Goal: Task Accomplishment & Management: Complete application form

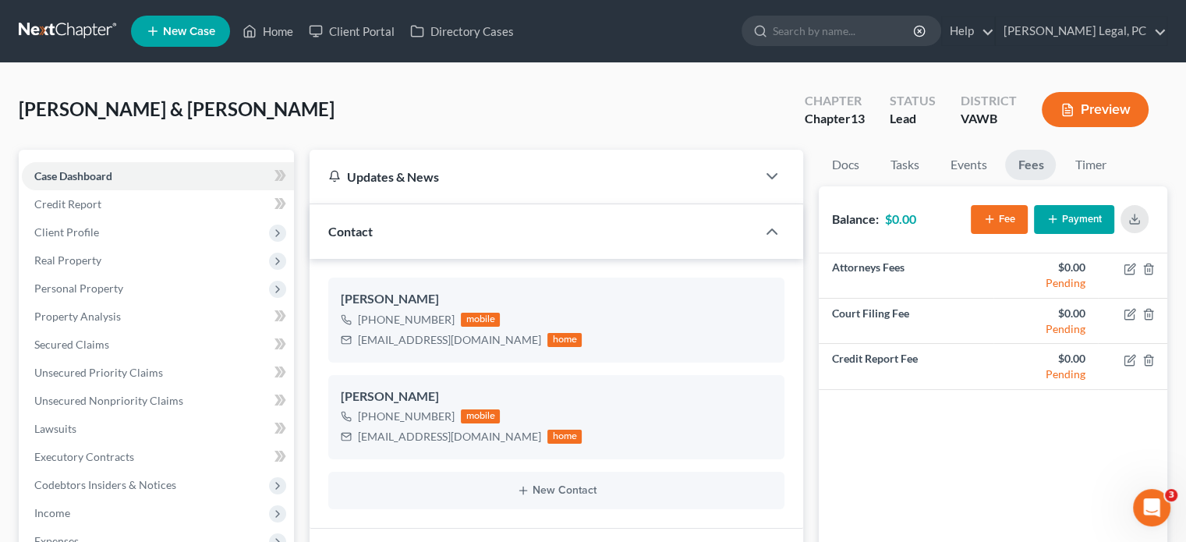
scroll to position [1008, 0]
click at [41, 41] on link at bounding box center [69, 31] width 100 height 28
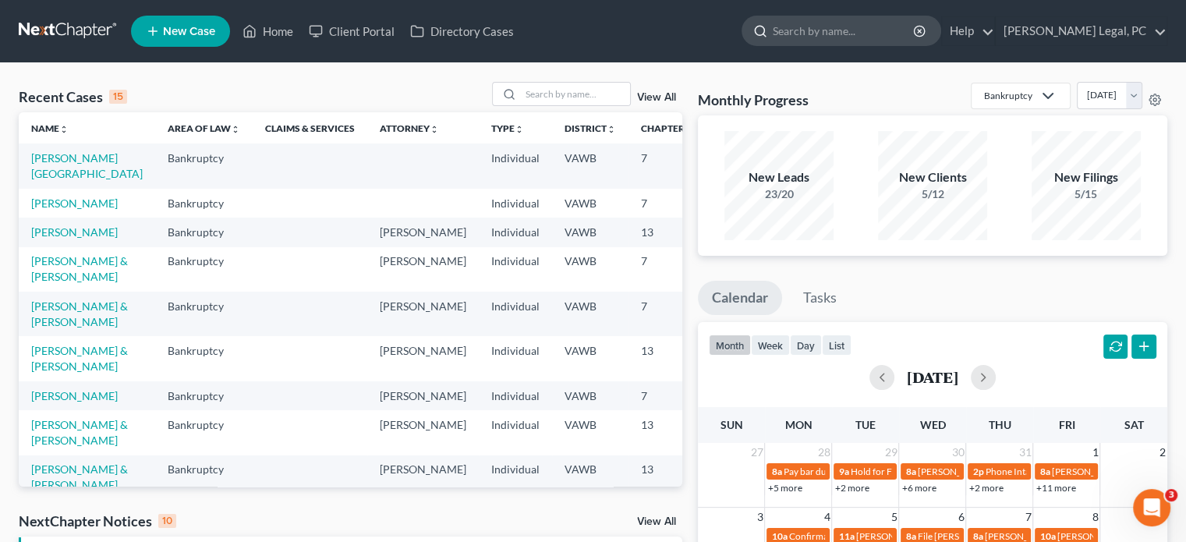
click at [874, 32] on input "search" at bounding box center [844, 30] width 143 height 29
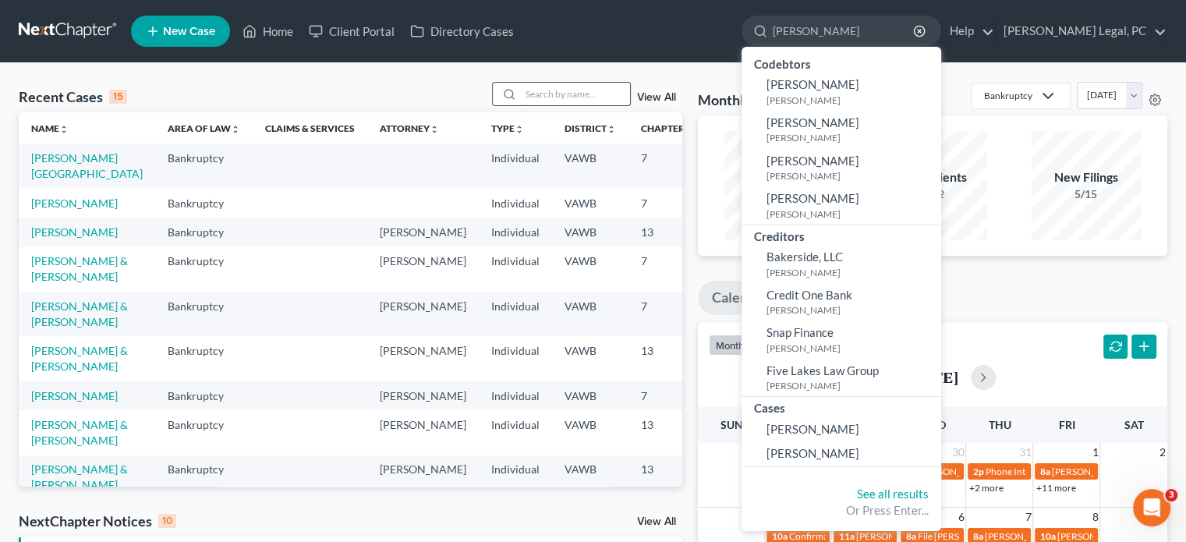
type input "barrett"
click at [521, 96] on input "search" at bounding box center [575, 94] width 109 height 23
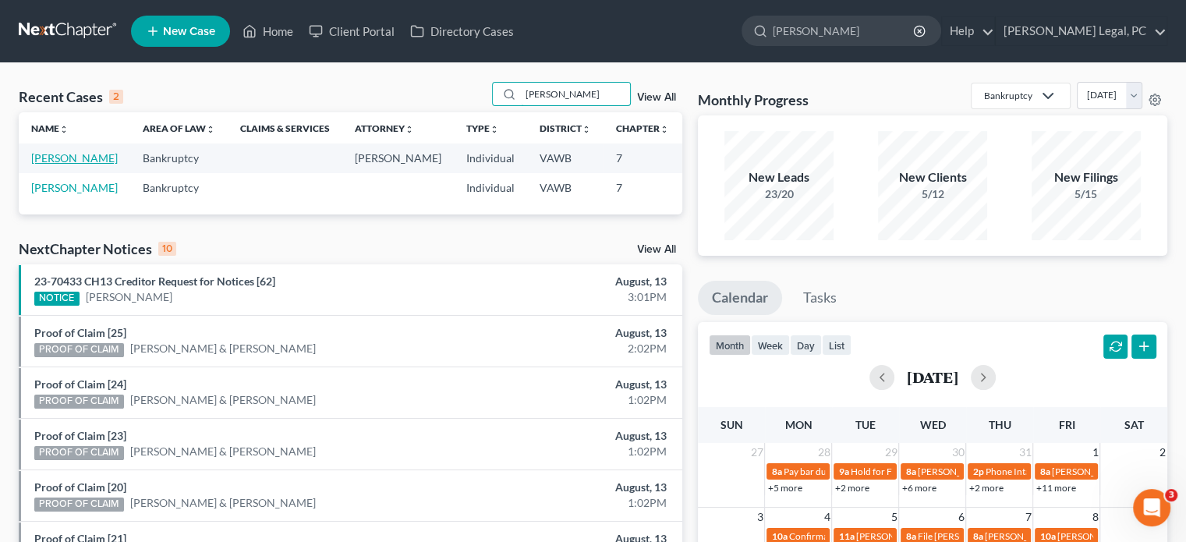
type input "barrett"
click at [51, 165] on link "[PERSON_NAME]" at bounding box center [74, 157] width 87 height 13
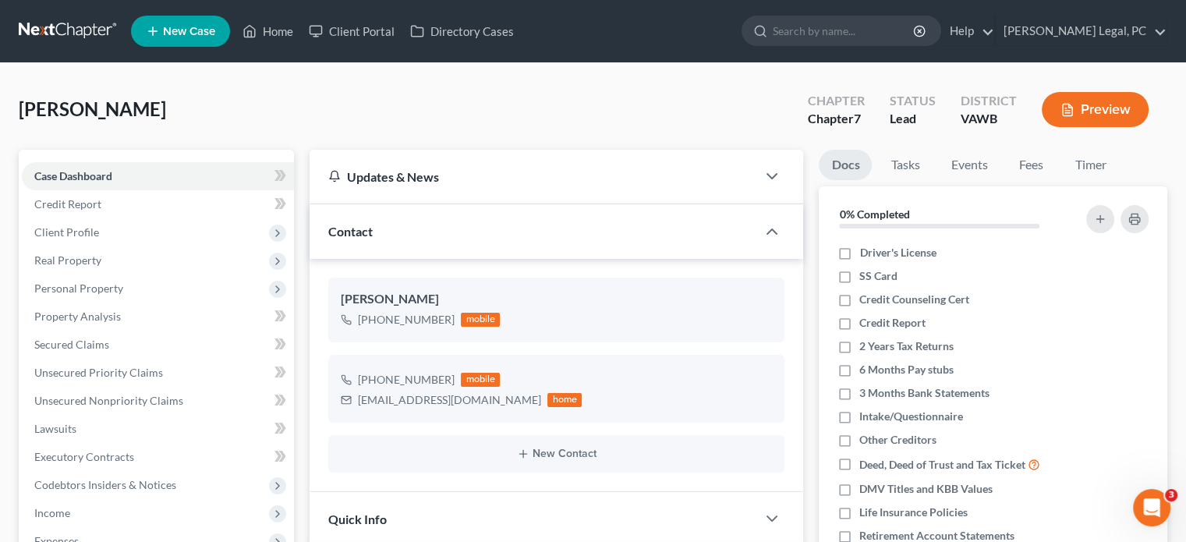
drag, startPoint x: 99, startPoint y: 41, endPoint x: 114, endPoint y: 43, distance: 15.0
click at [98, 41] on link at bounding box center [69, 31] width 100 height 28
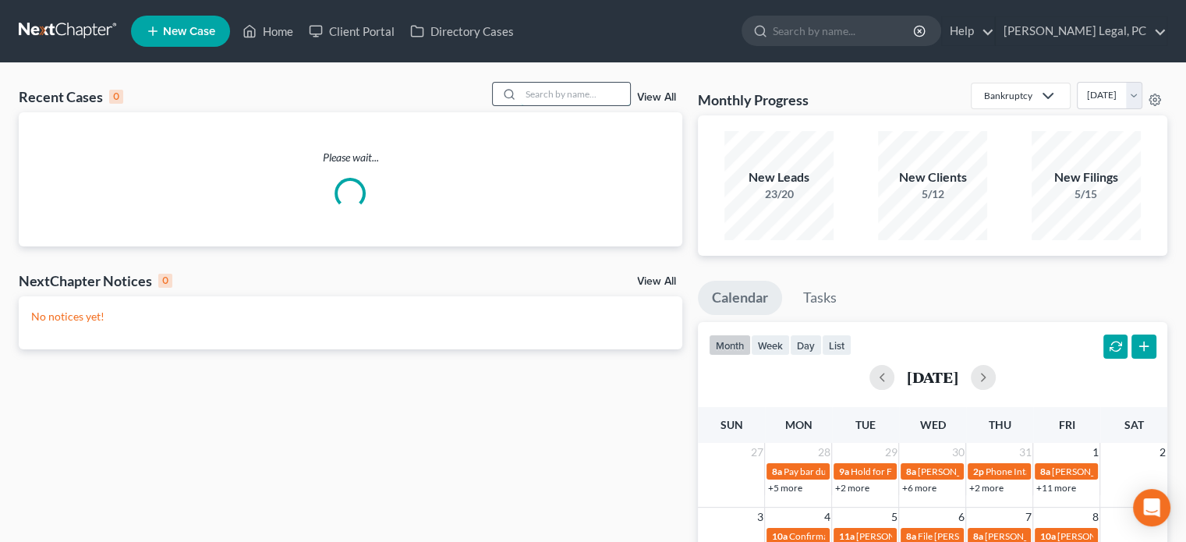
click at [543, 96] on input "search" at bounding box center [575, 94] width 109 height 23
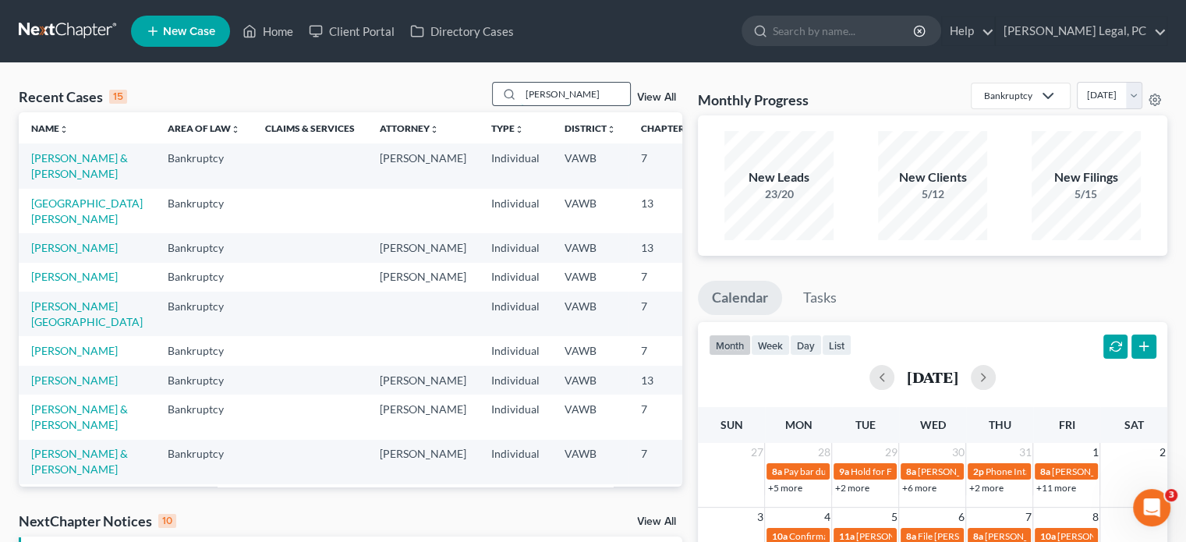
type input "muncy"
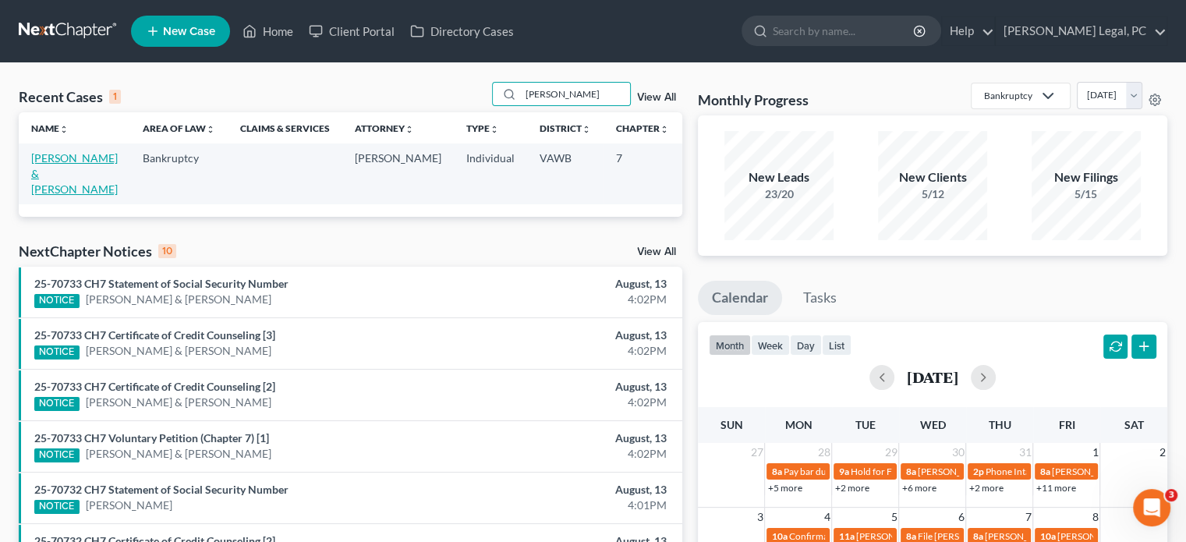
click at [44, 183] on link "[PERSON_NAME] & [PERSON_NAME]" at bounding box center [74, 173] width 87 height 44
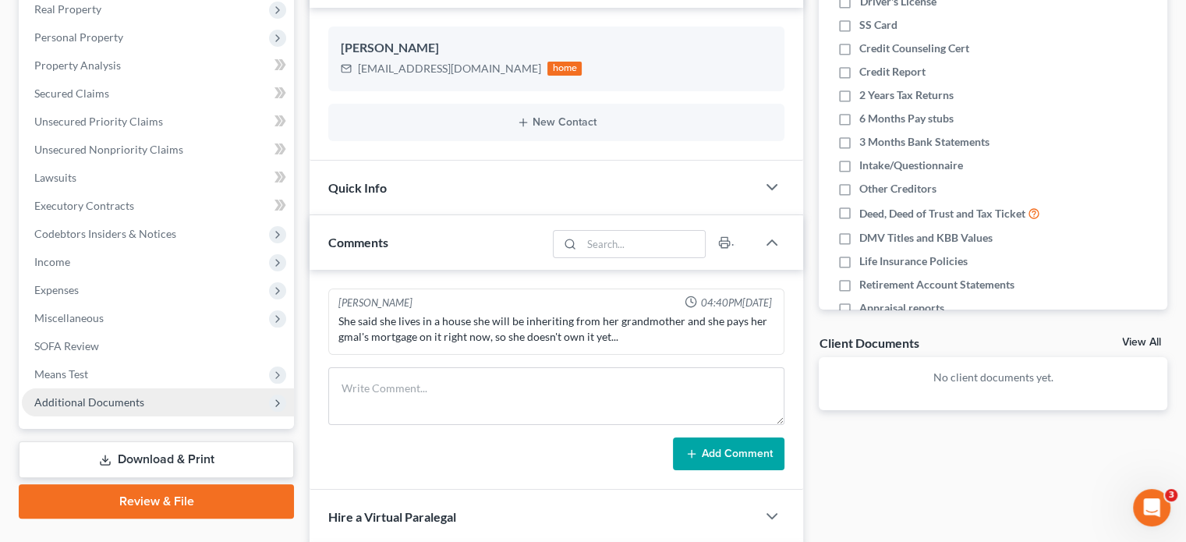
scroll to position [390, 0]
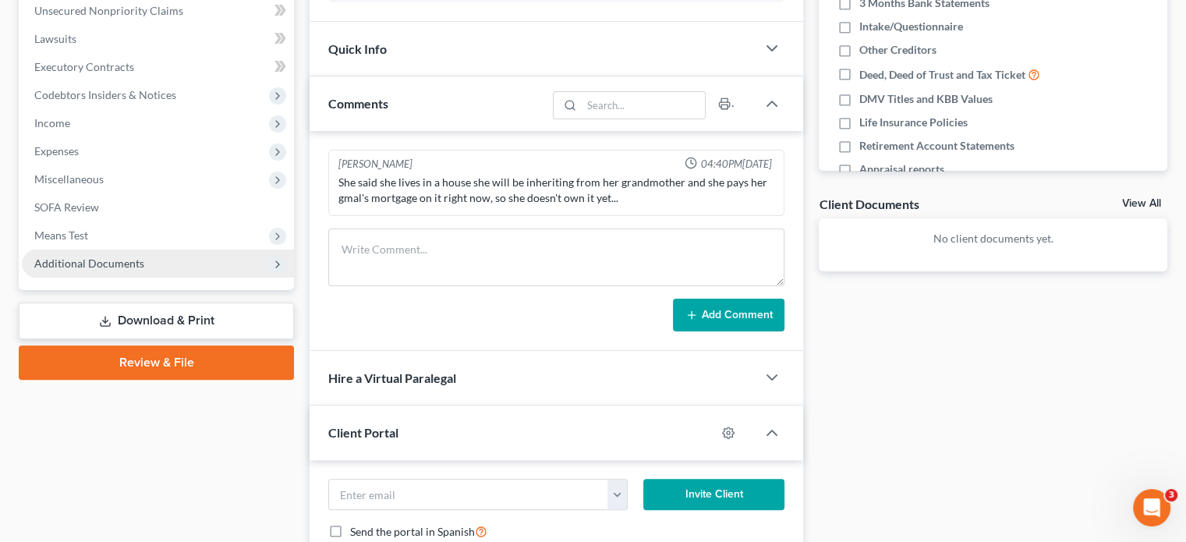
click at [75, 267] on span "Additional Documents" at bounding box center [89, 263] width 110 height 13
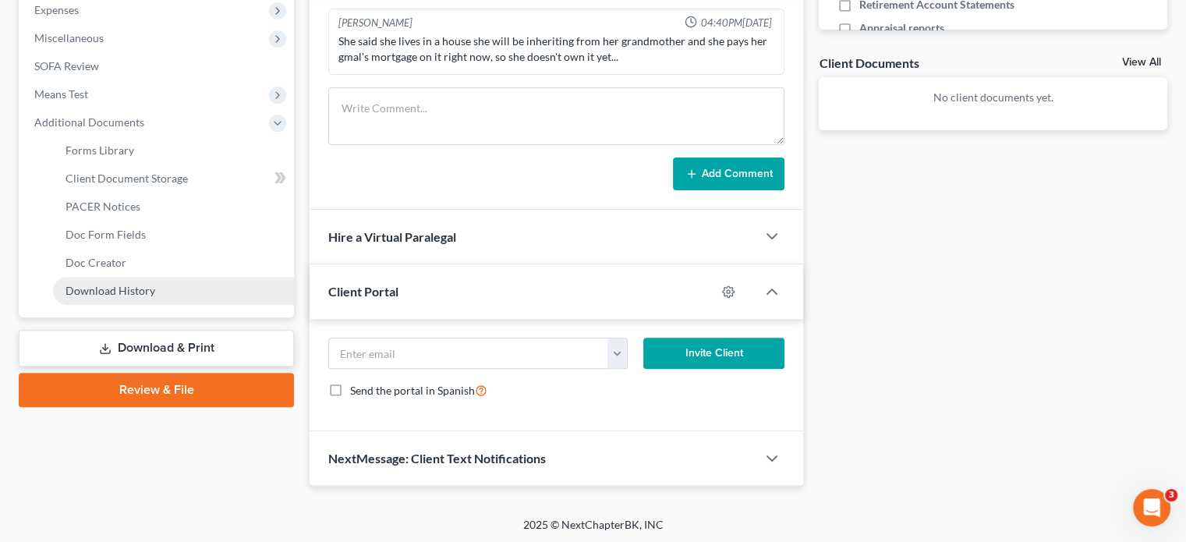
click at [129, 294] on span "Download History" at bounding box center [110, 290] width 90 height 13
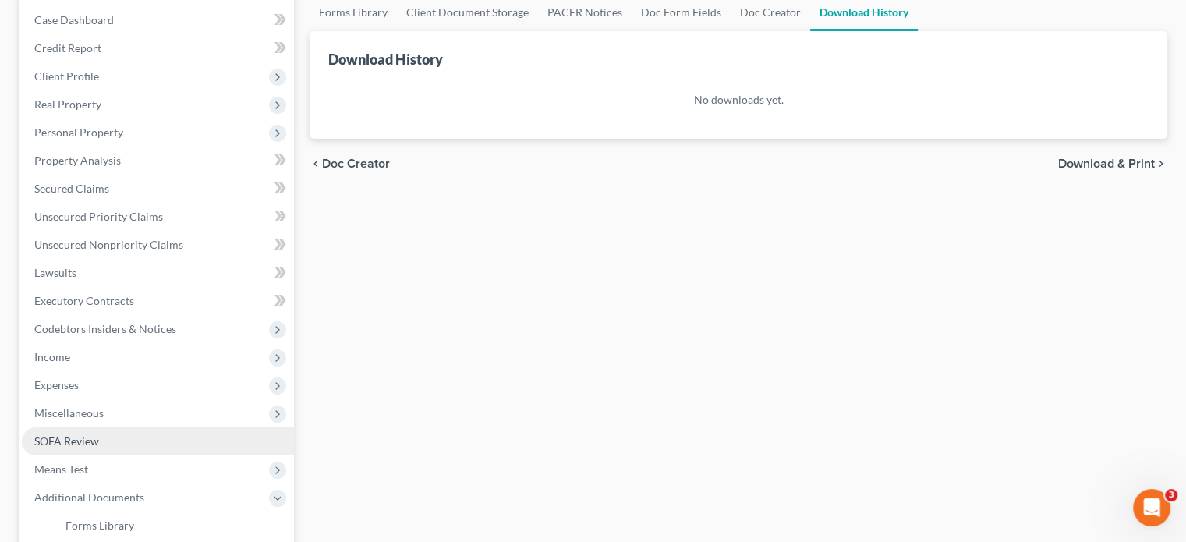
scroll to position [390, 0]
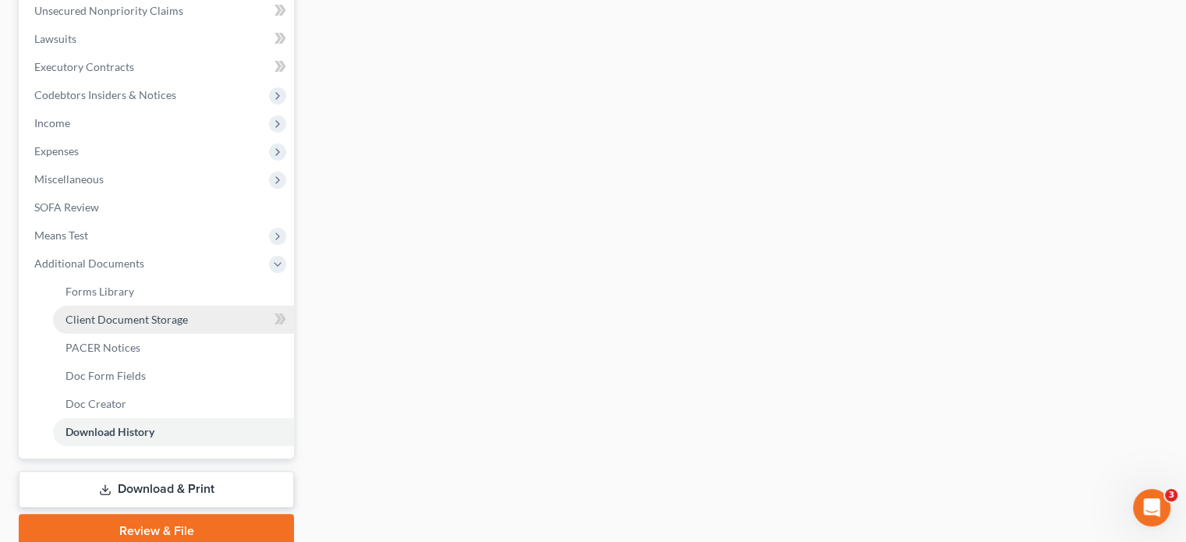
click at [120, 320] on span "Client Document Storage" at bounding box center [126, 319] width 122 height 13
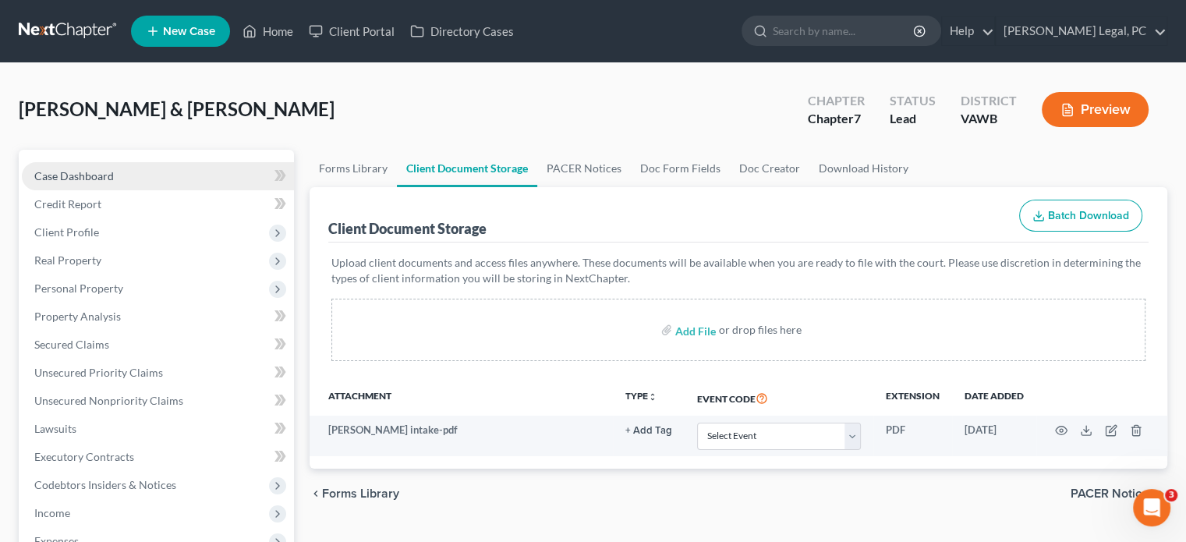
click at [53, 173] on span "Case Dashboard" at bounding box center [74, 175] width 80 height 13
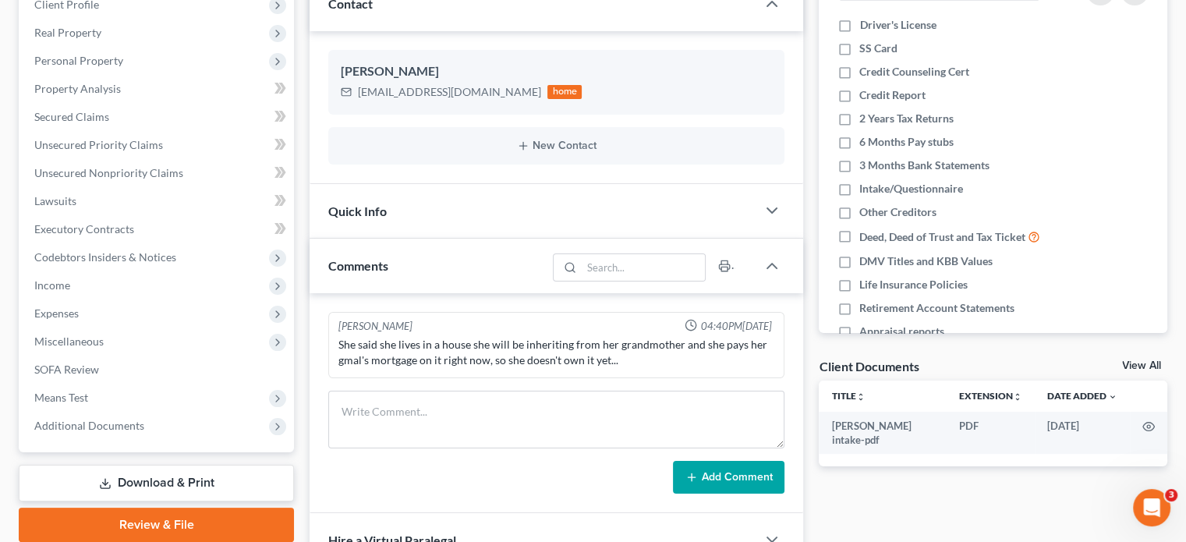
scroll to position [312, 0]
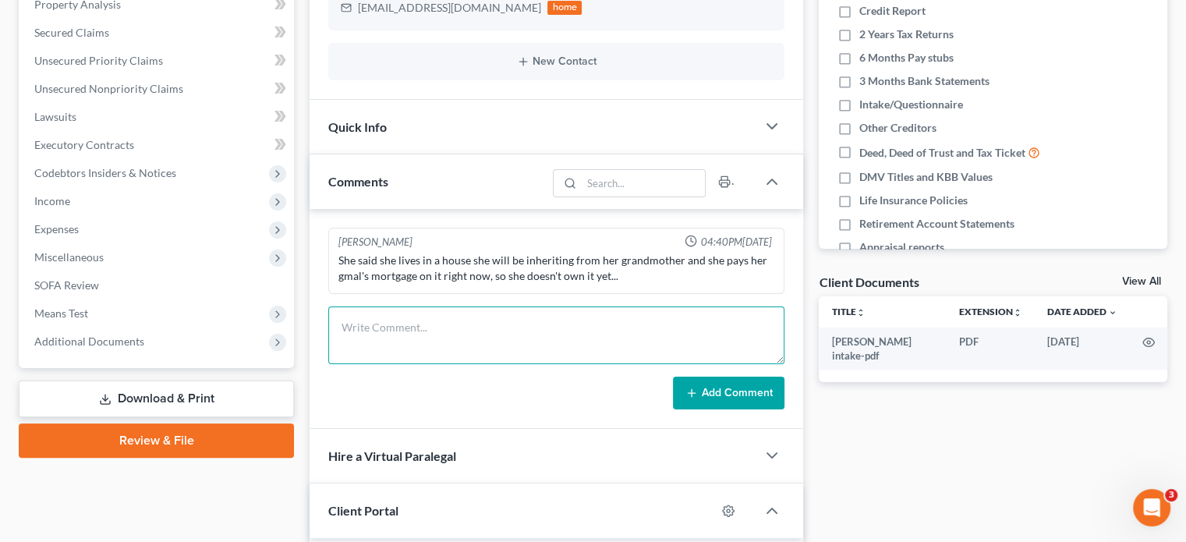
click at [405, 337] on textarea at bounding box center [556, 335] width 456 height 58
paste textarea "Young couple, good Chapter 7 candidate"
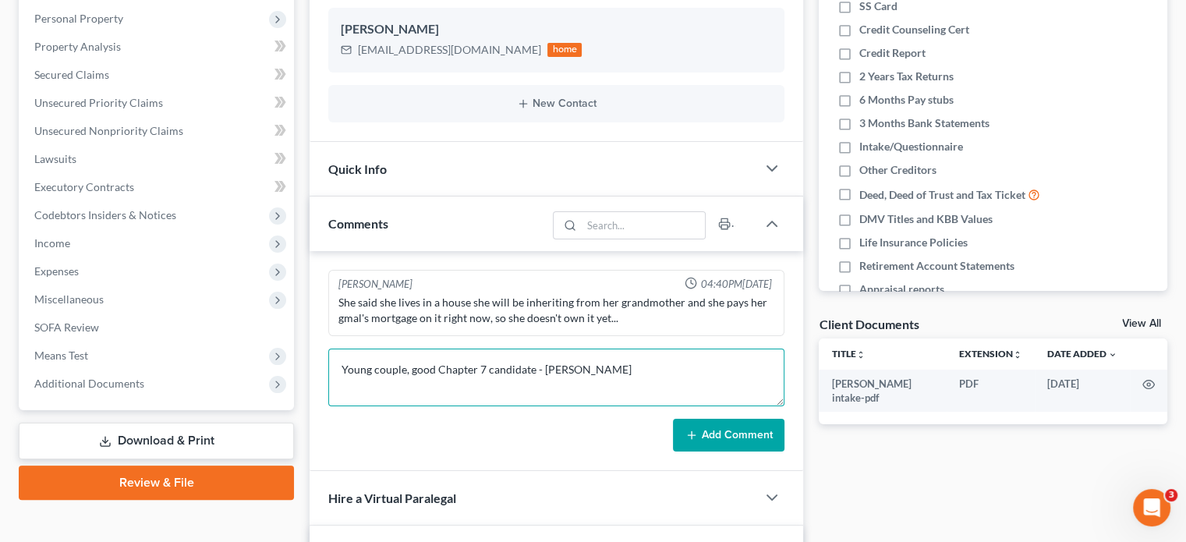
scroll to position [234, 0]
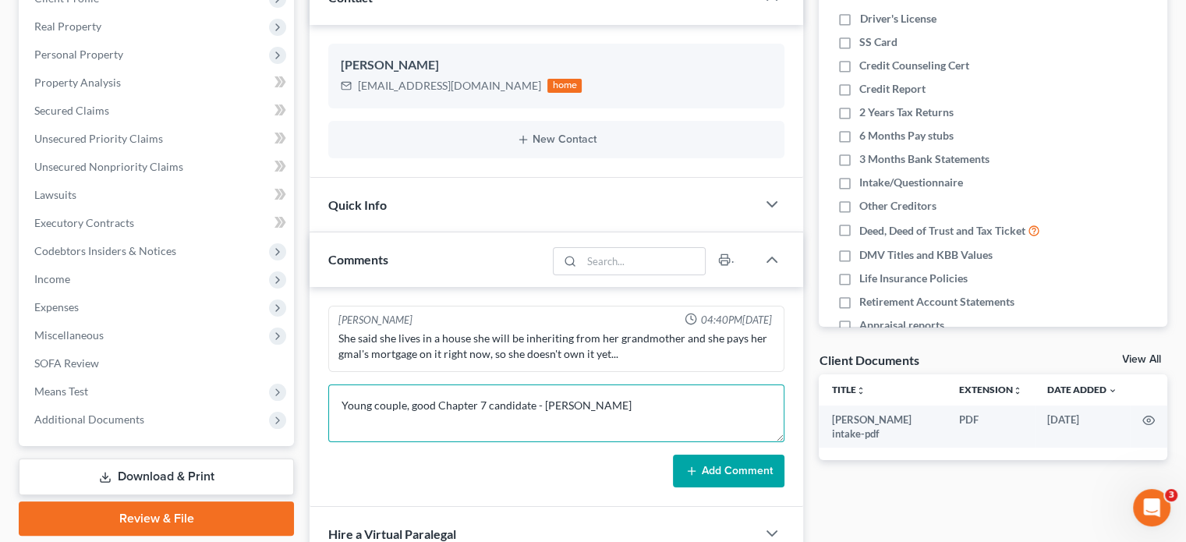
type textarea "Young couple, good Chapter 7 candidate - Bob"
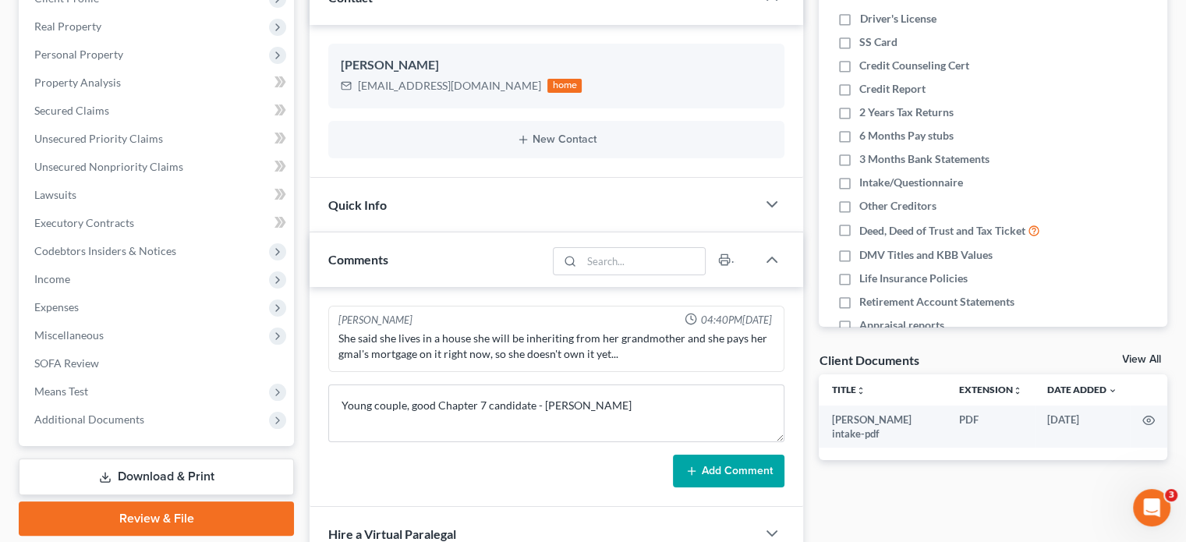
click at [705, 460] on button "Add Comment" at bounding box center [728, 471] width 111 height 33
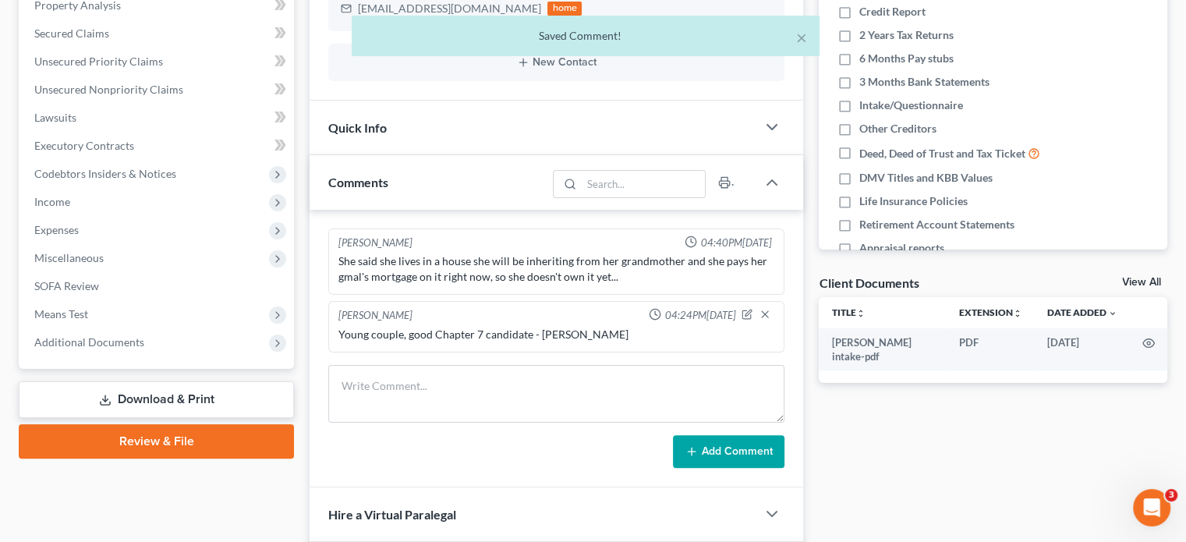
scroll to position [312, 0]
click at [747, 309] on icon "button" at bounding box center [746, 313] width 11 height 11
type textarea "Young couple, good Chapter 7 candidate - Bob"
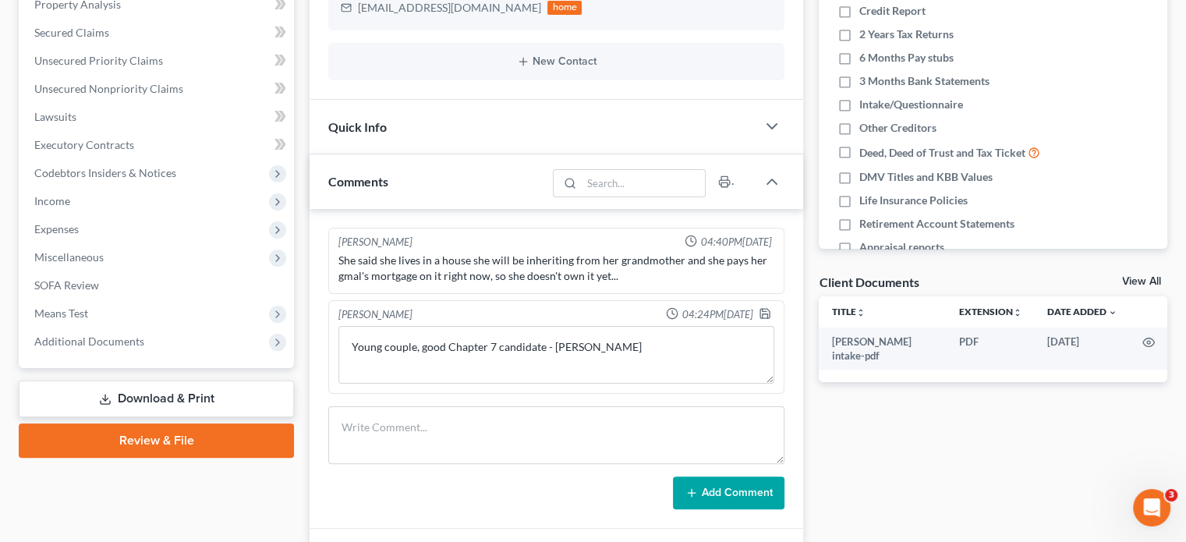
drag, startPoint x: 695, startPoint y: 313, endPoint x: 733, endPoint y: 306, distance: 38.1
click at [733, 307] on span "04:24PM, 08/13/2025" at bounding box center [716, 314] width 71 height 15
click at [728, 323] on div "Young couple, good Chapter 7 candidate - Bob Young couple, good Chapter 7 candi…" at bounding box center [556, 355] width 442 height 64
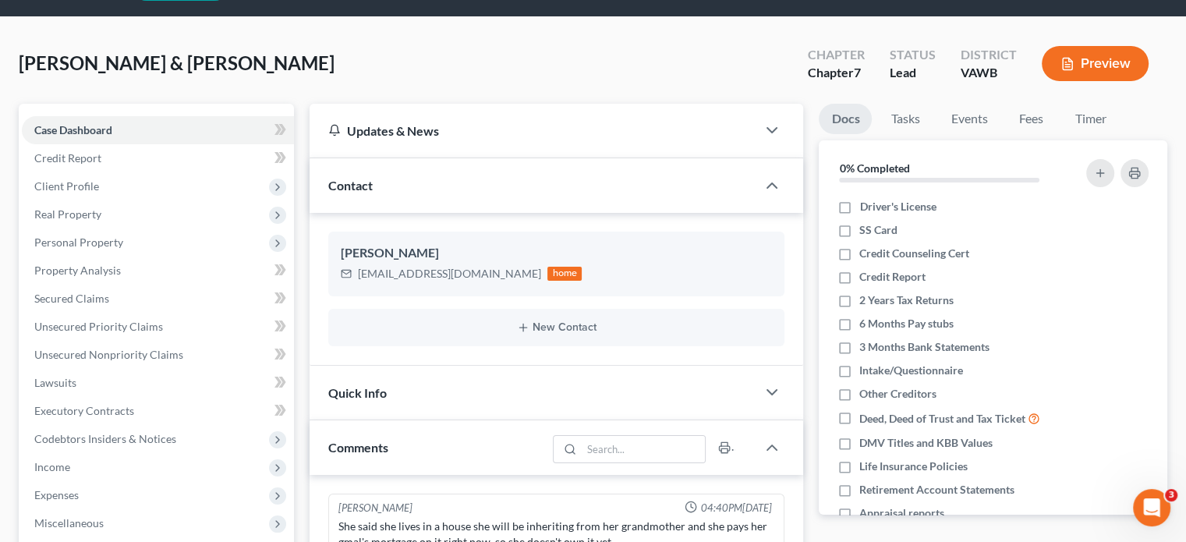
scroll to position [0, 0]
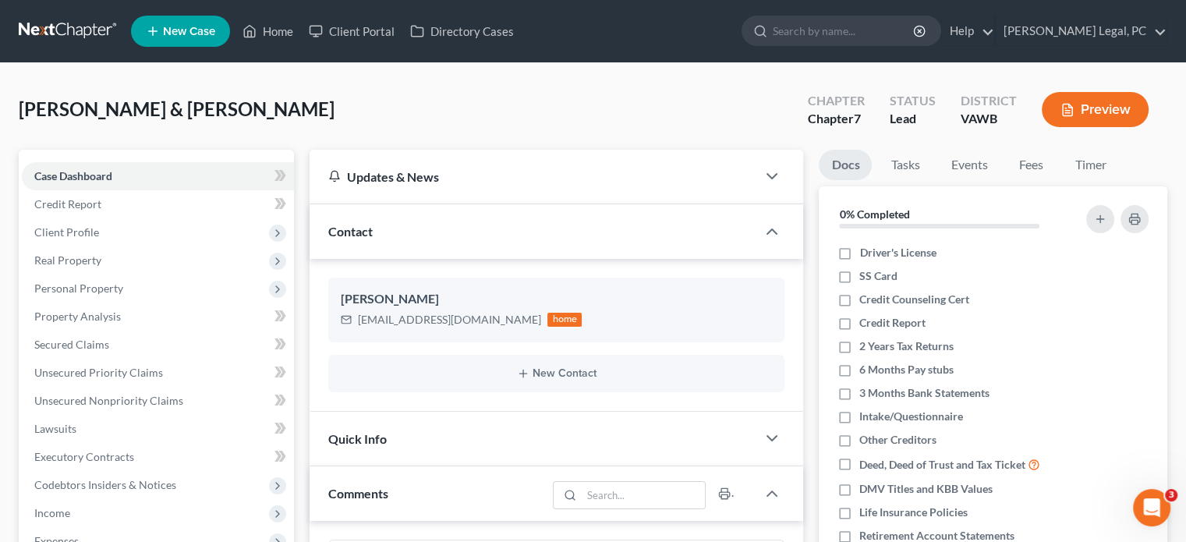
click at [91, 34] on link at bounding box center [69, 31] width 100 height 28
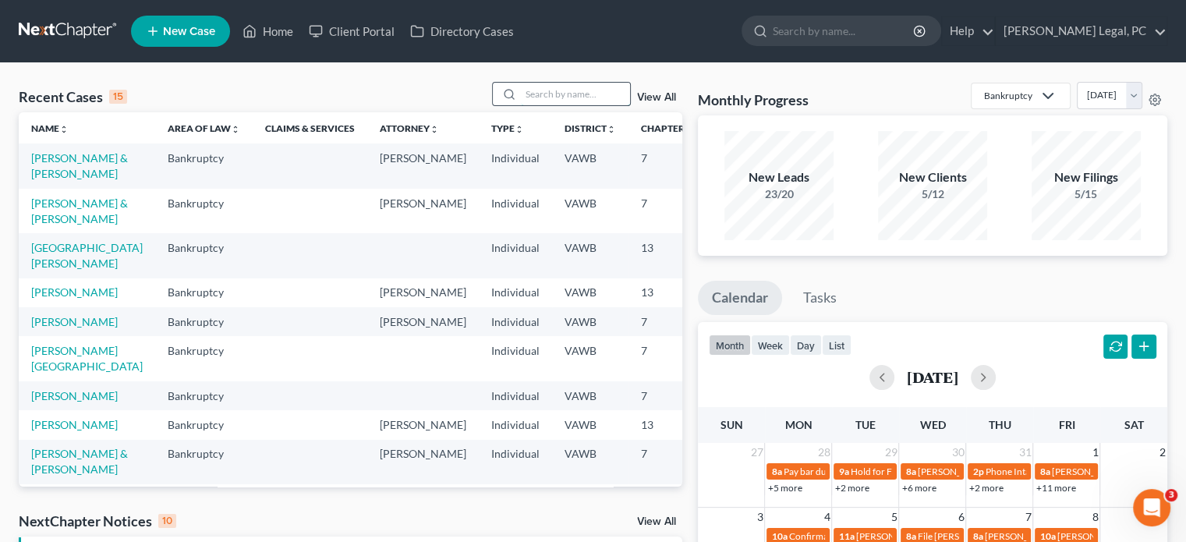
click at [527, 101] on input "search" at bounding box center [575, 94] width 109 height 23
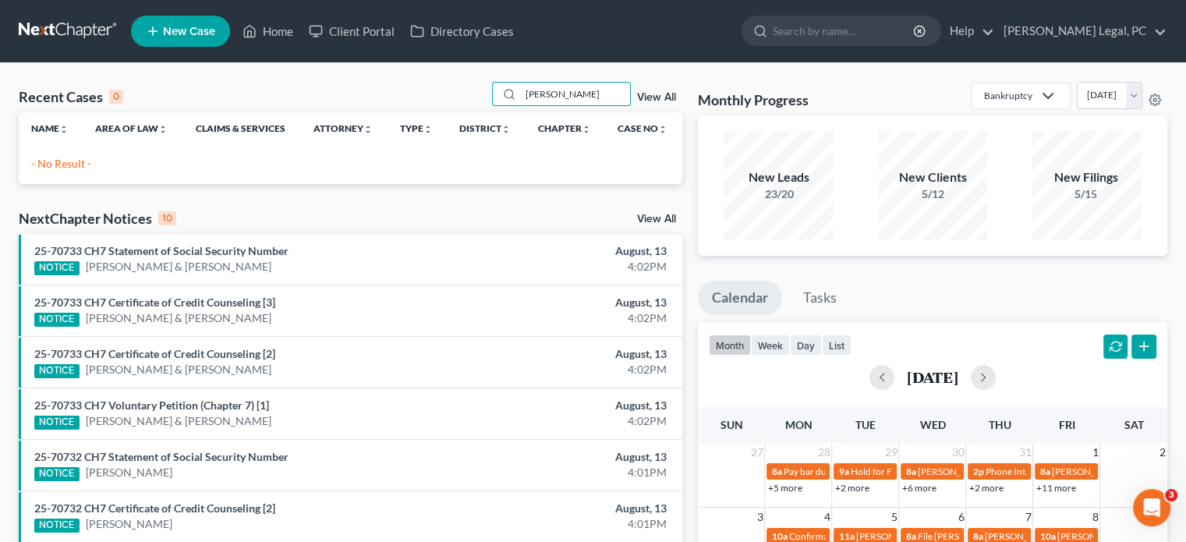
drag, startPoint x: 554, startPoint y: 94, endPoint x: 649, endPoint y: 57, distance: 101.9
click at [554, 93] on input "john gillam" at bounding box center [575, 94] width 109 height 23
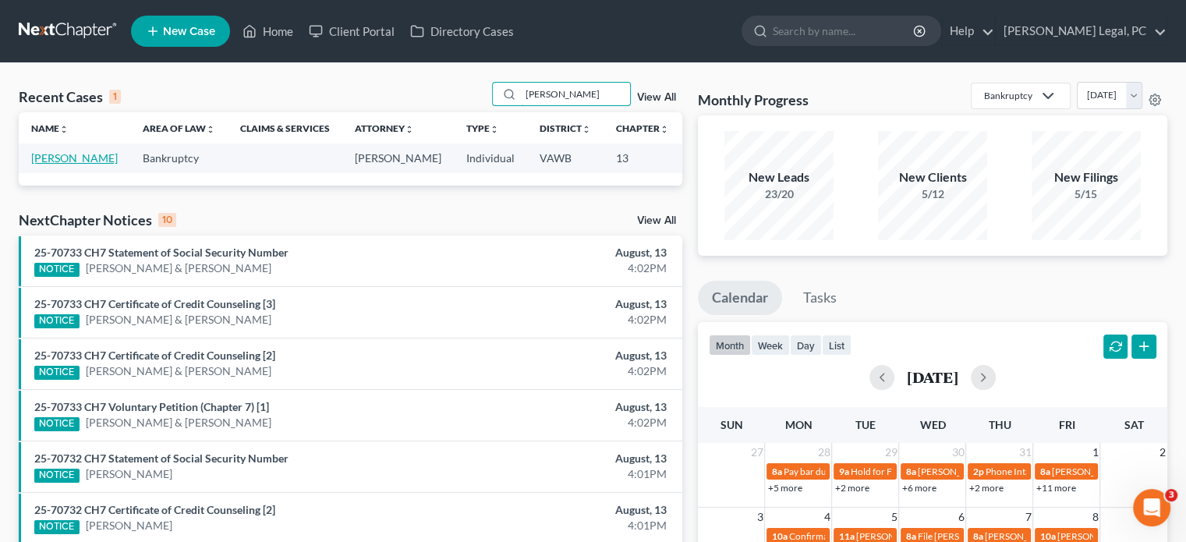
type input "john gilliam"
click at [48, 163] on link "[PERSON_NAME]" at bounding box center [74, 157] width 87 height 13
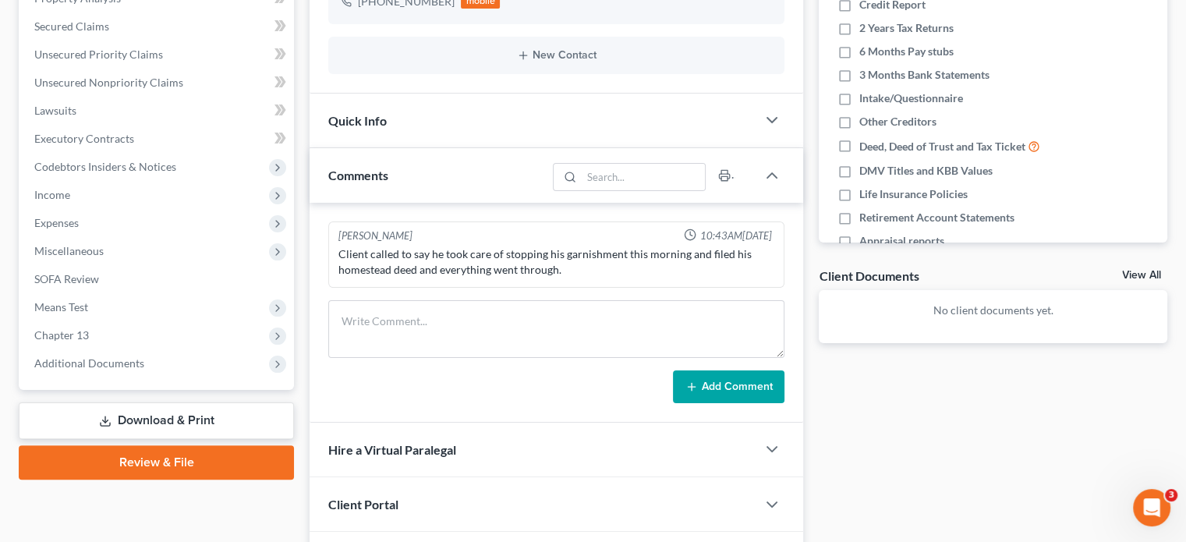
scroll to position [419, 0]
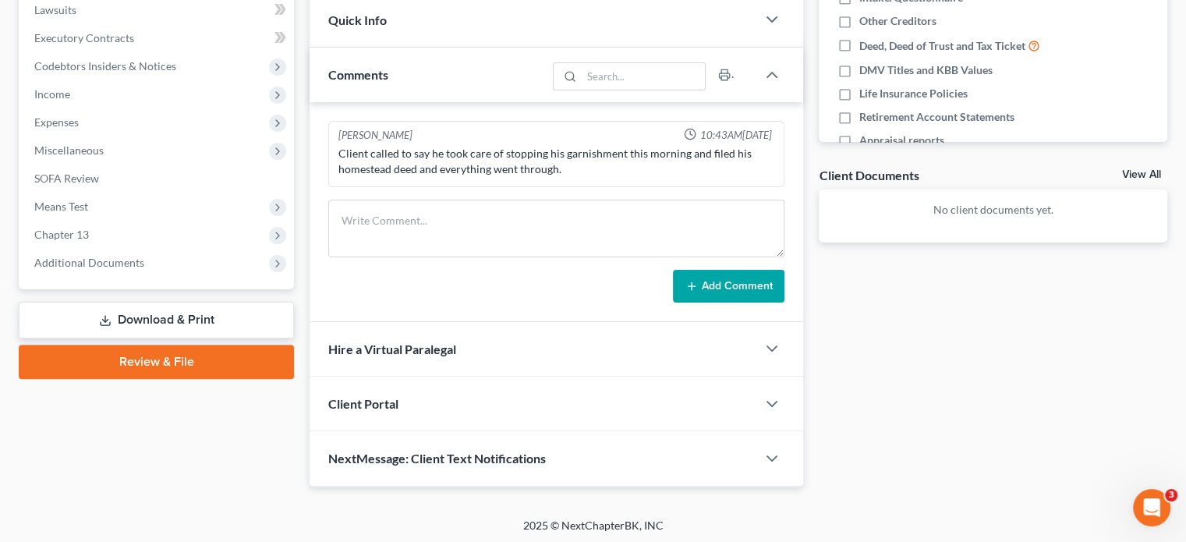
click at [414, 384] on div "Client Portal" at bounding box center [533, 404] width 447 height 54
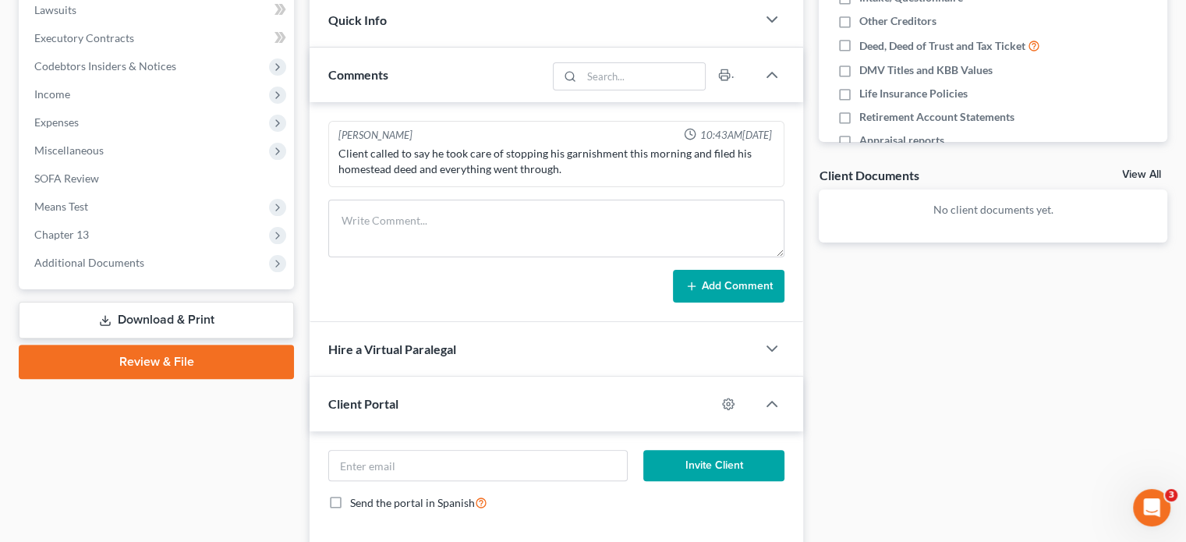
scroll to position [531, 0]
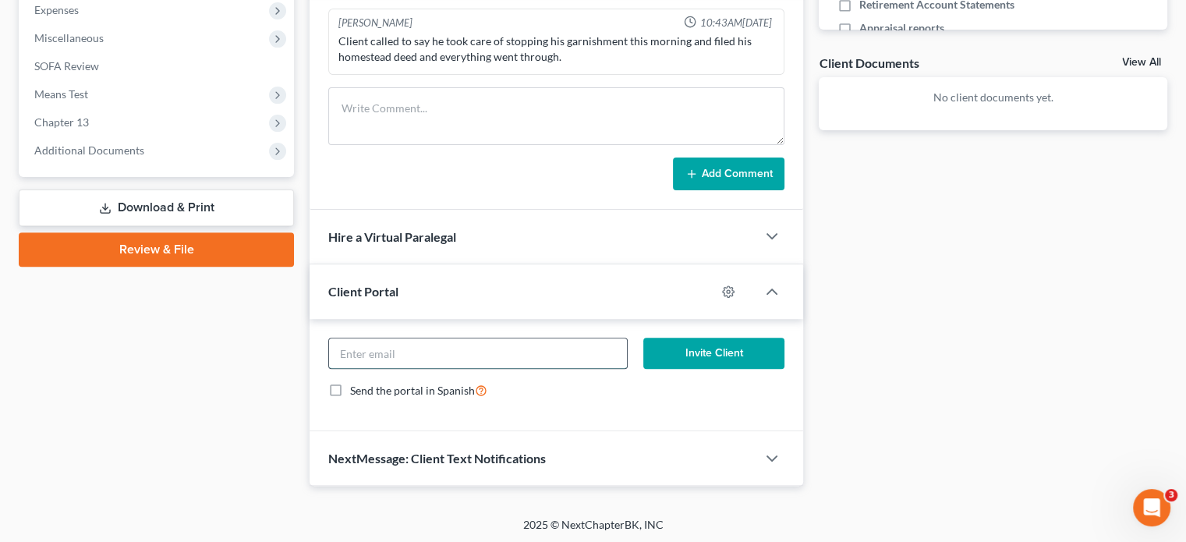
click at [625, 361] on input "email" at bounding box center [477, 353] width 297 height 30
click at [626, 355] on input "email" at bounding box center [477, 353] width 297 height 30
click at [627, 355] on div at bounding box center [477, 353] width 299 height 31
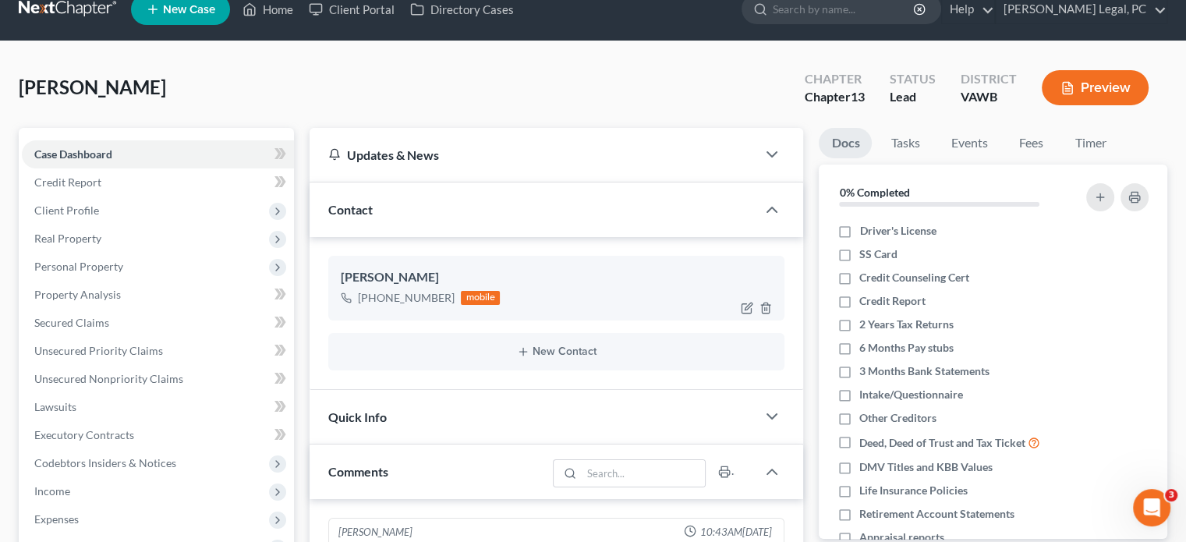
scroll to position [0, 0]
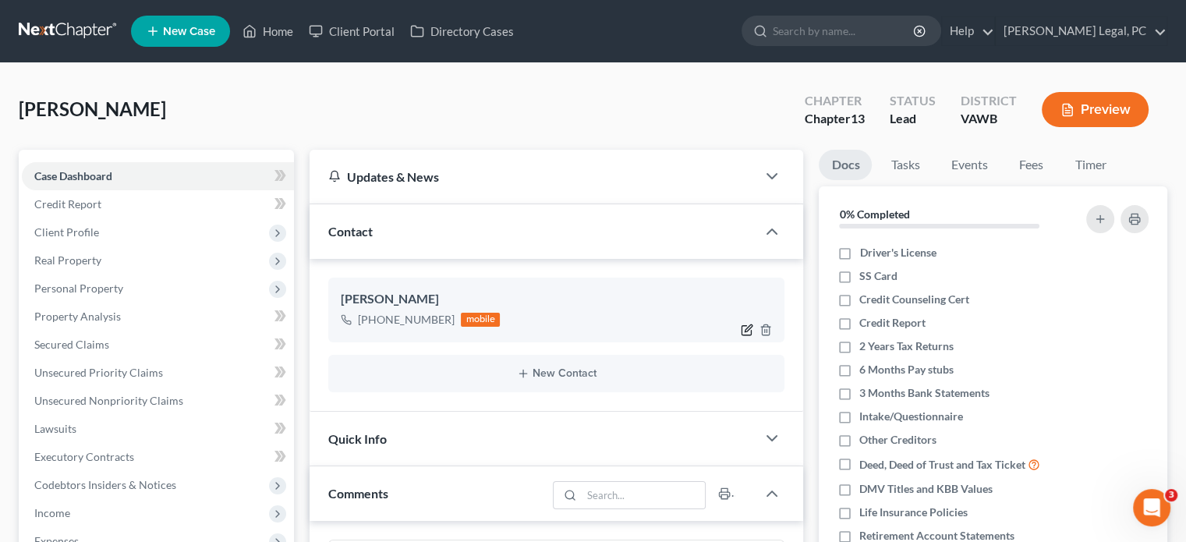
click at [745, 324] on icon "button" at bounding box center [747, 330] width 12 height 12
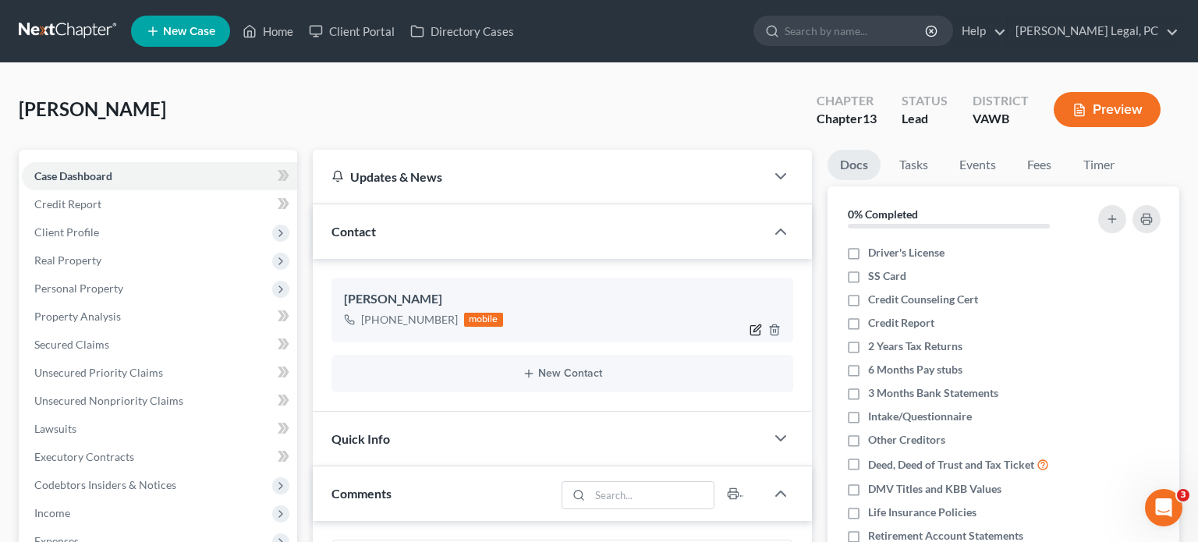
select select "0"
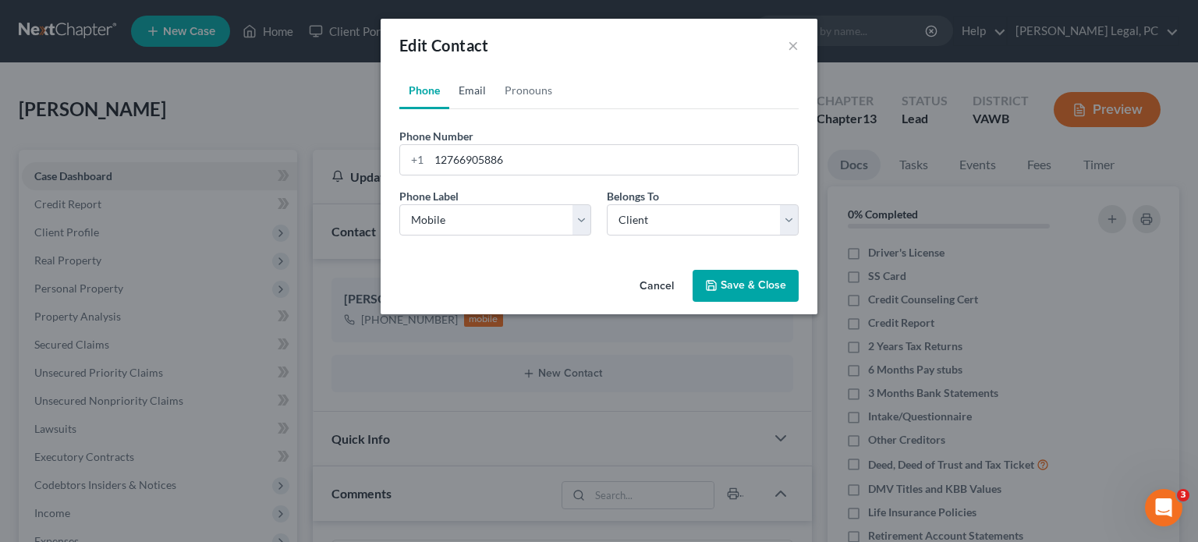
click at [471, 85] on link "Email" at bounding box center [472, 90] width 46 height 37
click at [435, 158] on input "email" at bounding box center [613, 160] width 369 height 30
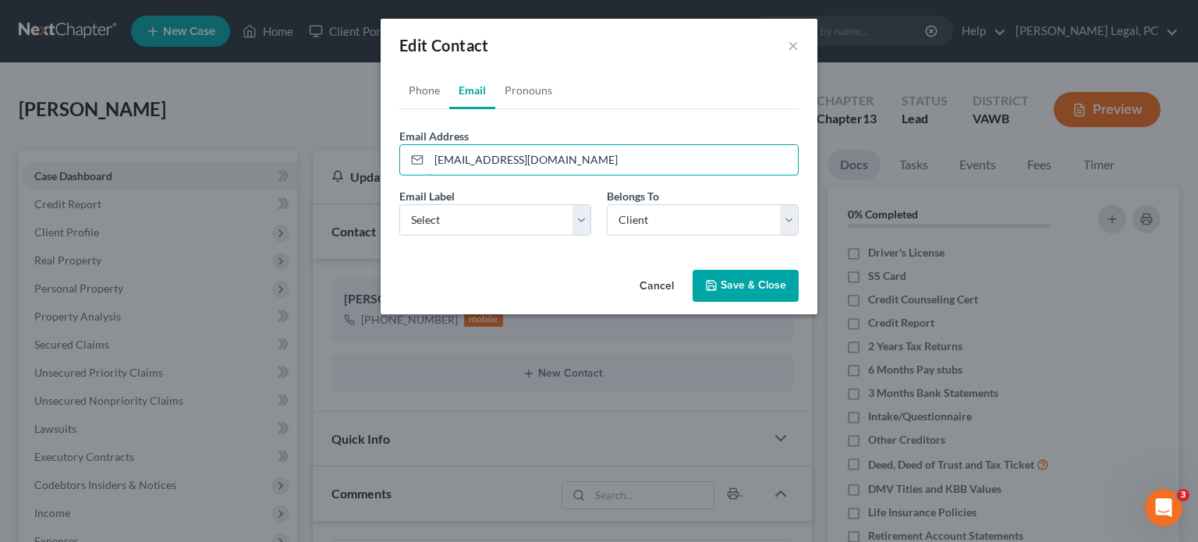
type input "mgilliam945@gmail.com"
click at [481, 206] on select "Select Home Work Other" at bounding box center [495, 219] width 192 height 31
select select "0"
click at [399, 204] on select "Select Home Work Other" at bounding box center [495, 219] width 192 height 31
click at [633, 228] on select "Select Client Other" at bounding box center [703, 219] width 192 height 31
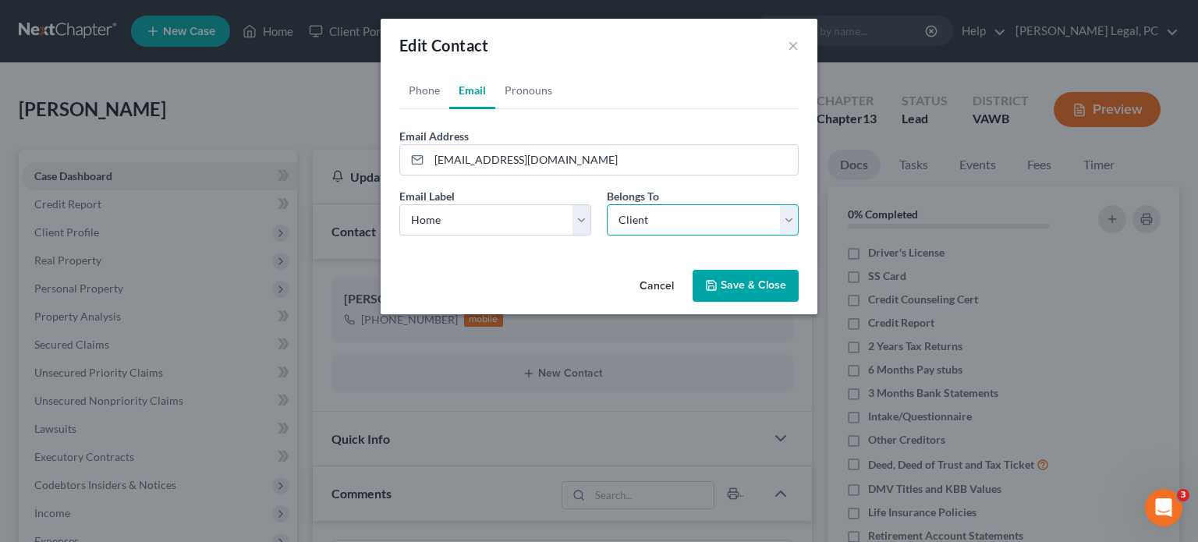
click at [607, 204] on select "Select Client Other" at bounding box center [703, 219] width 192 height 31
click at [732, 285] on button "Save & Close" at bounding box center [745, 286] width 106 height 33
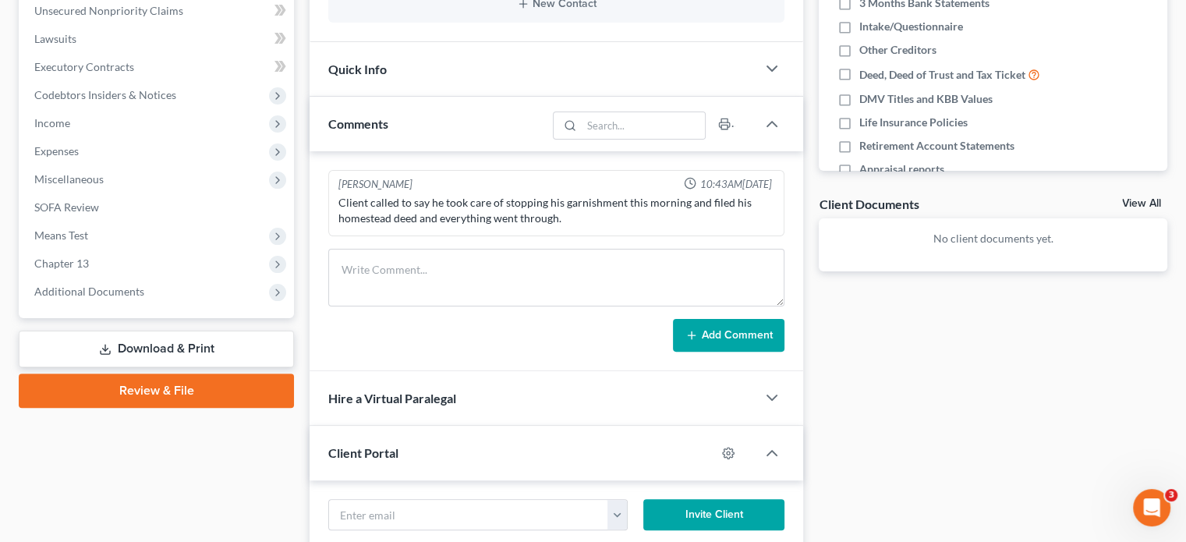
scroll to position [546, 0]
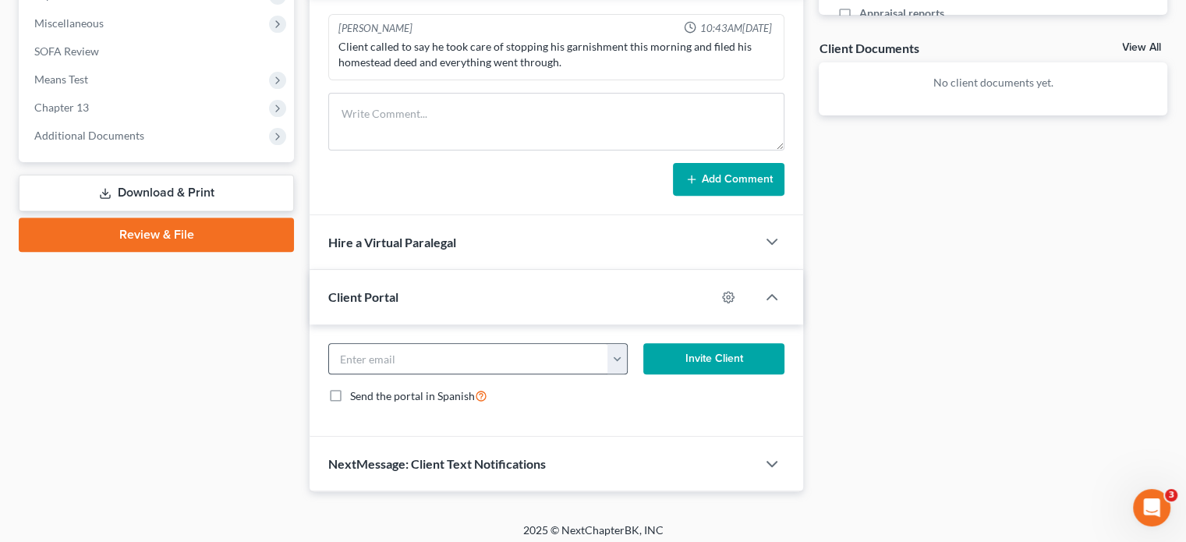
click at [614, 355] on button "button" at bounding box center [616, 359] width 19 height 30
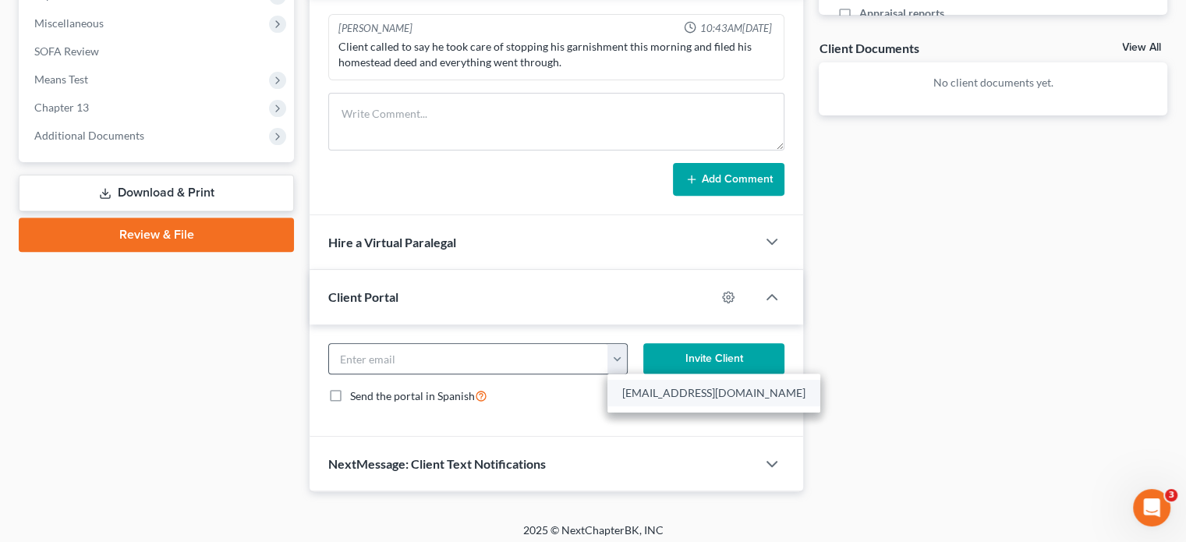
click at [631, 391] on link "mgilliam945@gmail.com" at bounding box center [713, 393] width 213 height 27
type input "mgilliam945@gmail.com"
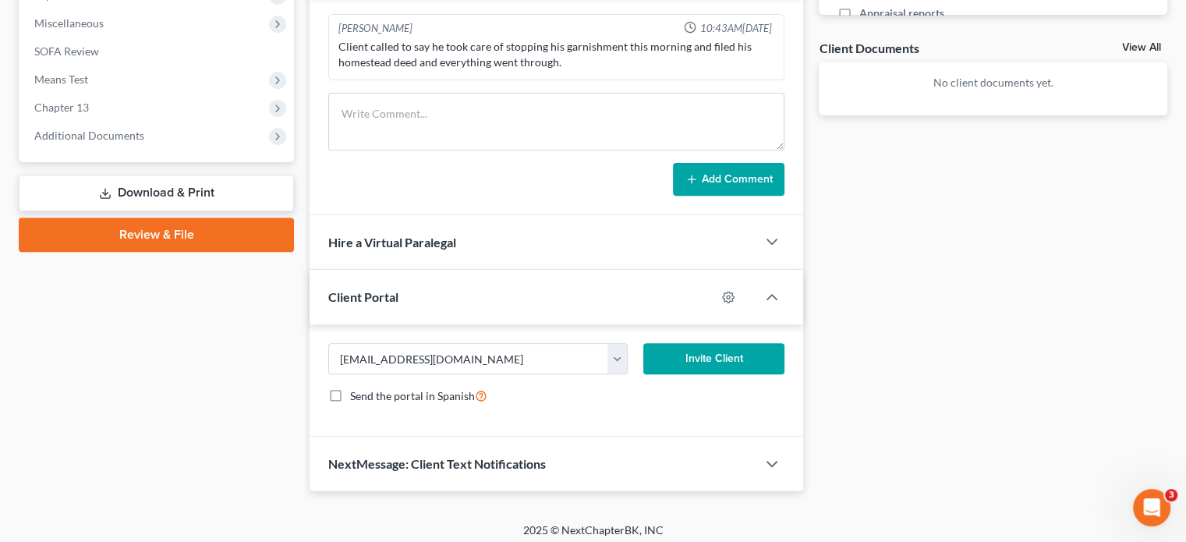
click at [710, 356] on button "Invite Client" at bounding box center [714, 358] width 142 height 31
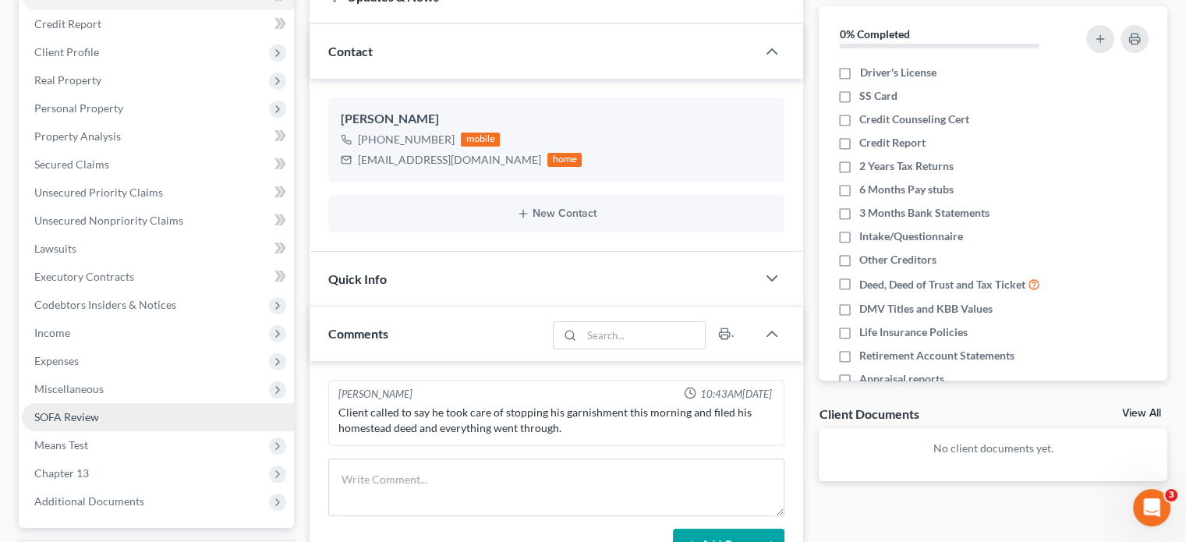
scroll to position [390, 0]
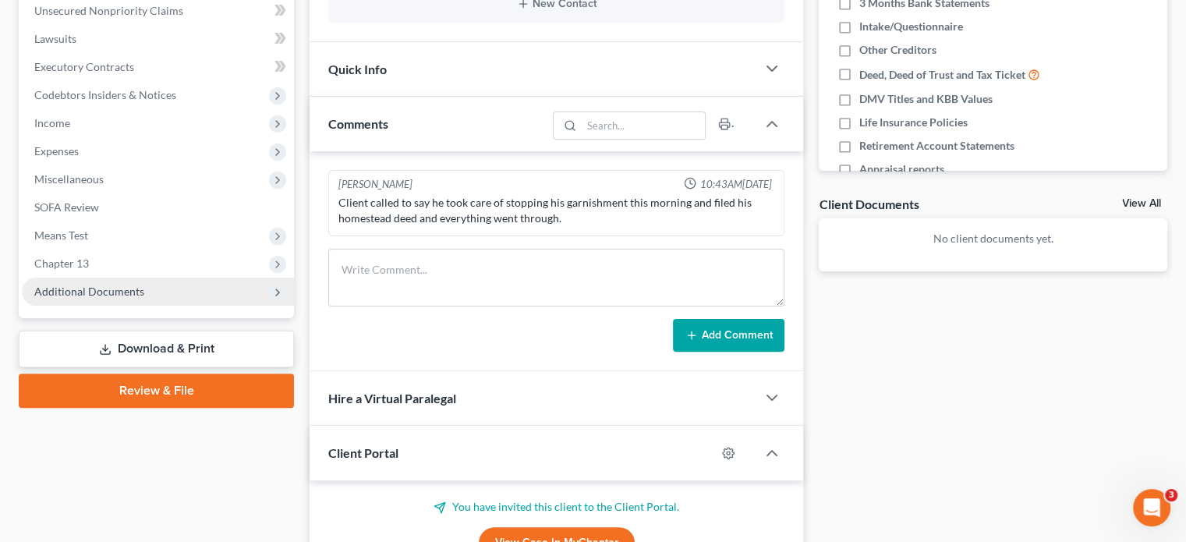
click at [61, 292] on span "Additional Documents" at bounding box center [89, 291] width 110 height 13
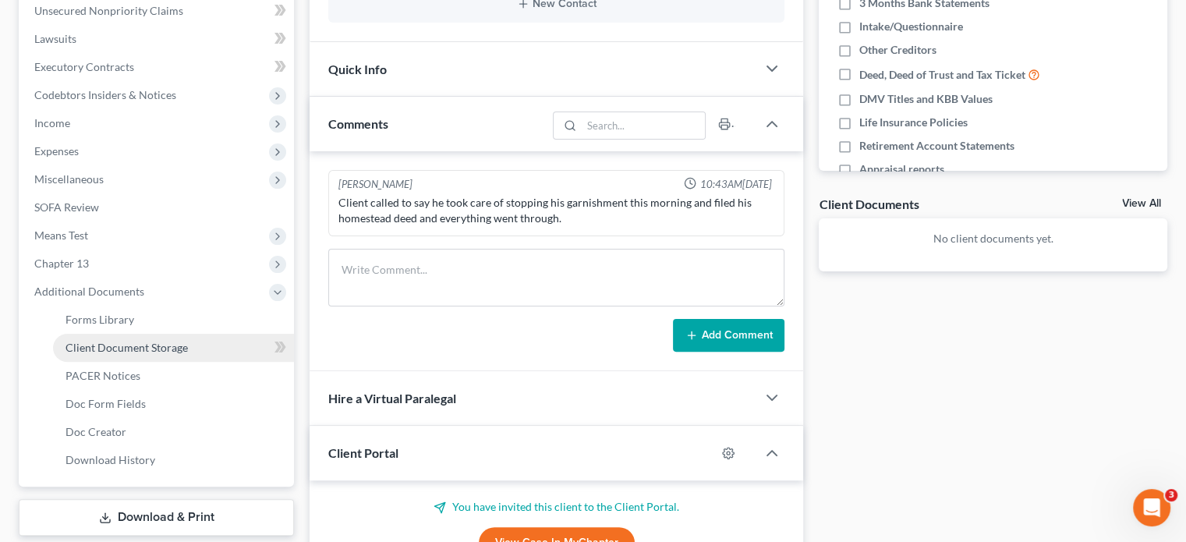
click at [107, 346] on span "Client Document Storage" at bounding box center [126, 347] width 122 height 13
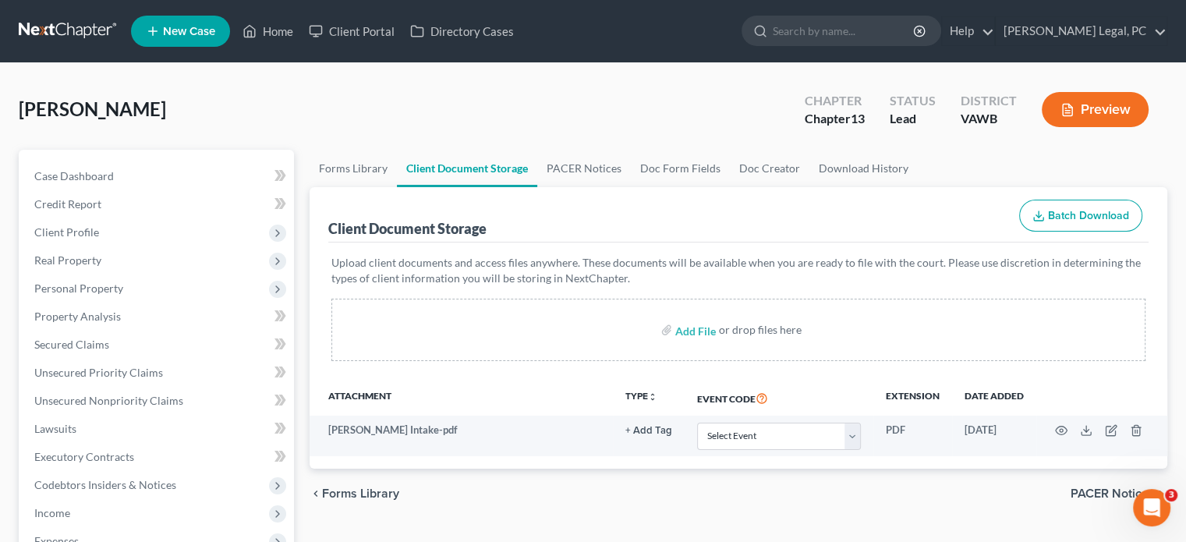
click at [48, 28] on link at bounding box center [69, 31] width 100 height 28
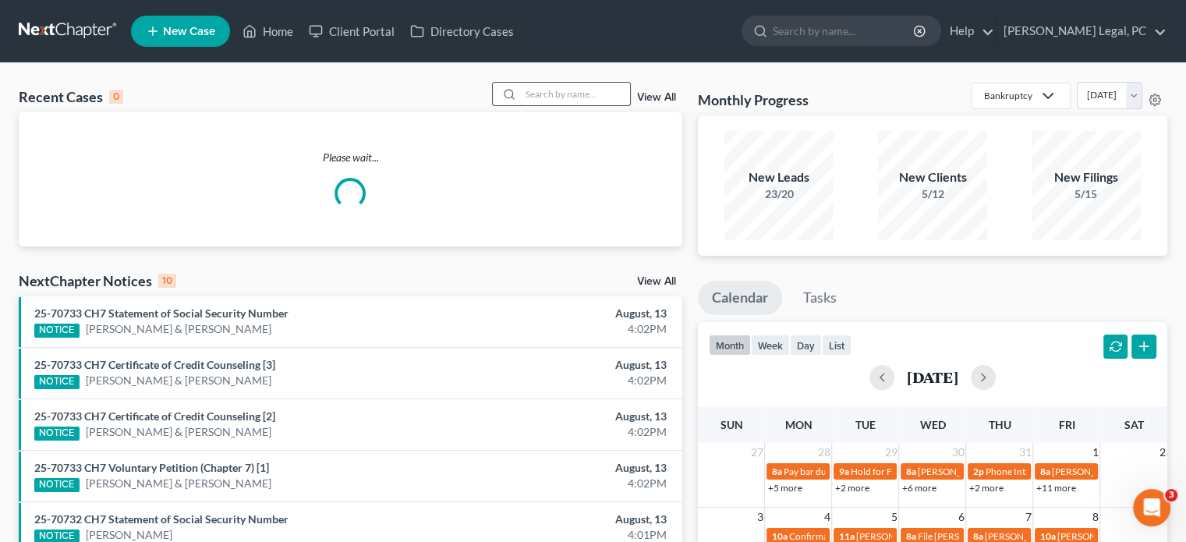
click at [566, 97] on input "search" at bounding box center [575, 94] width 109 height 23
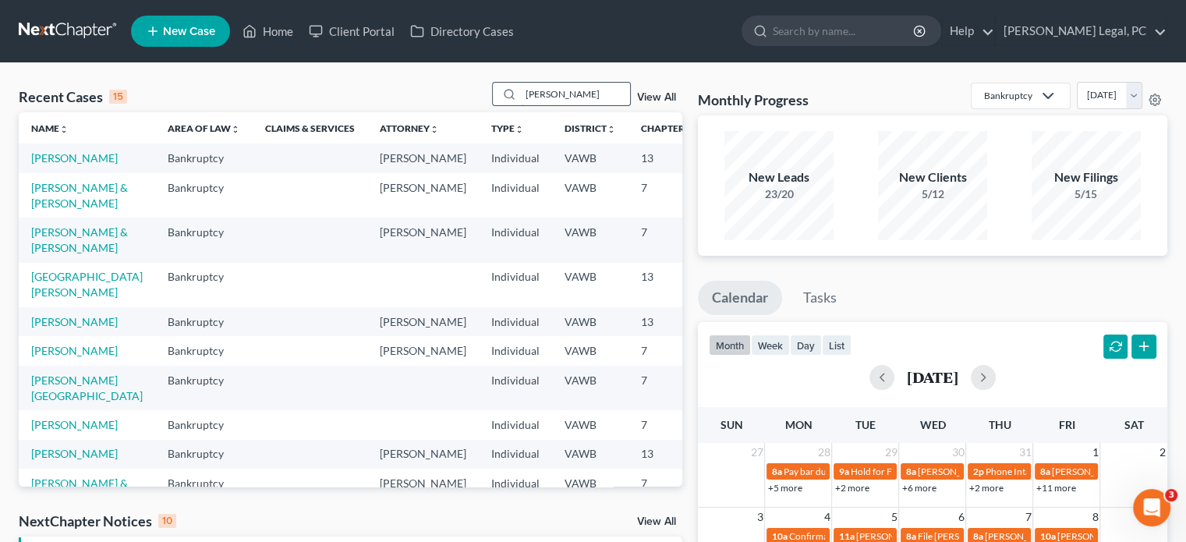
type input "[PERSON_NAME]"
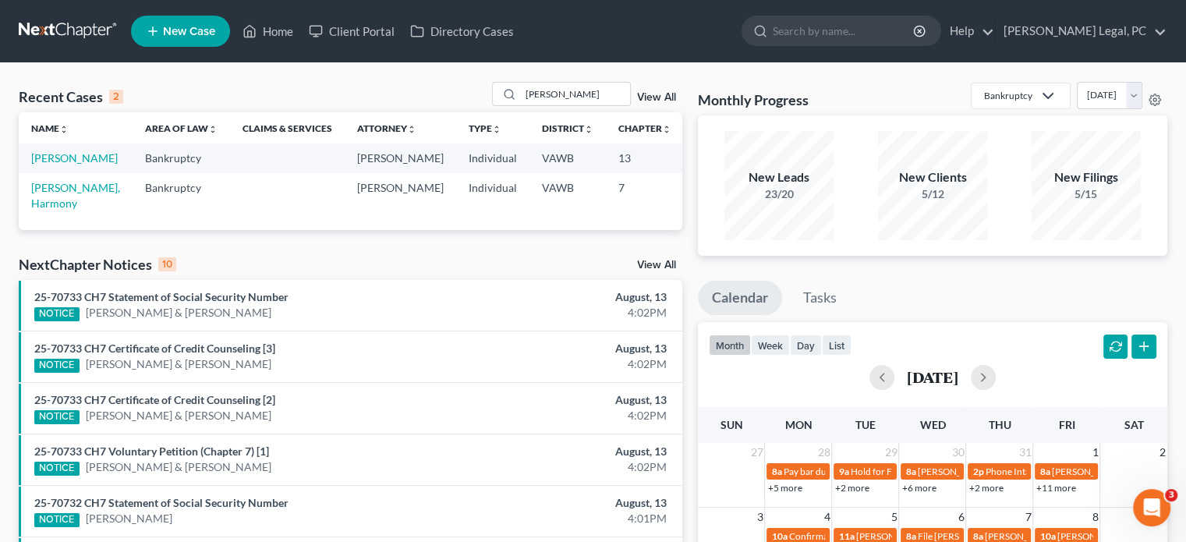
click at [207, 40] on link "New Case" at bounding box center [180, 31] width 99 height 31
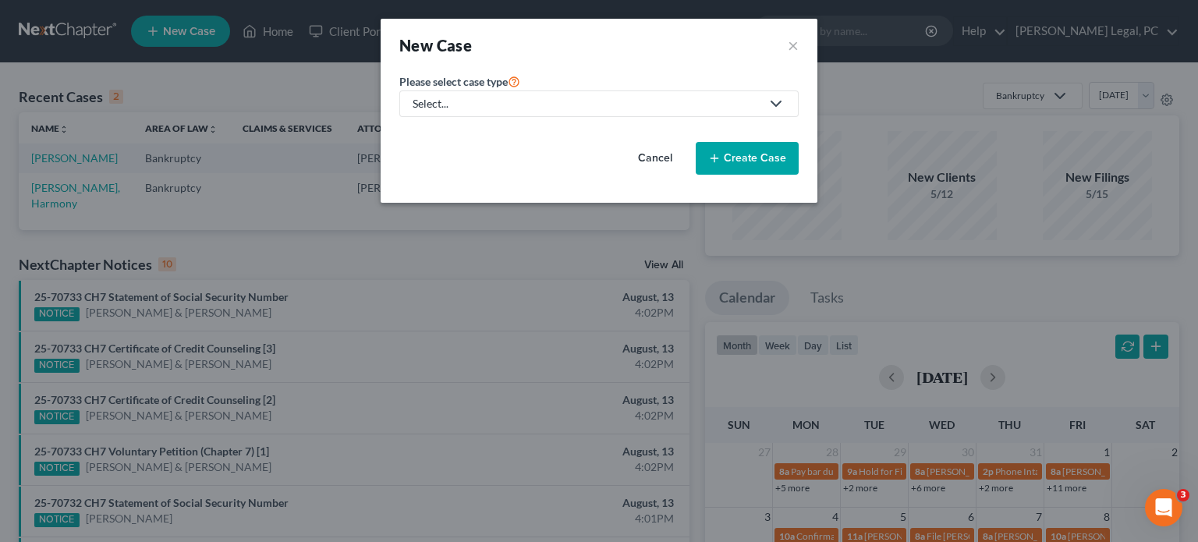
click at [490, 103] on div "Select..." at bounding box center [586, 104] width 348 height 16
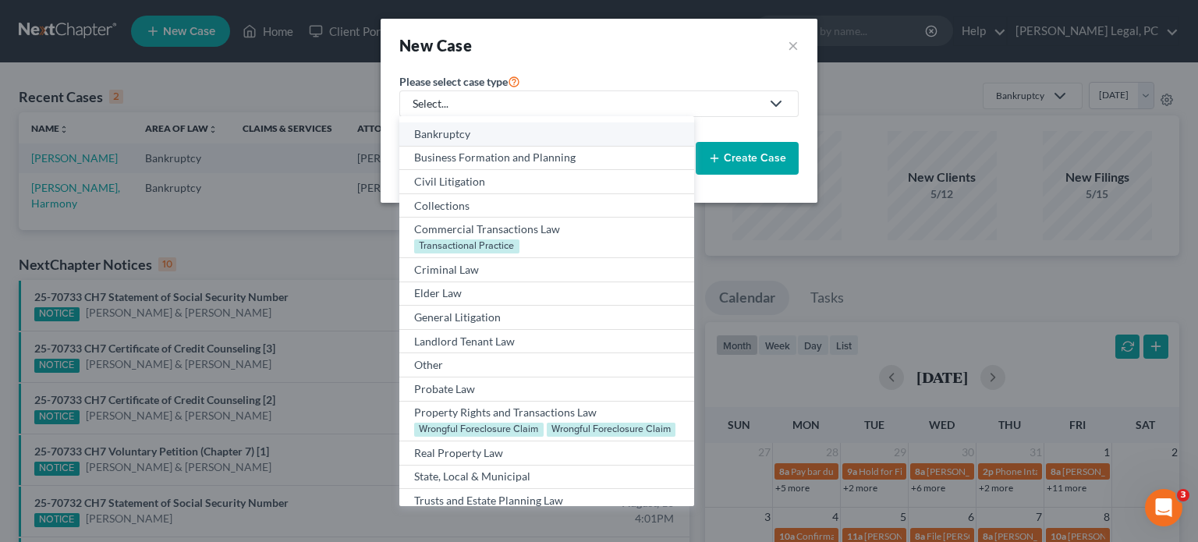
click at [488, 135] on div "Bankruptcy" at bounding box center [546, 134] width 264 height 16
select select "84"
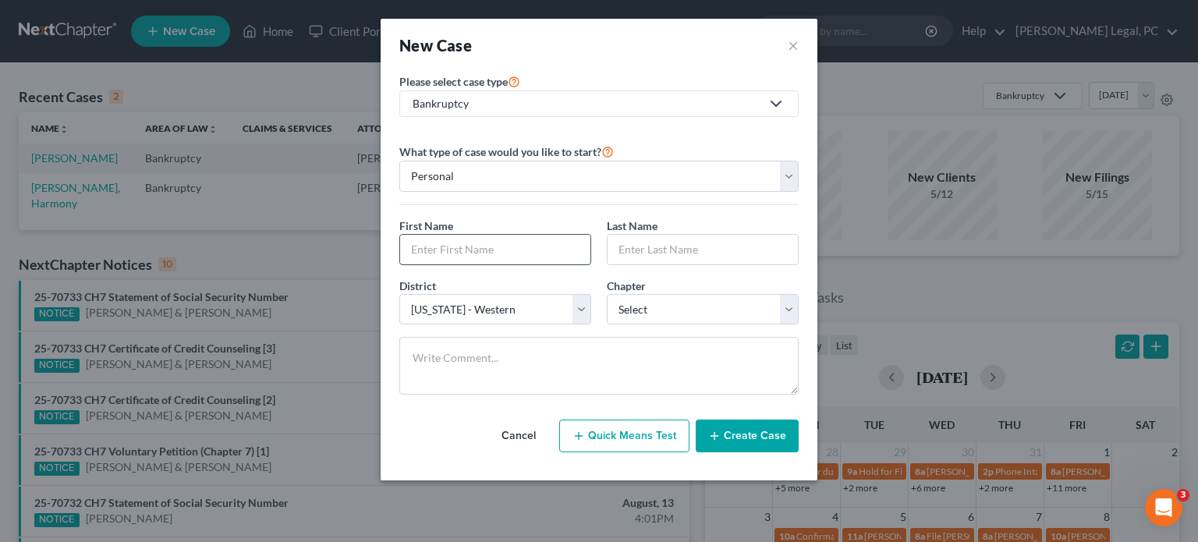
click at [458, 249] on input "text" at bounding box center [495, 250] width 190 height 30
type input "[PERSON_NAME]"
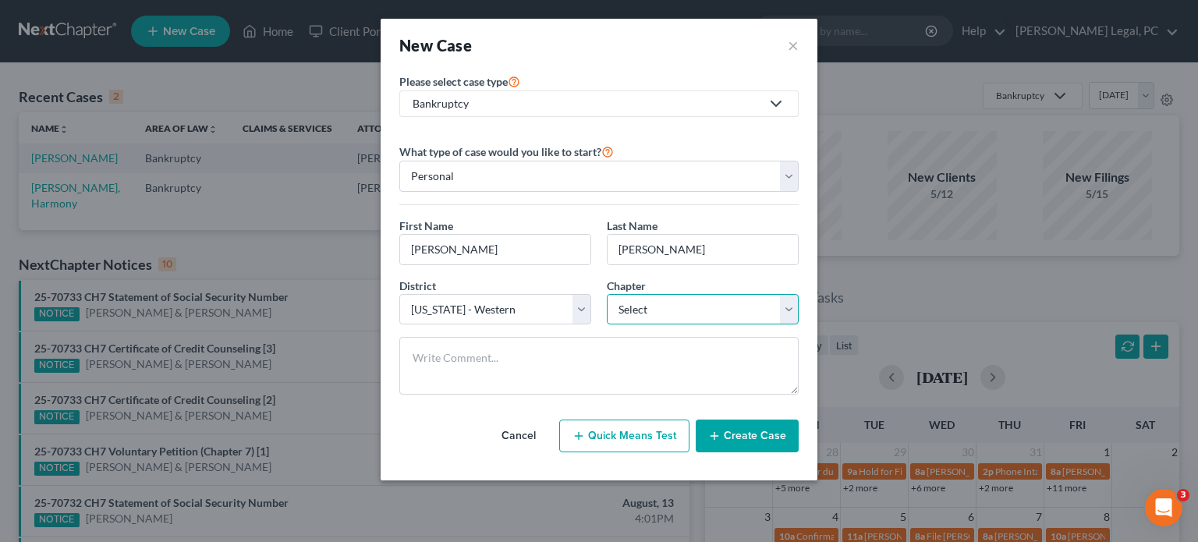
click at [623, 305] on select "Select 7 11 12 13" at bounding box center [703, 309] width 192 height 31
click at [621, 305] on select "Select 7 11 12 13" at bounding box center [703, 309] width 192 height 31
click at [667, 303] on select "Select 7 11 12 13" at bounding box center [703, 309] width 192 height 31
select select "0"
click at [607, 294] on select "Select 7 11 12 13" at bounding box center [703, 309] width 192 height 31
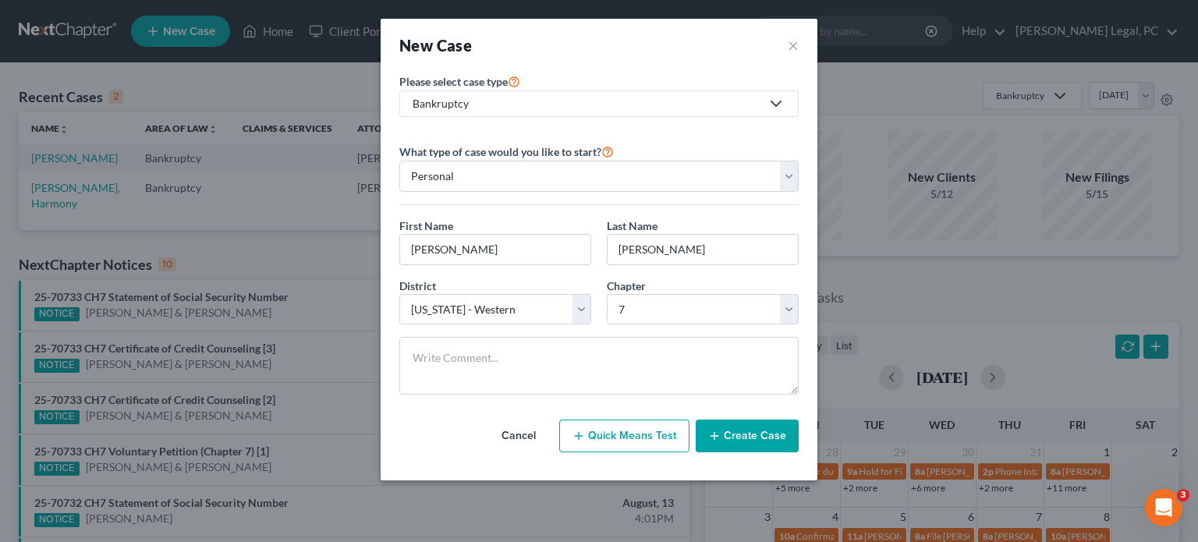
click at [718, 430] on icon "button" at bounding box center [714, 436] width 12 height 12
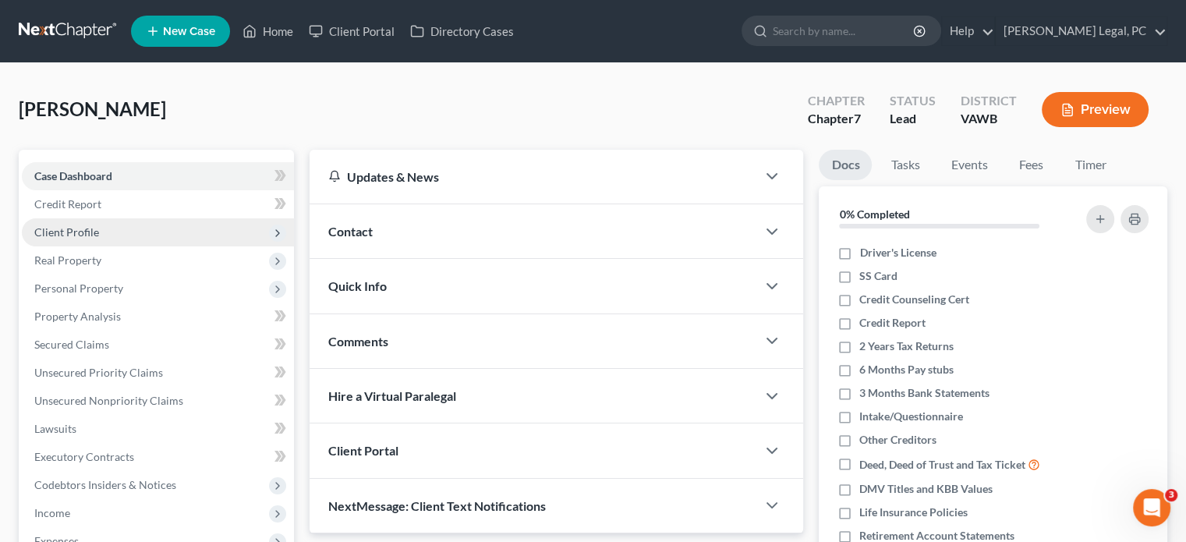
click at [133, 236] on span "Client Profile" at bounding box center [158, 232] width 272 height 28
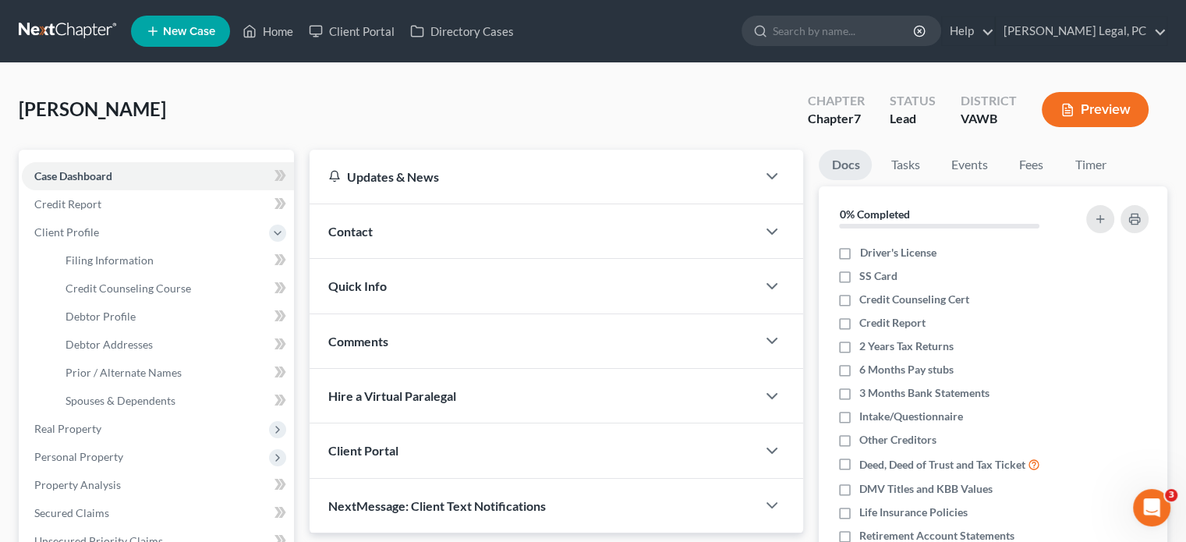
click at [387, 239] on div "Contact" at bounding box center [533, 231] width 447 height 54
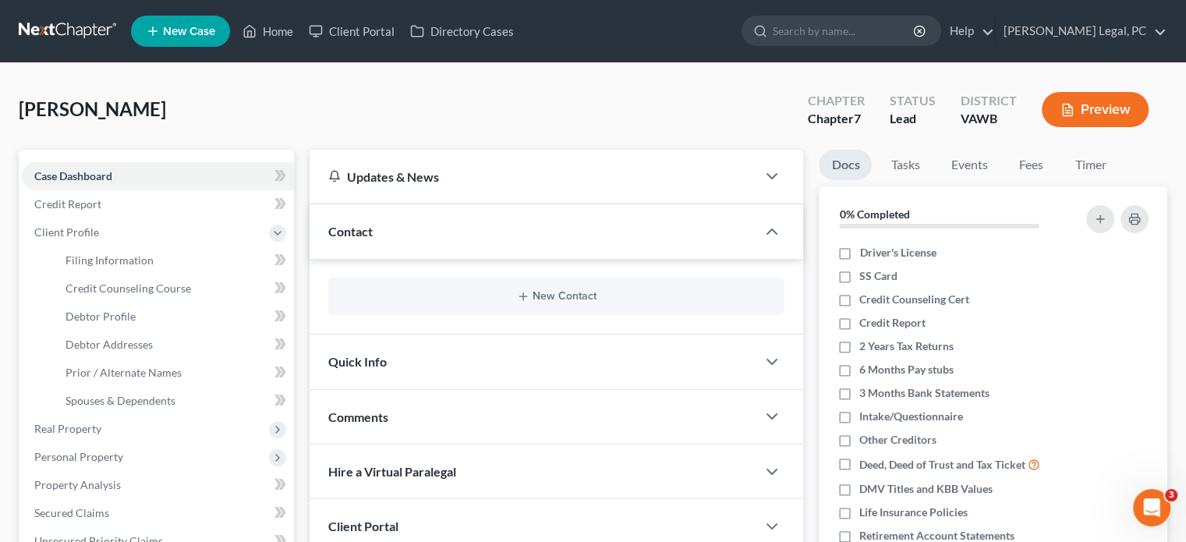
click at [568, 288] on div "New Contact" at bounding box center [556, 296] width 456 height 37
click at [559, 295] on button "New Contact" at bounding box center [556, 296] width 431 height 12
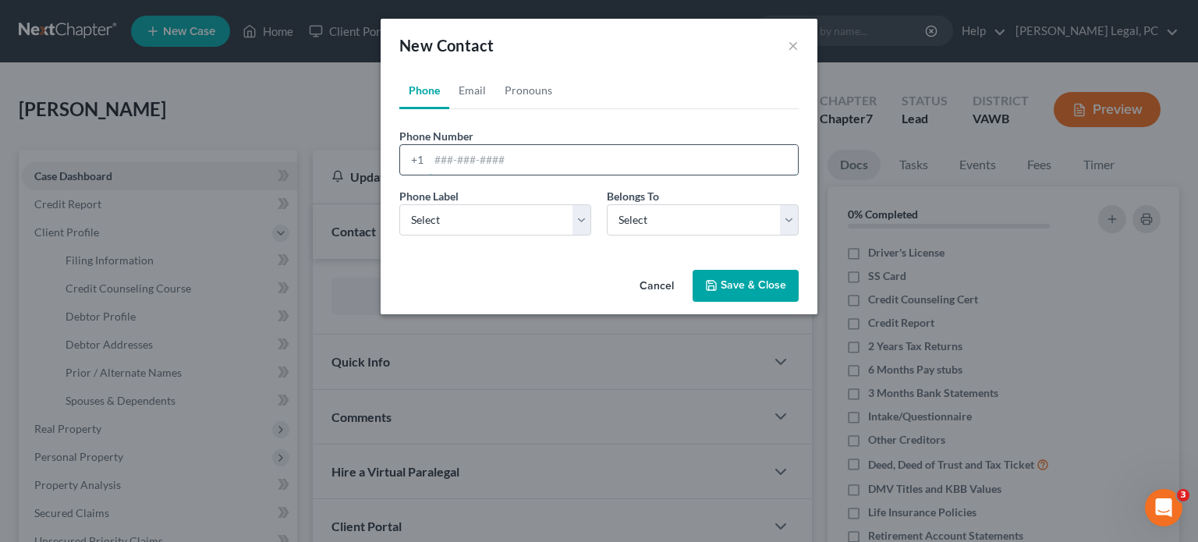
click at [493, 165] on input "tel" at bounding box center [613, 160] width 369 height 30
type input "276-206-9622"
click at [474, 220] on select "Select Mobile Home Work Other" at bounding box center [495, 219] width 192 height 31
select select "0"
click at [399, 204] on select "Select Mobile Home Work Other" at bounding box center [495, 219] width 192 height 31
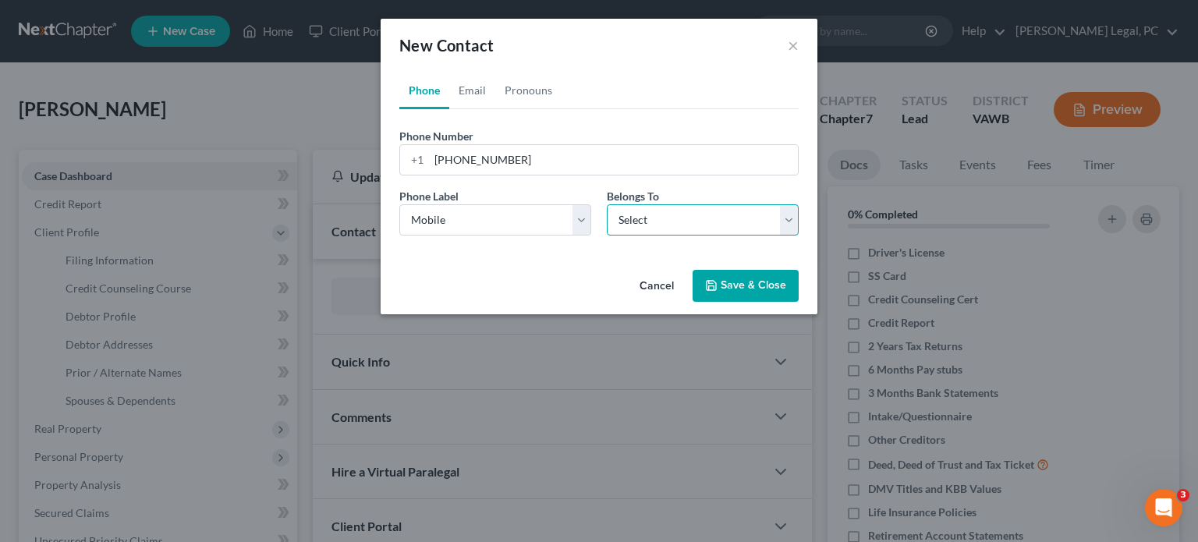
click at [643, 221] on select "Select Client Other" at bounding box center [703, 219] width 192 height 31
select select "0"
click at [607, 204] on select "Select Client Other" at bounding box center [703, 219] width 192 height 31
click at [463, 90] on link "Email" at bounding box center [472, 90] width 46 height 37
click at [478, 158] on input "email" at bounding box center [613, 160] width 369 height 30
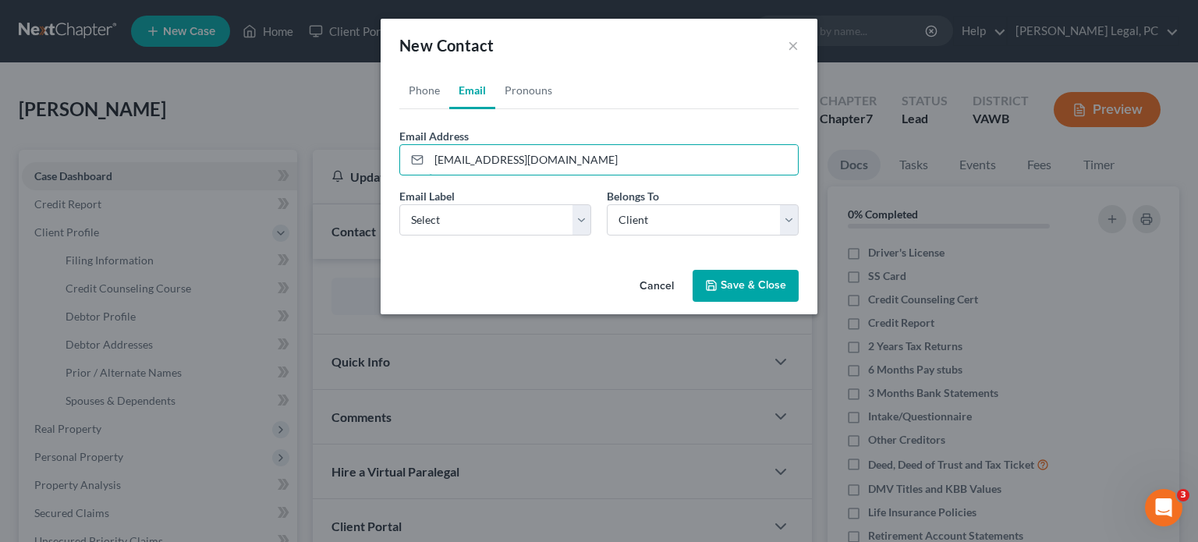
type input "tysimmons626@gmail.com"
click at [766, 286] on button "Save & Close" at bounding box center [745, 286] width 106 height 33
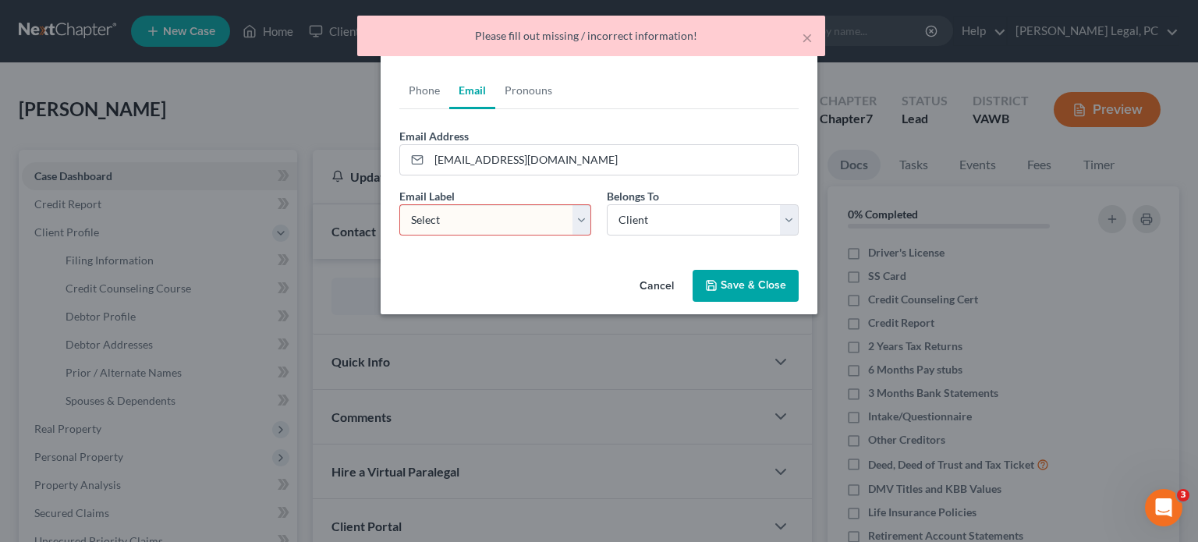
click at [471, 228] on select "Select Home Work Other" at bounding box center [495, 219] width 192 height 31
select select "0"
click at [399, 204] on select "Select Home Work Other" at bounding box center [495, 219] width 192 height 31
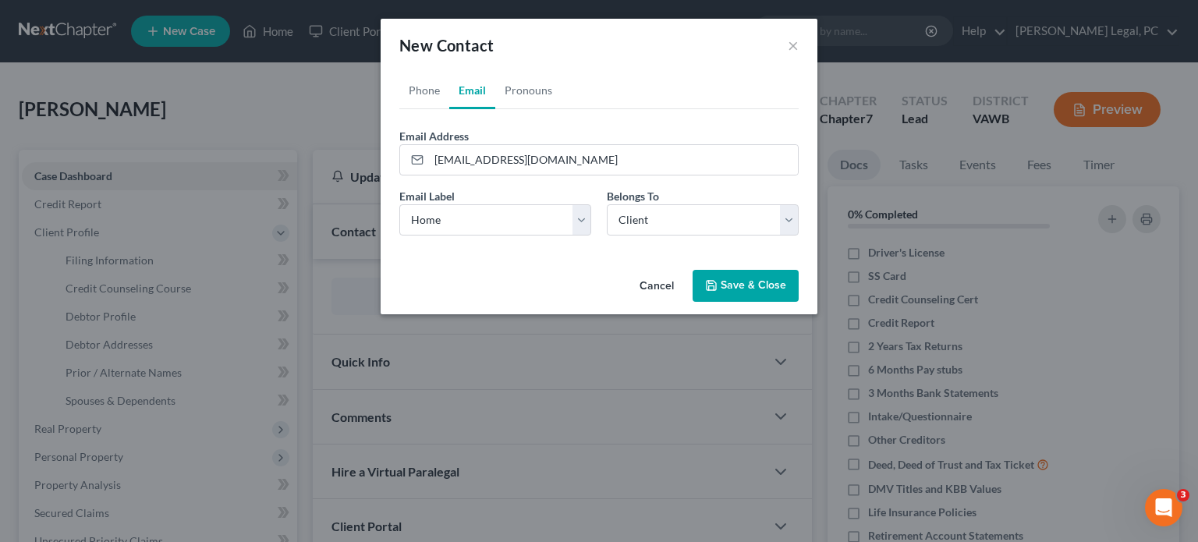
click at [721, 273] on button "Save & Close" at bounding box center [745, 286] width 106 height 33
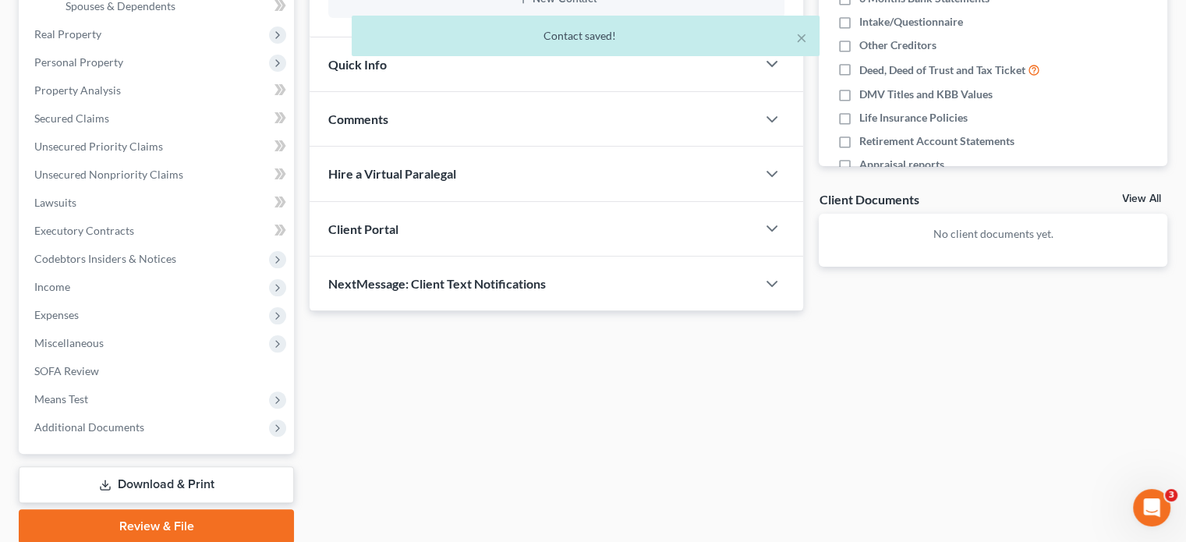
scroll to position [454, 0]
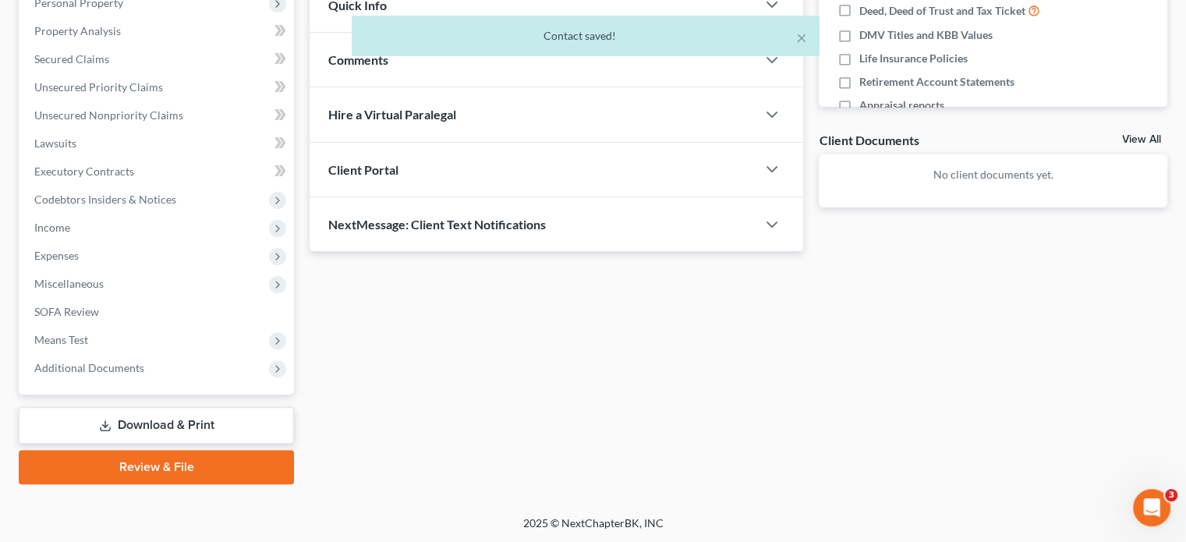
click at [426, 171] on div "Client Portal" at bounding box center [533, 170] width 447 height 54
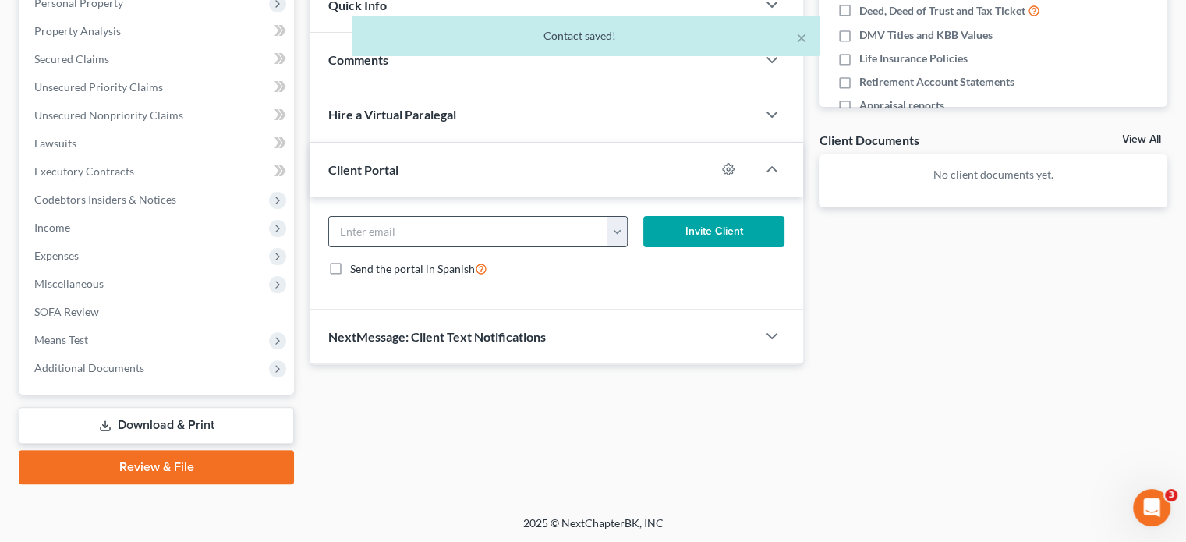
click at [618, 228] on button "button" at bounding box center [616, 232] width 19 height 30
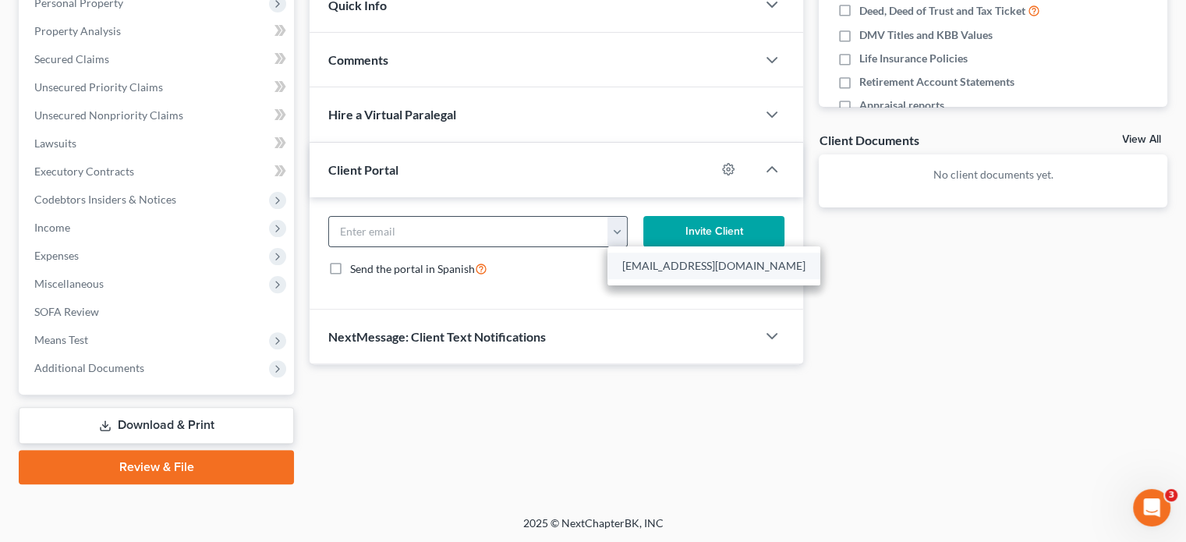
click at [628, 255] on link "tysimmons626@gmail.com" at bounding box center [713, 266] width 213 height 27
type input "tysimmons626@gmail.com"
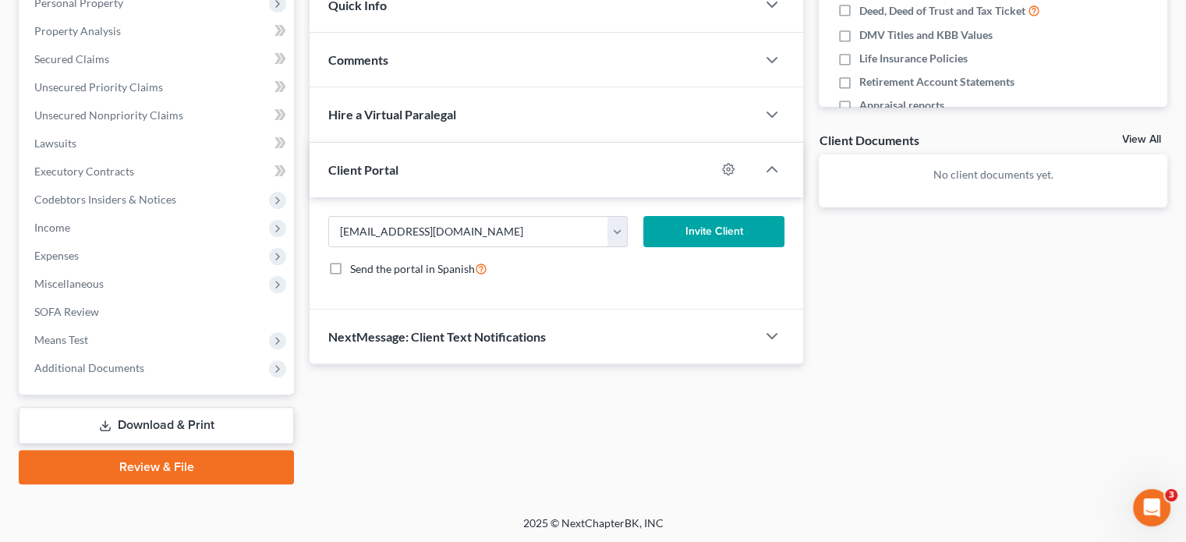
click at [696, 232] on button "Invite Client" at bounding box center [714, 231] width 142 height 31
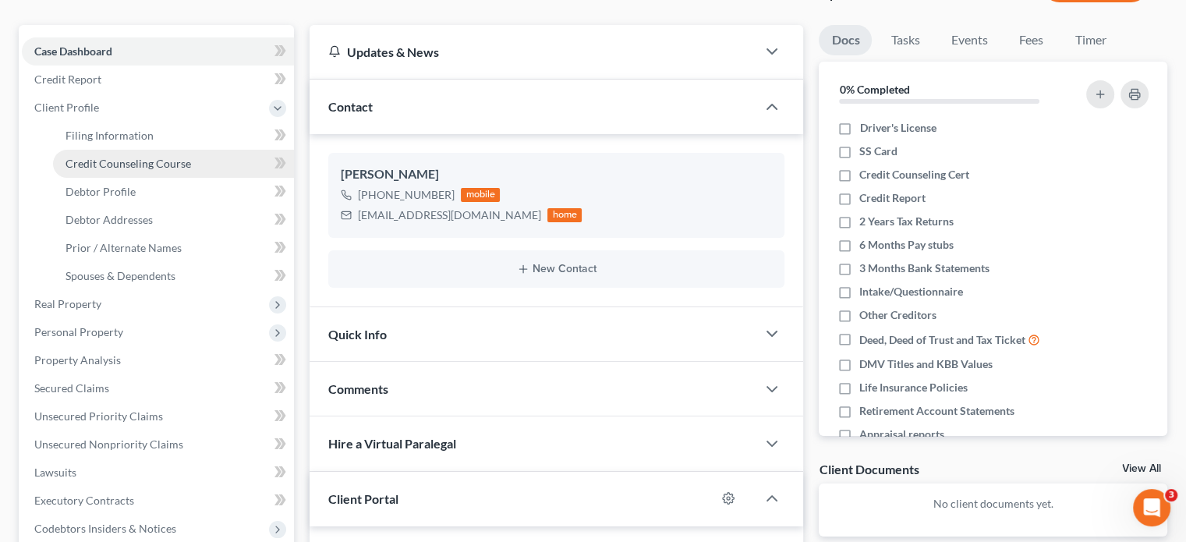
scroll to position [0, 0]
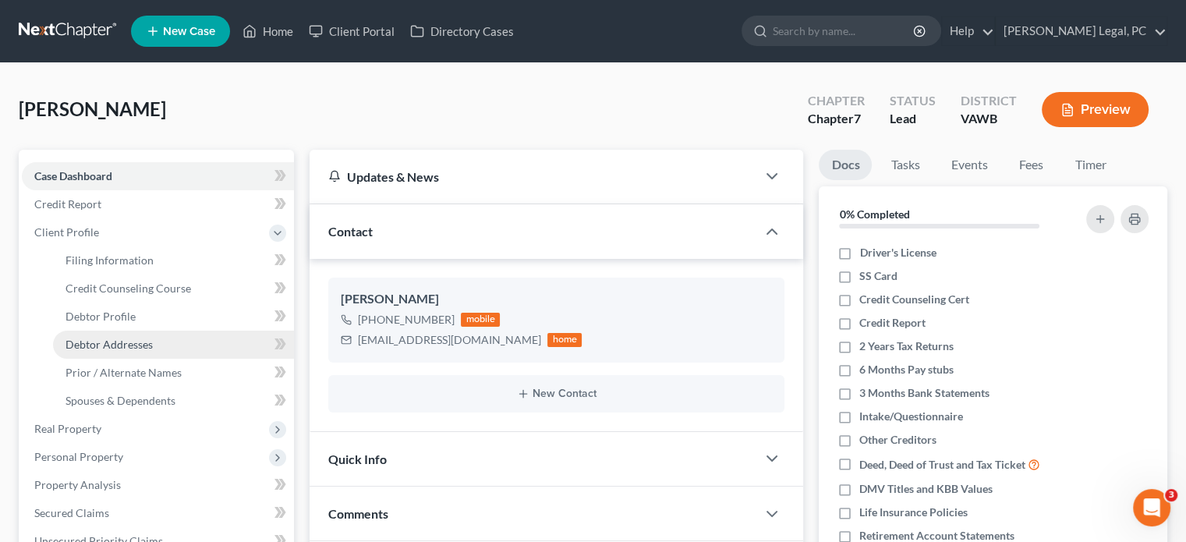
drag, startPoint x: 118, startPoint y: 342, endPoint x: 213, endPoint y: 330, distance: 95.8
click at [117, 340] on span "Debtor Addresses" at bounding box center [108, 344] width 87 height 13
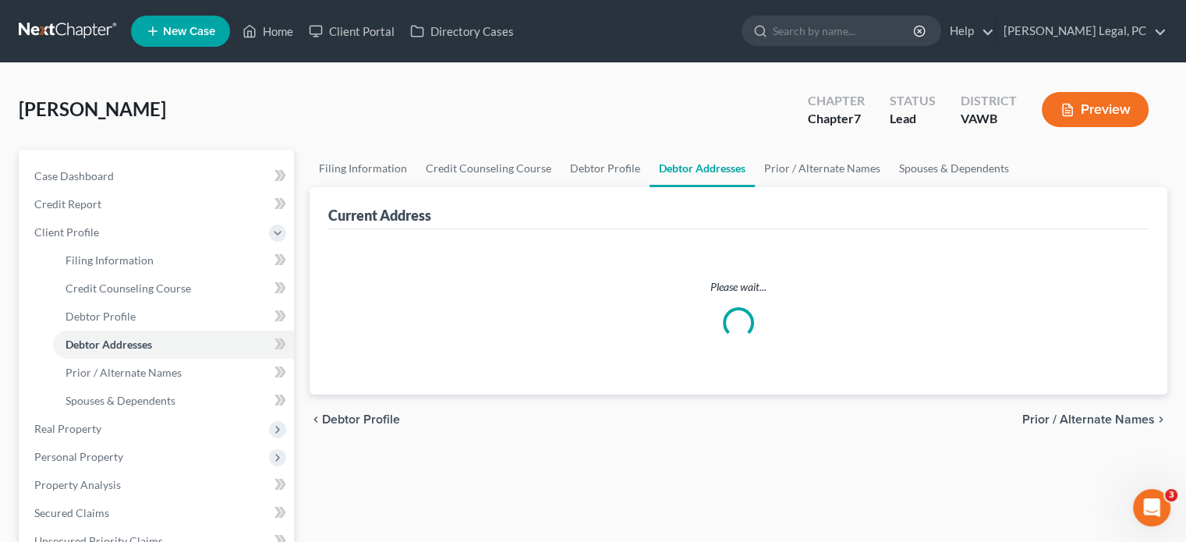
select select "0"
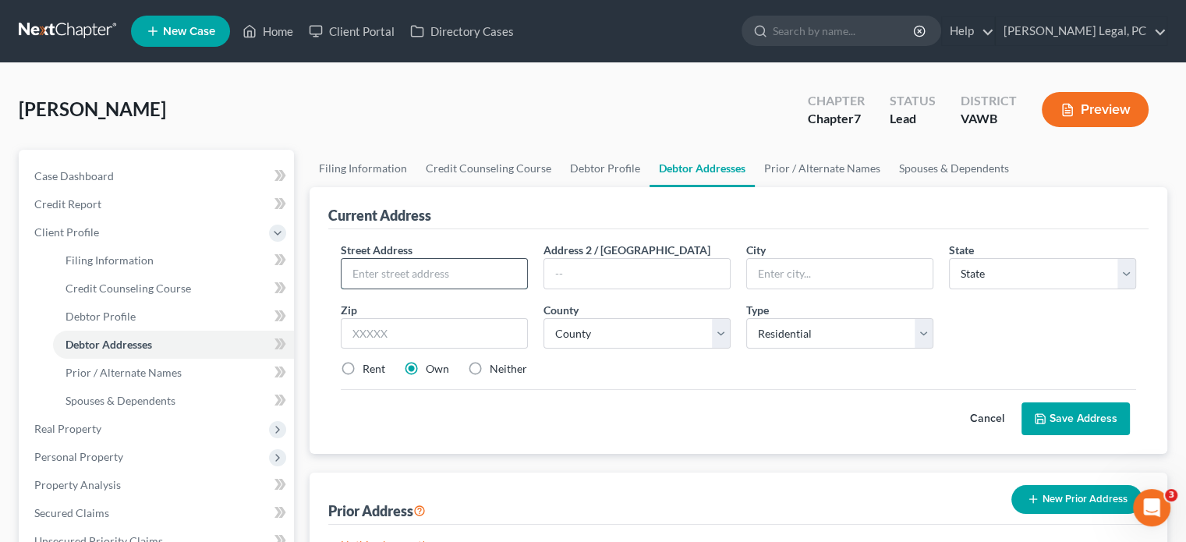
click at [465, 274] on input "text" at bounding box center [435, 274] width 186 height 30
type input "6022 Reedy Creek Road"
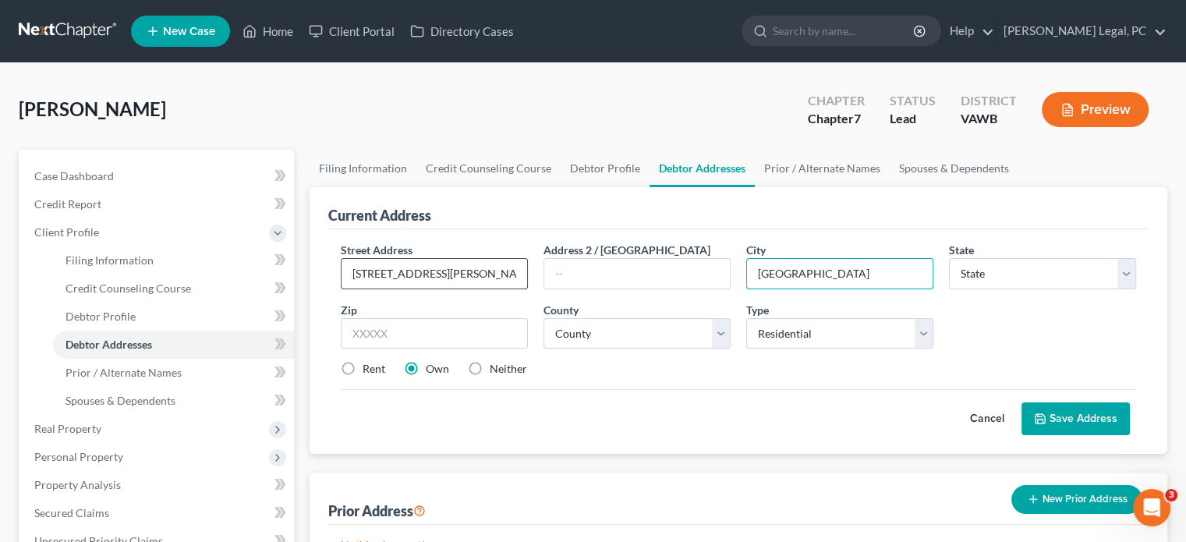
type input "Bristol"
select select "48"
click at [630, 333] on select "County Accomack County Albemarle County Alexandria city Alleghany County Amelia…" at bounding box center [636, 333] width 187 height 31
select select "14"
click at [543, 318] on select "County Accomack County Albemarle County Alexandria city Alleghany County Amelia…" at bounding box center [636, 333] width 187 height 31
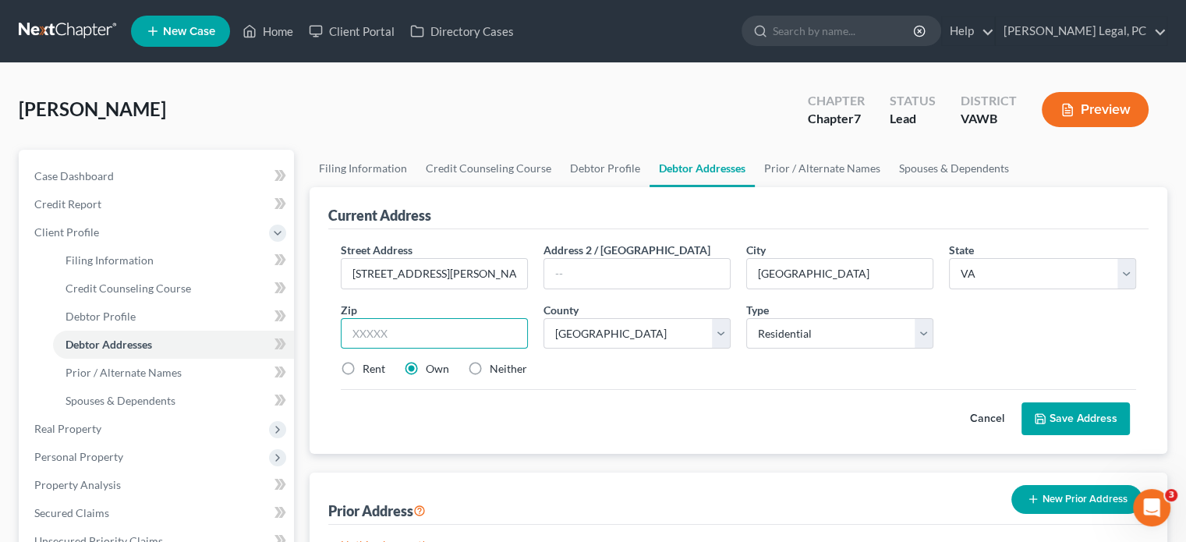
click at [376, 333] on input "text" at bounding box center [434, 333] width 187 height 31
type input "24202"
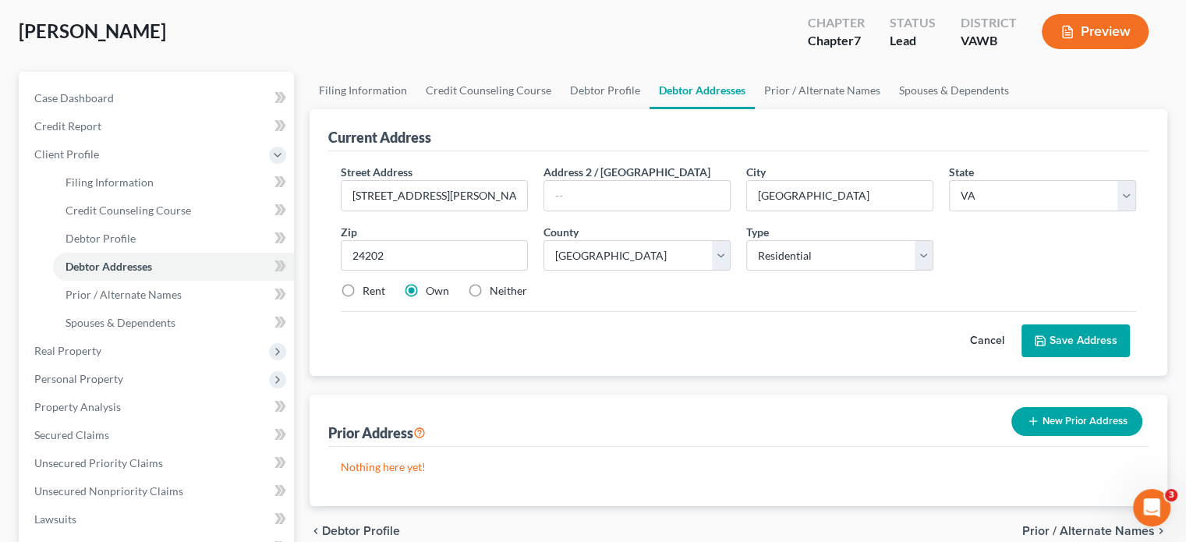
click at [1060, 331] on button "Save Address" at bounding box center [1075, 340] width 108 height 33
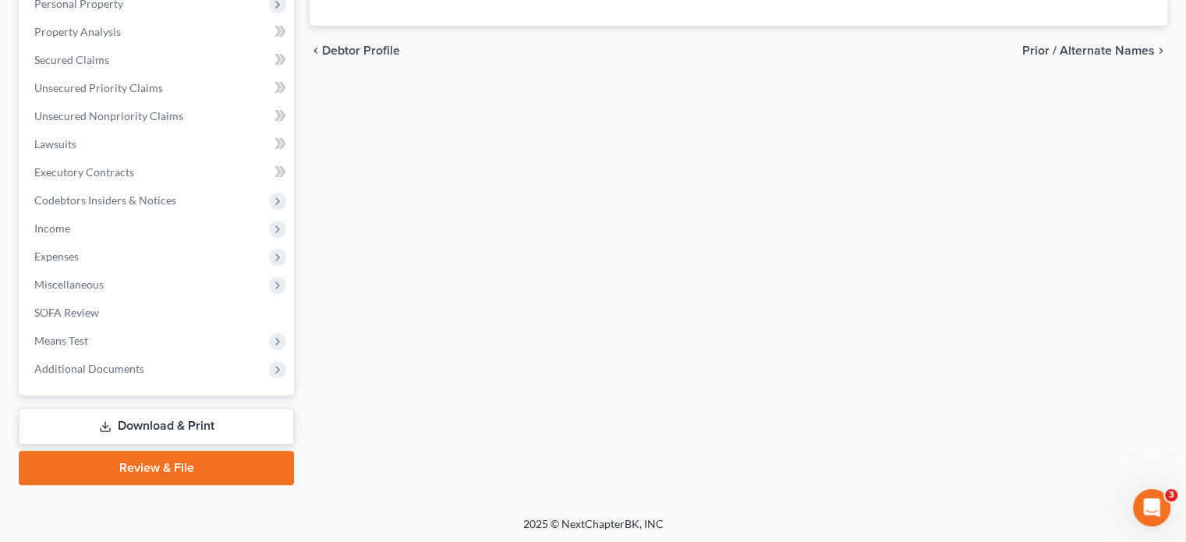
scroll to position [454, 0]
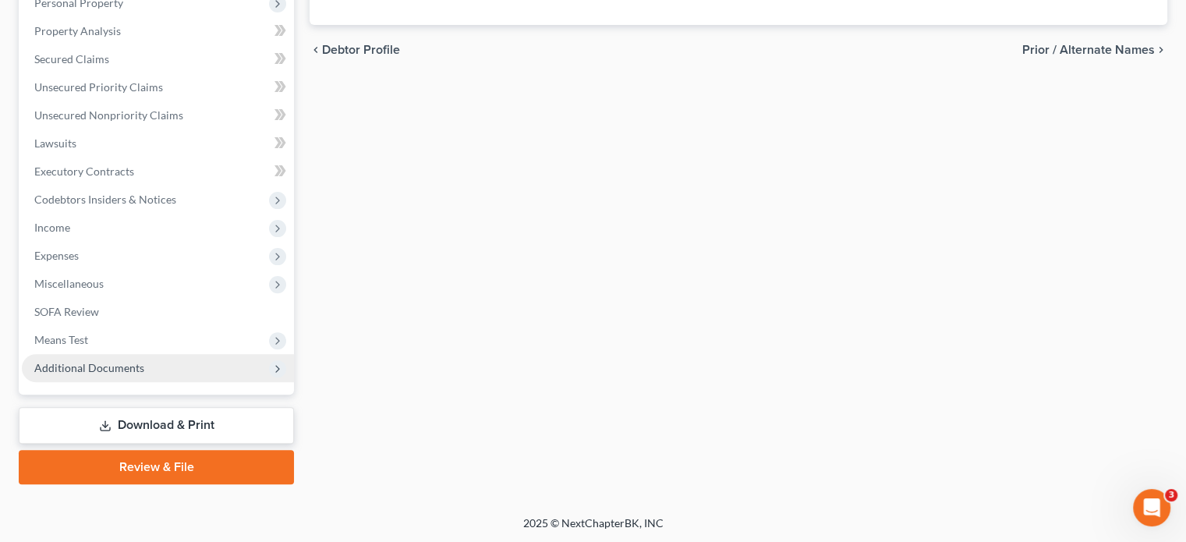
click at [73, 373] on span "Additional Documents" at bounding box center [158, 368] width 272 height 28
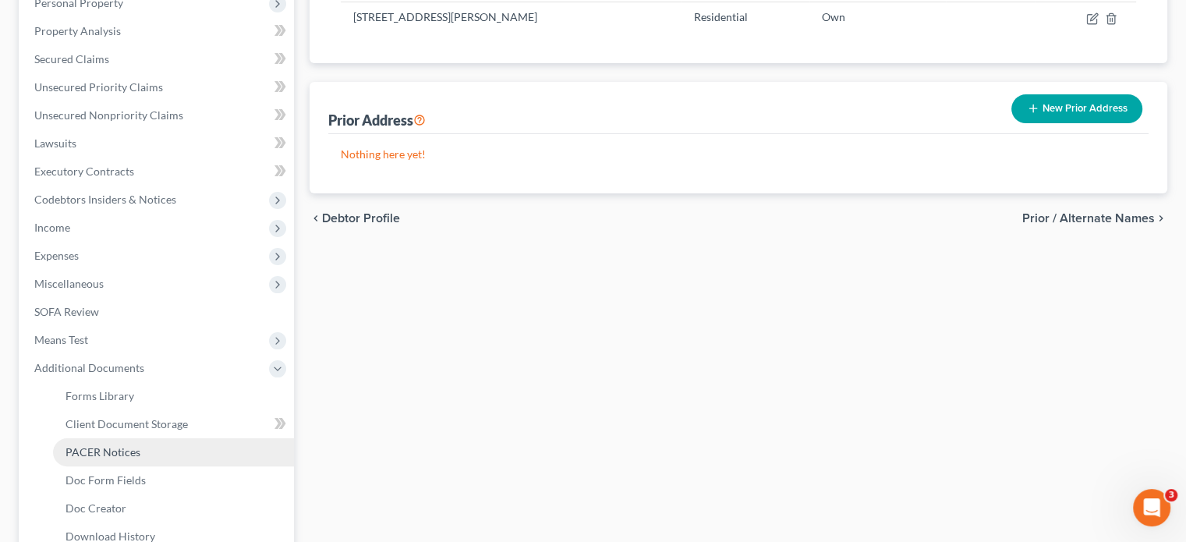
scroll to position [441, 0]
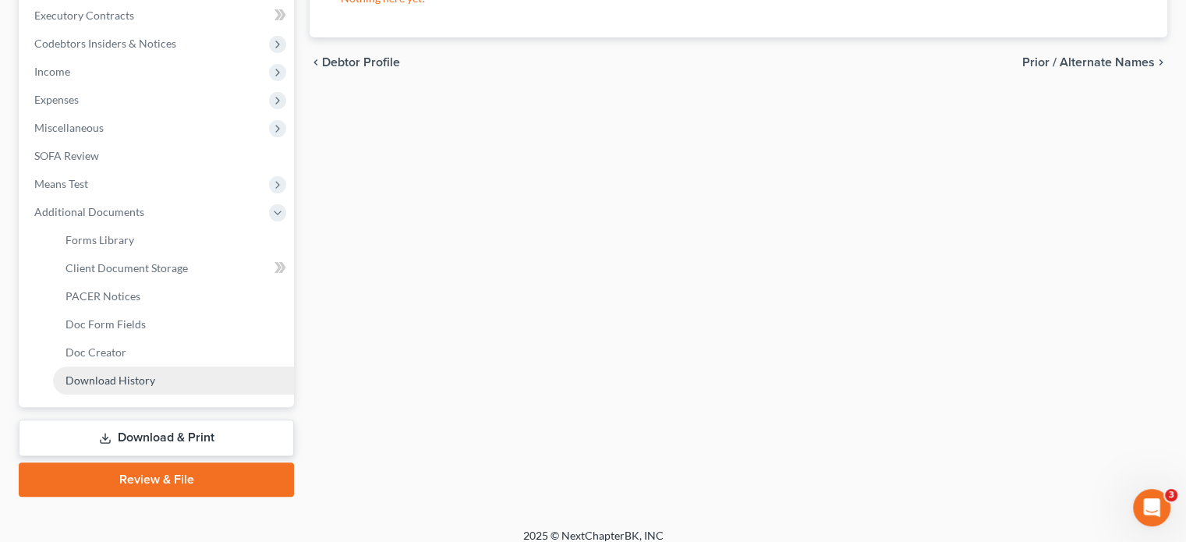
click at [100, 386] on span "Download History" at bounding box center [110, 379] width 90 height 13
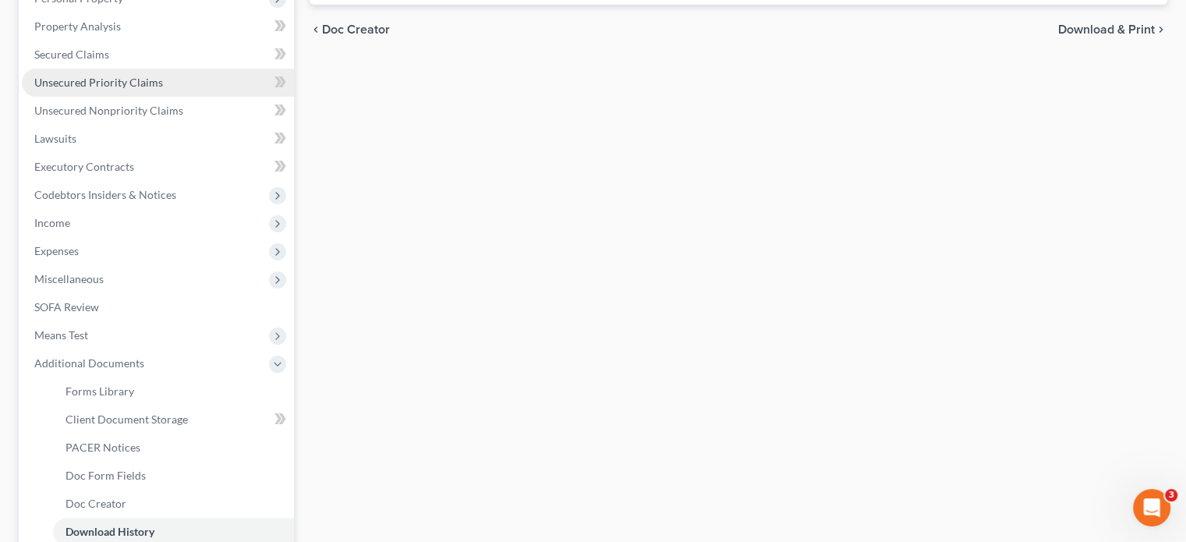
scroll to position [390, 0]
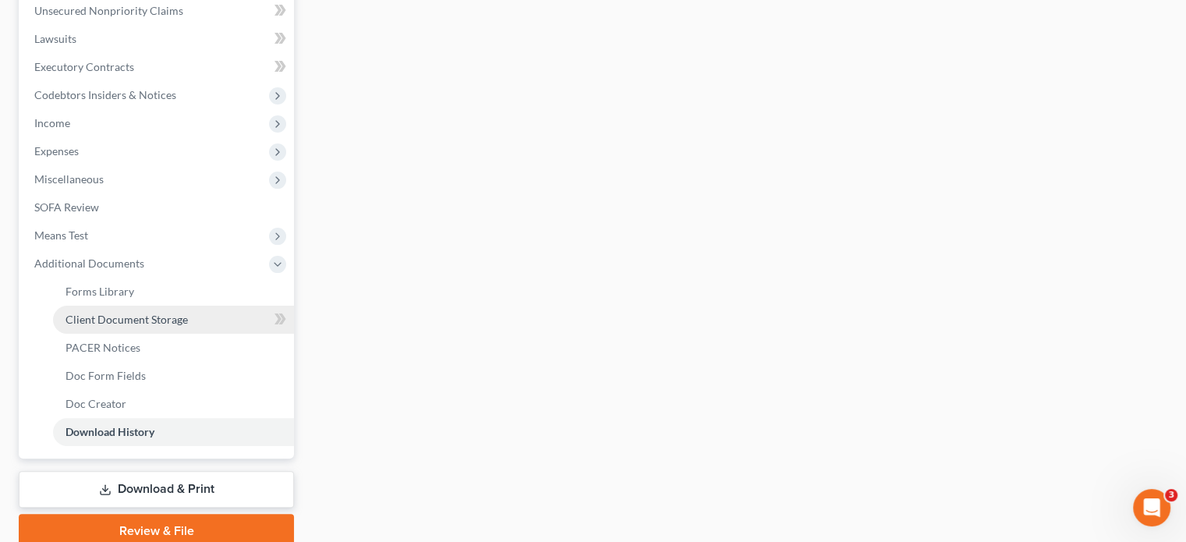
click at [115, 320] on span "Client Document Storage" at bounding box center [126, 319] width 122 height 13
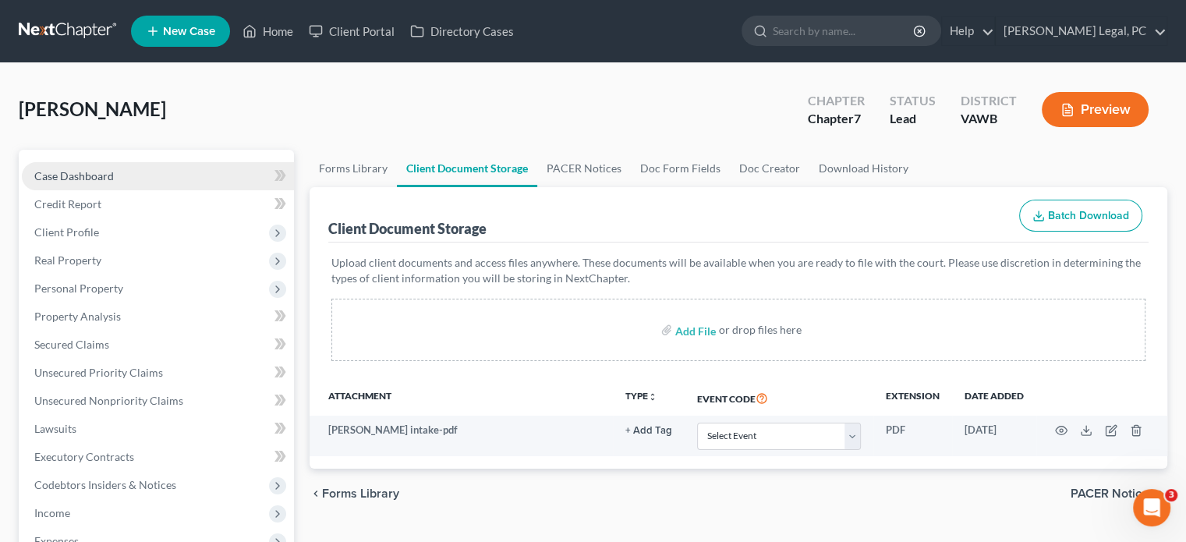
click at [93, 174] on span "Case Dashboard" at bounding box center [74, 175] width 80 height 13
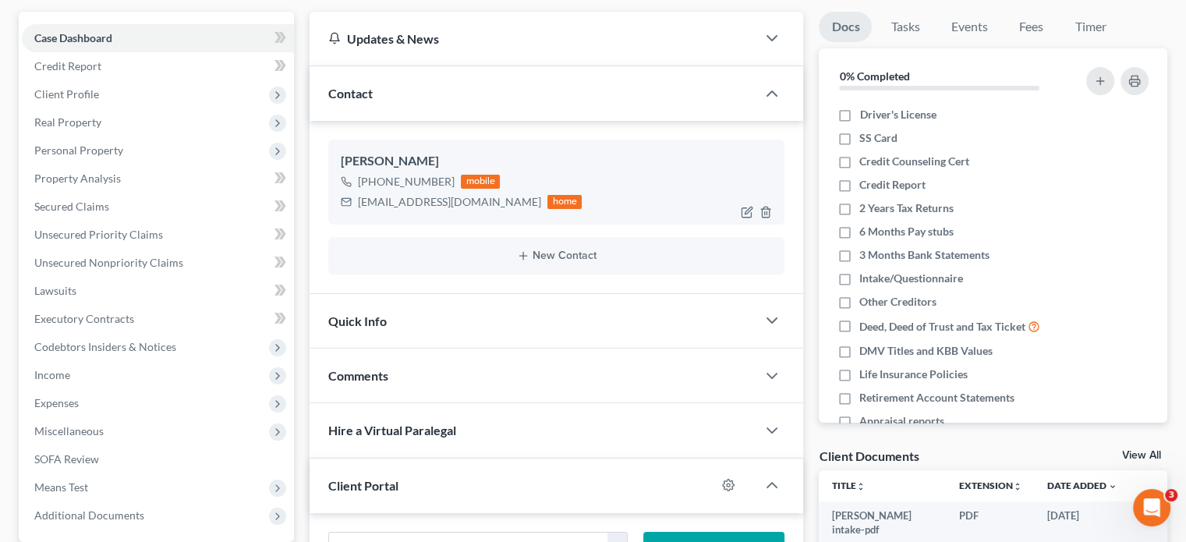
scroll to position [234, 0]
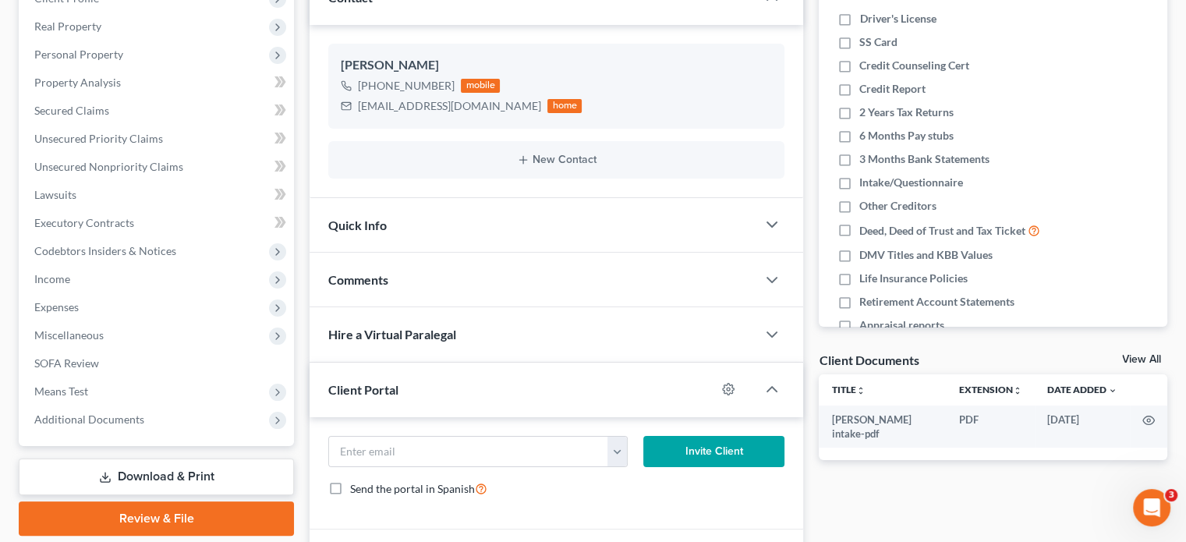
click at [534, 370] on div "Client Portal" at bounding box center [513, 390] width 406 height 54
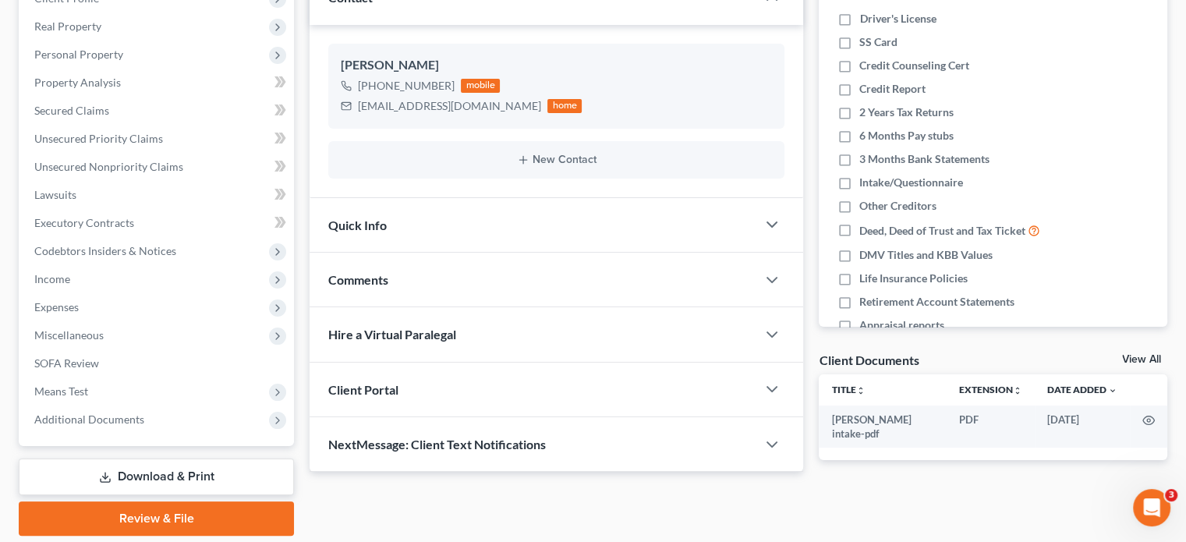
click at [534, 370] on div "Client Portal" at bounding box center [533, 390] width 447 height 54
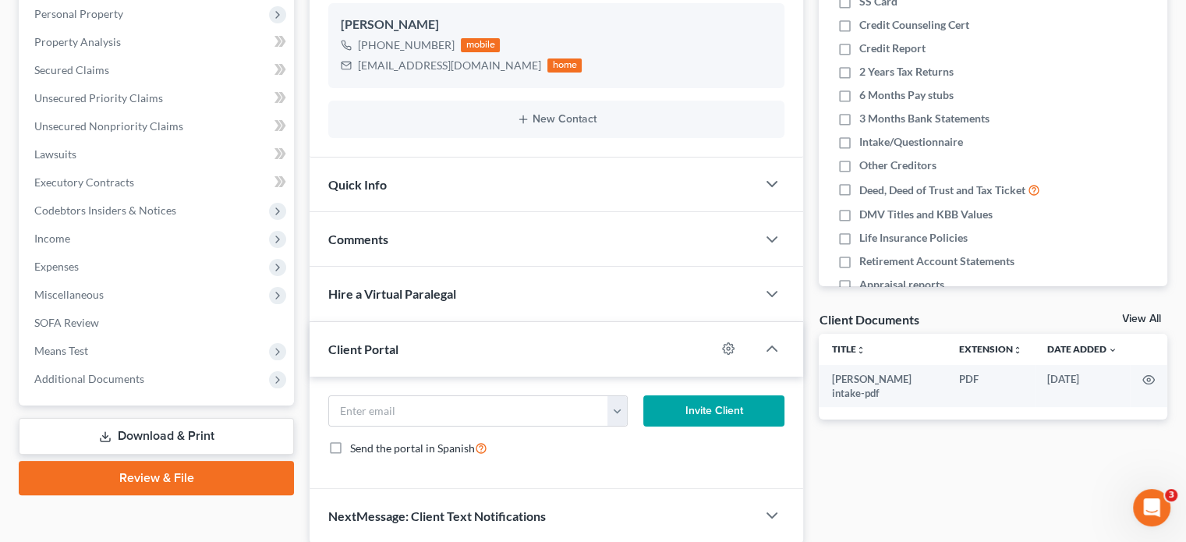
scroll to position [312, 0]
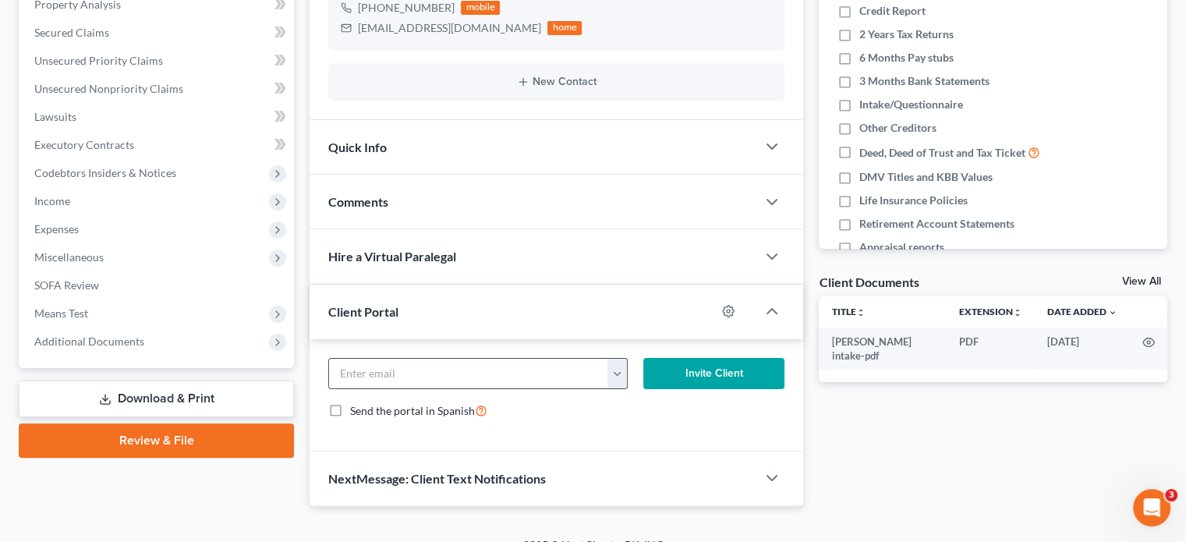
click at [612, 382] on button "button" at bounding box center [616, 374] width 19 height 30
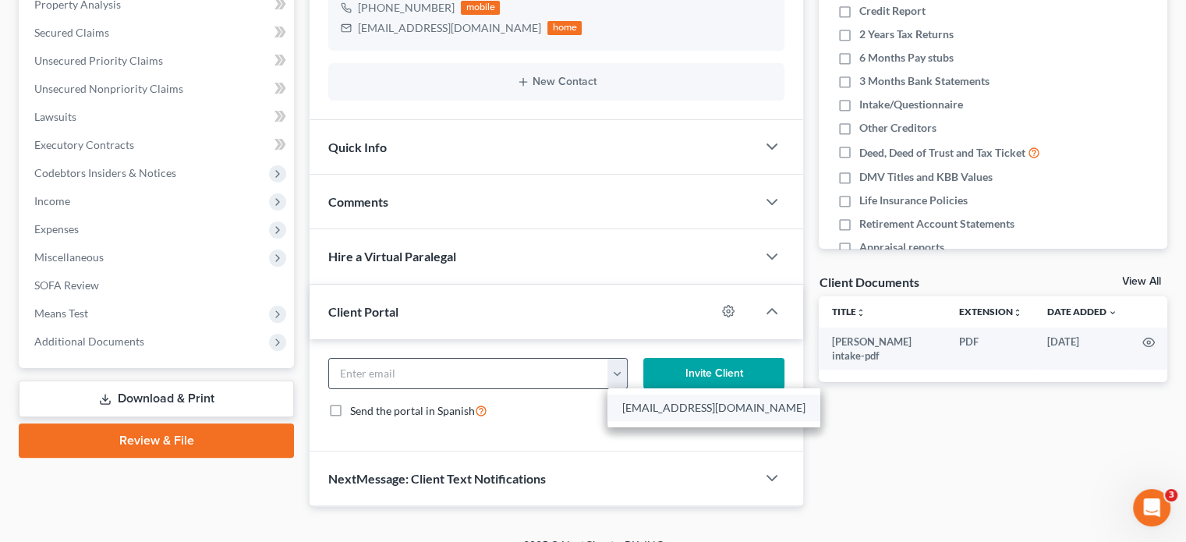
click at [626, 398] on link "tysimmons626@gmail.com" at bounding box center [713, 408] width 213 height 27
type input "tysimmons626@gmail.com"
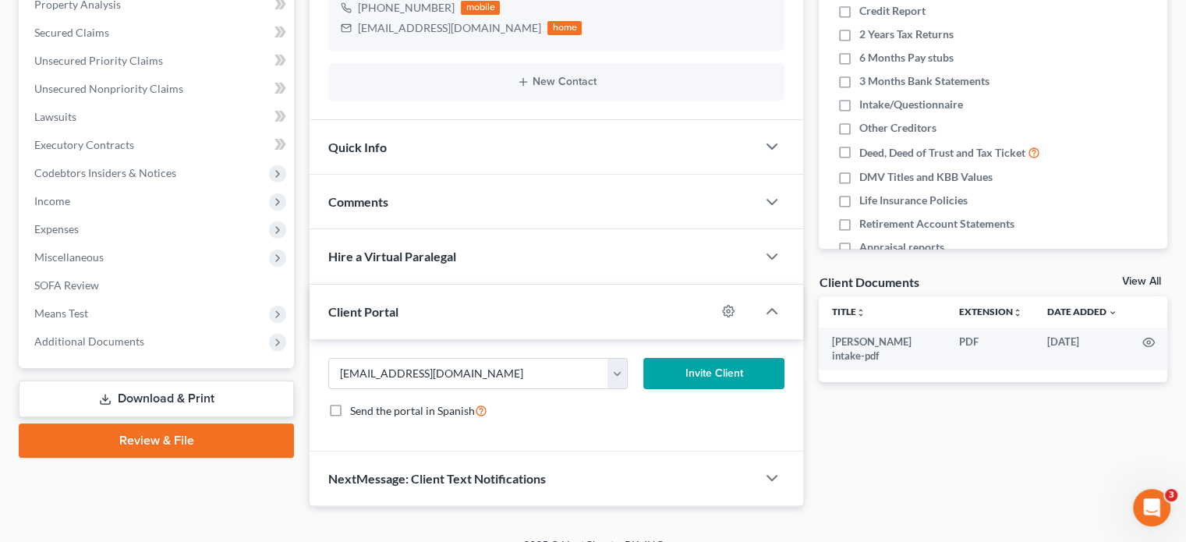
click at [711, 358] on button "Invite Client" at bounding box center [714, 373] width 142 height 31
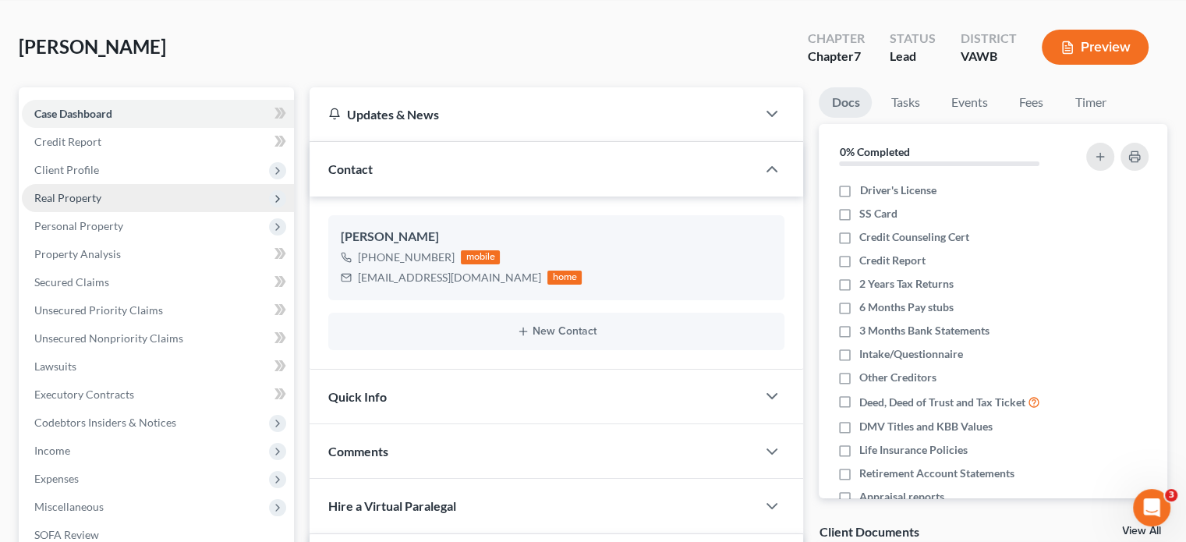
scroll to position [0, 0]
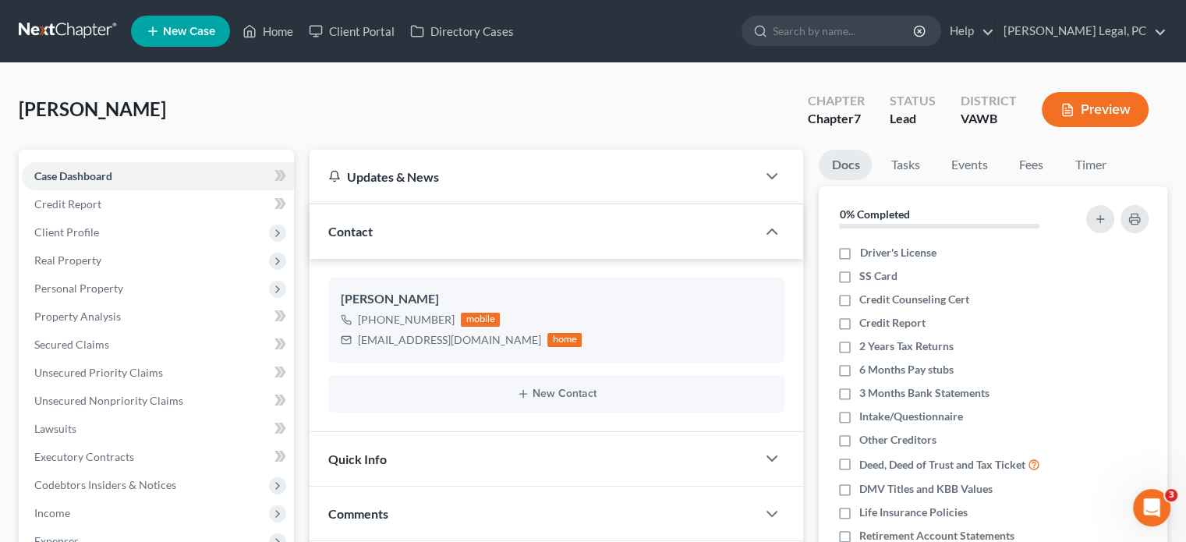
click at [55, 44] on link at bounding box center [69, 31] width 100 height 28
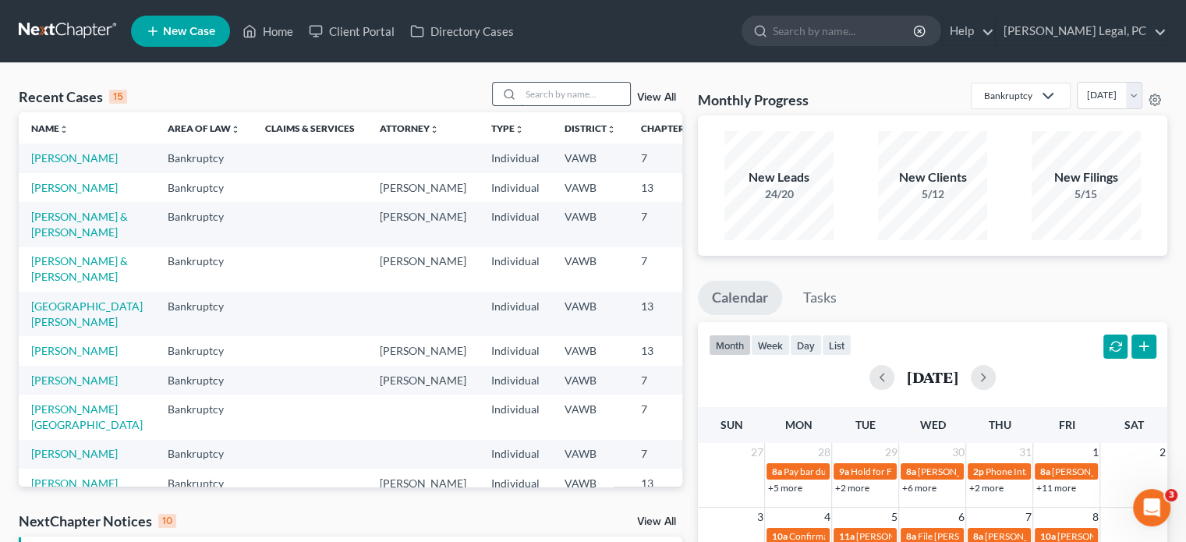
click at [538, 91] on input "search" at bounding box center [575, 94] width 109 height 23
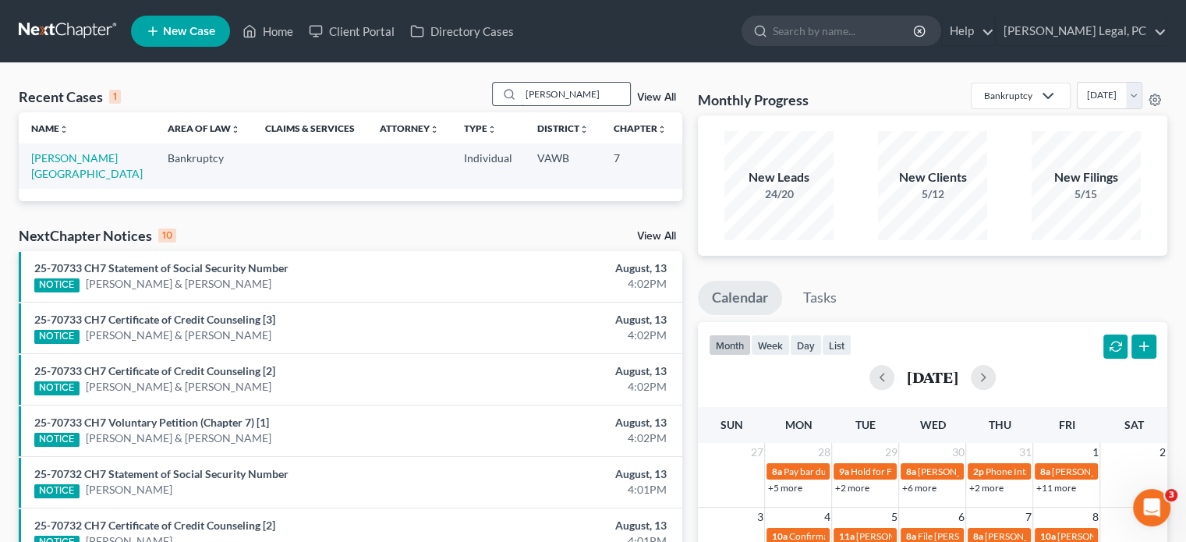
drag, startPoint x: 556, startPoint y: 101, endPoint x: 534, endPoint y: 102, distance: 21.9
click at [534, 102] on input "[PERSON_NAME]" at bounding box center [575, 94] width 109 height 23
type input "b"
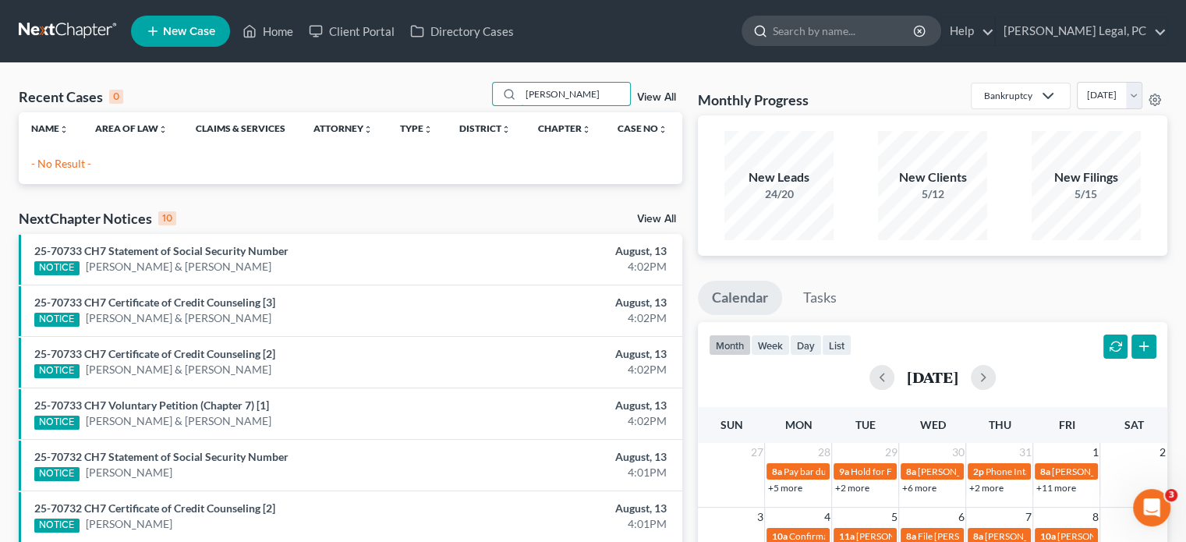
type input "[PERSON_NAME]"
drag, startPoint x: 557, startPoint y: 95, endPoint x: 524, endPoint y: 87, distance: 33.7
click at [524, 87] on input "[PERSON_NAME]" at bounding box center [575, 94] width 109 height 23
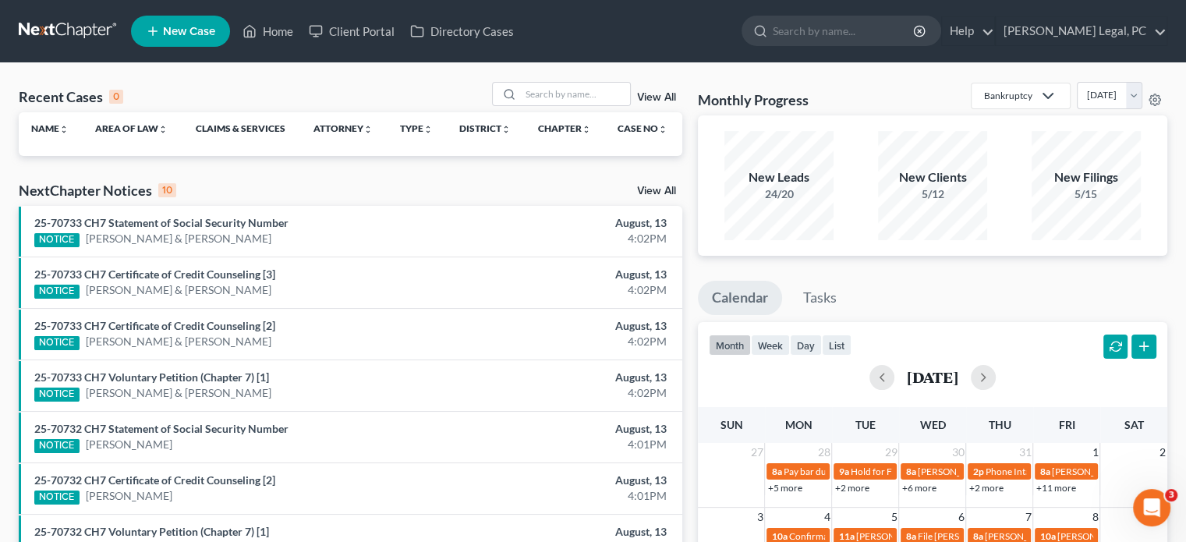
click at [220, 23] on link "New Case" at bounding box center [180, 31] width 99 height 31
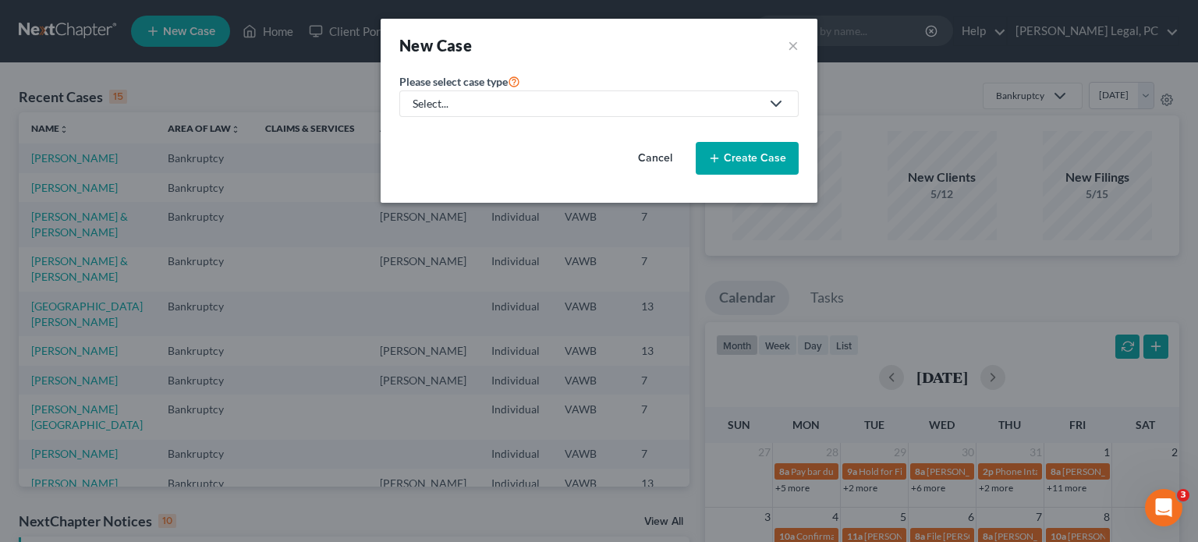
click at [781, 105] on icon at bounding box center [775, 103] width 19 height 19
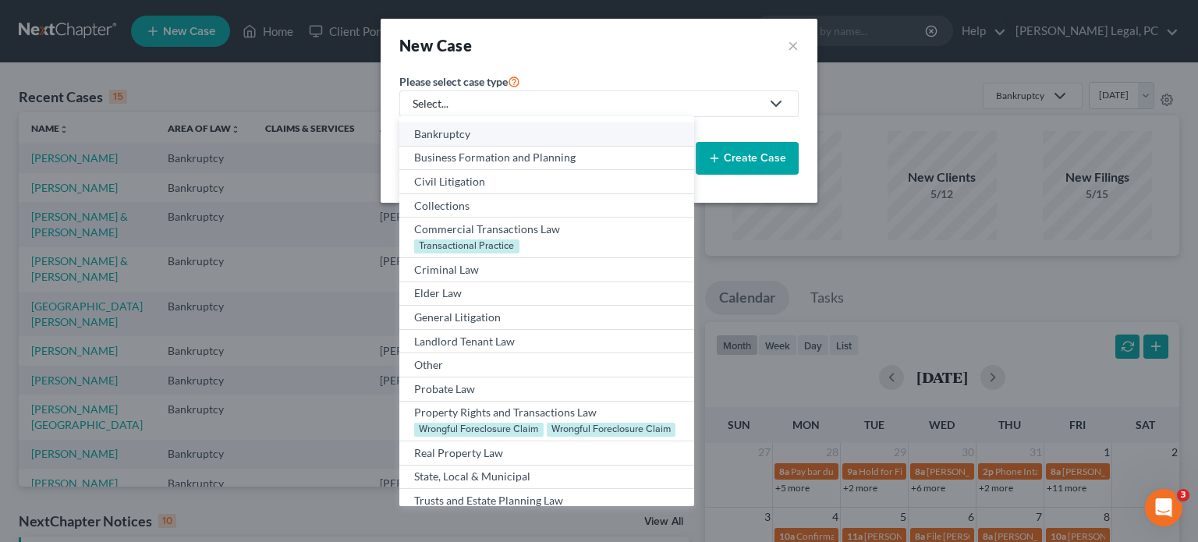
click at [549, 134] on div "Bankruptcy" at bounding box center [546, 134] width 264 height 16
select select "84"
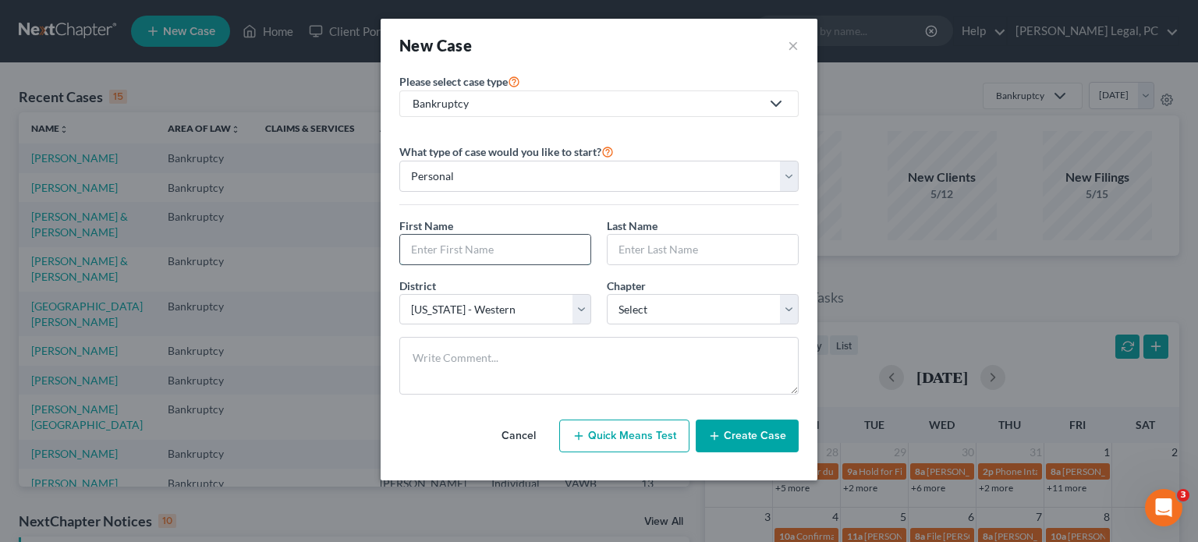
click at [486, 235] on input "text" at bounding box center [495, 250] width 190 height 30
type input "[PERSON_NAME]"
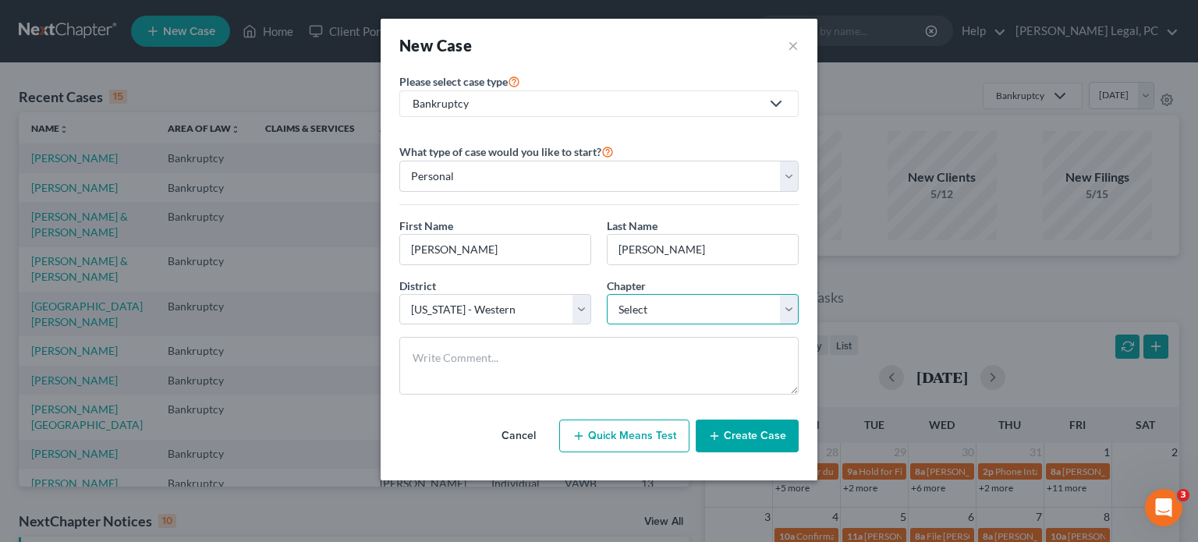
click at [654, 314] on select "Select 7 11 12 13" at bounding box center [703, 309] width 192 height 31
click at [675, 305] on select "Select 7 11 12 13" at bounding box center [703, 309] width 192 height 31
select select "0"
click at [607, 294] on select "Select 7 11 12 13" at bounding box center [703, 309] width 192 height 31
drag, startPoint x: 720, startPoint y: 437, endPoint x: 682, endPoint y: 442, distance: 38.6
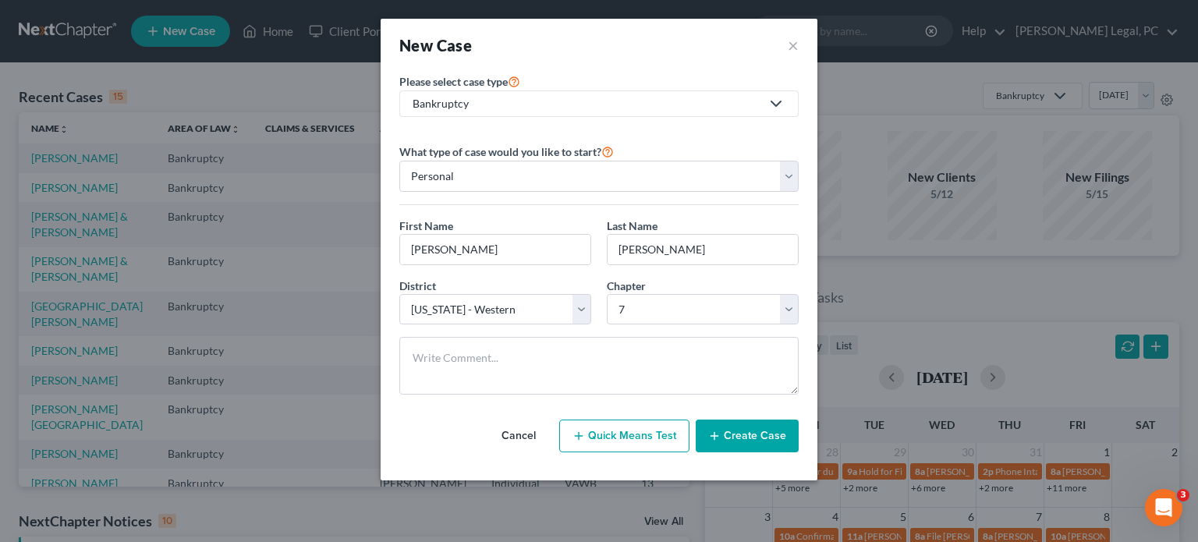
click at [720, 437] on icon "button" at bounding box center [714, 436] width 12 height 12
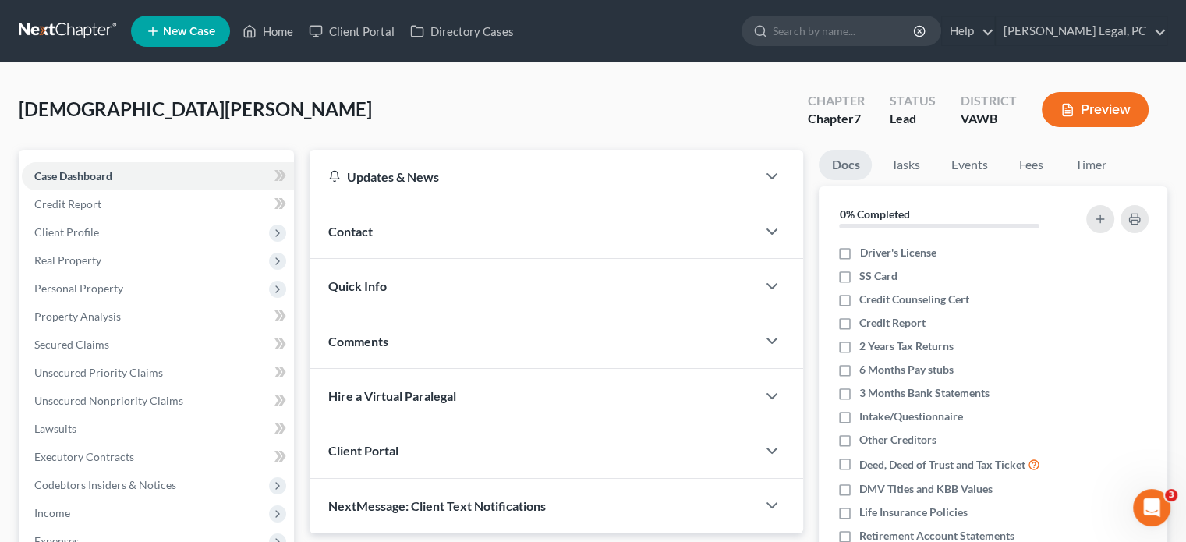
click at [359, 248] on div "Contact" at bounding box center [533, 231] width 447 height 54
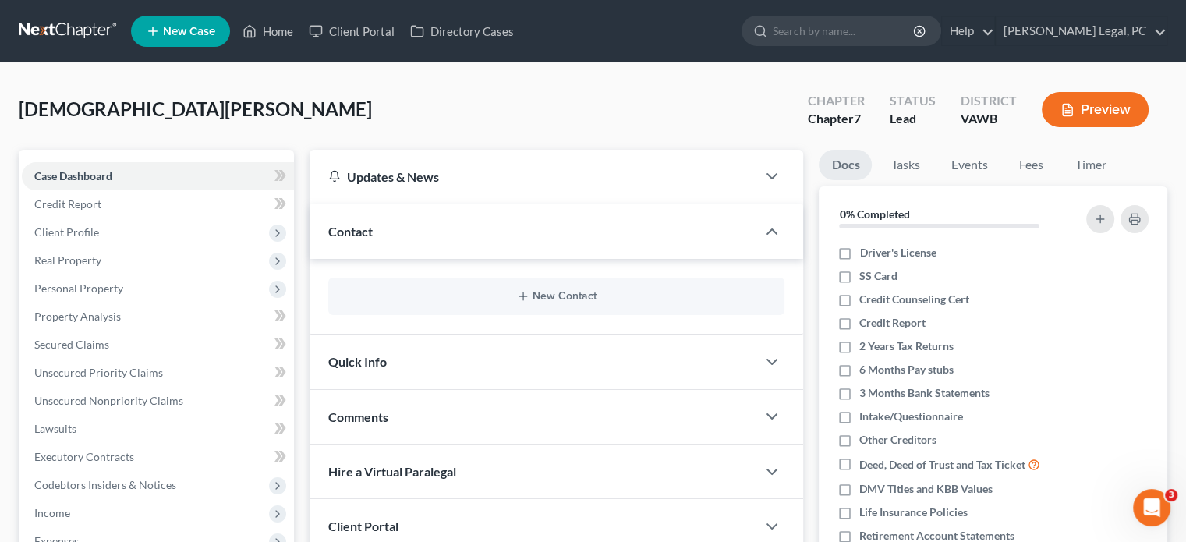
click at [462, 303] on div "New Contact" at bounding box center [556, 296] width 456 height 37
click at [530, 292] on button "New Contact" at bounding box center [556, 296] width 431 height 12
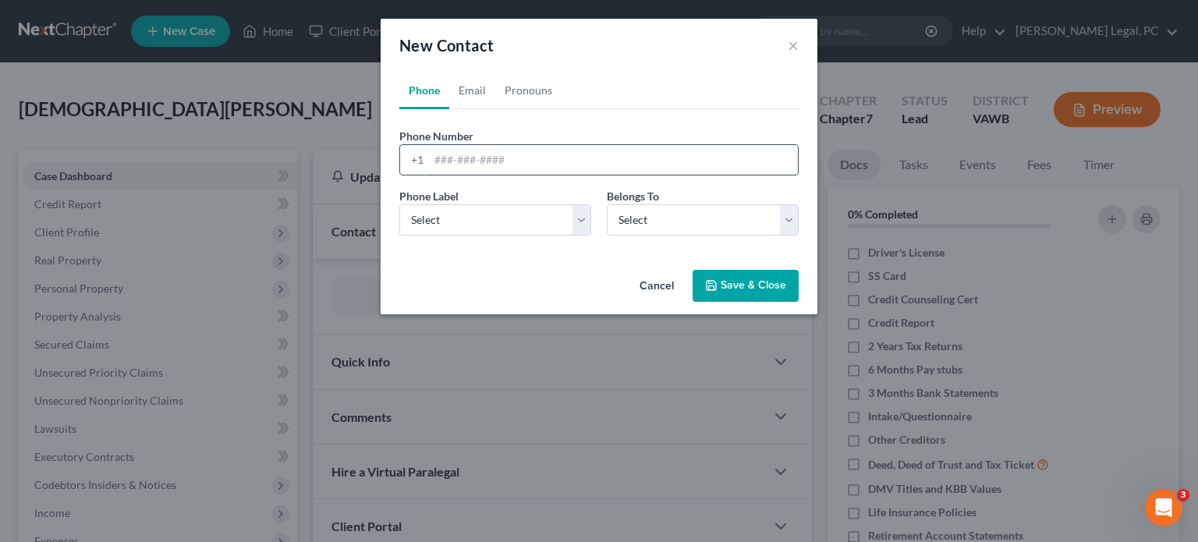
click at [447, 165] on input "tel" at bounding box center [613, 160] width 369 height 30
type input "140 West Strother Street"
select select "0"
drag, startPoint x: 557, startPoint y: 162, endPoint x: 427, endPoint y: 179, distance: 131.2
click at [427, 179] on div "Phone Number * +1 140 West Strother Street Ext." at bounding box center [598, 158] width 415 height 60
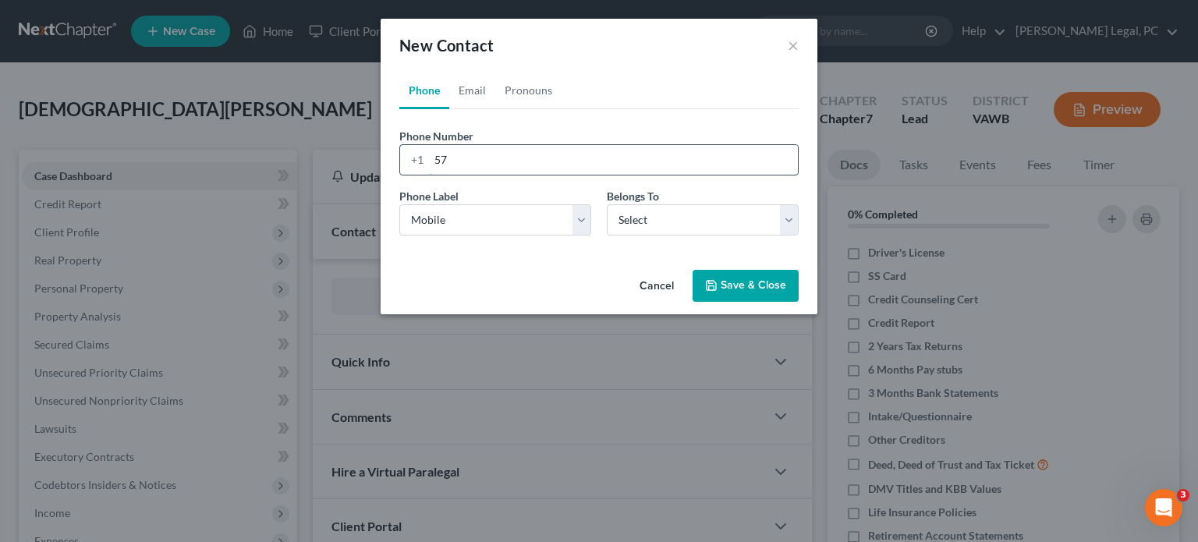
type input "5"
click at [477, 158] on input "276-782-8816" at bounding box center [613, 160] width 369 height 30
type input "276-783-8816"
drag, startPoint x: 646, startPoint y: 224, endPoint x: 643, endPoint y: 232, distance: 8.9
click at [646, 224] on select "Select Client Other" at bounding box center [703, 219] width 192 height 31
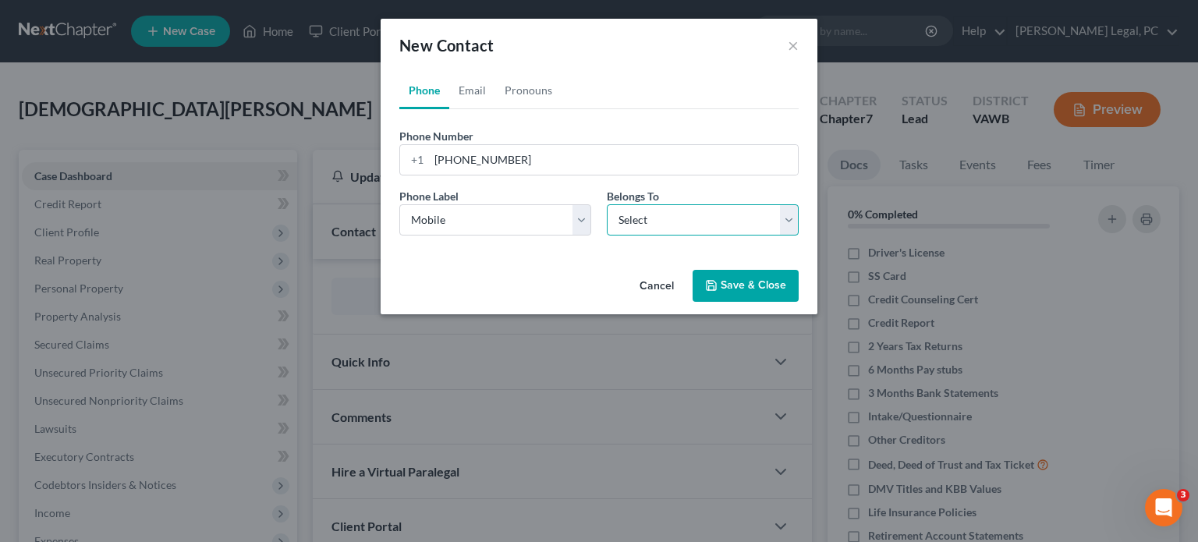
select select "0"
click at [607, 204] on select "Select Client Other" at bounding box center [703, 219] width 192 height 31
click at [751, 285] on button "Save & Close" at bounding box center [745, 286] width 106 height 33
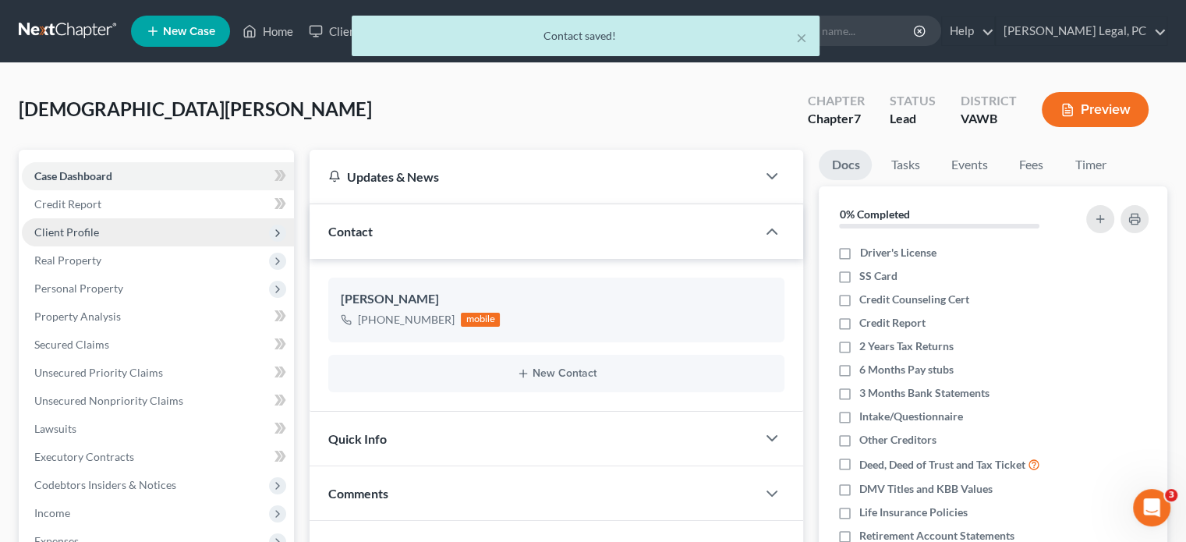
scroll to position [78, 0]
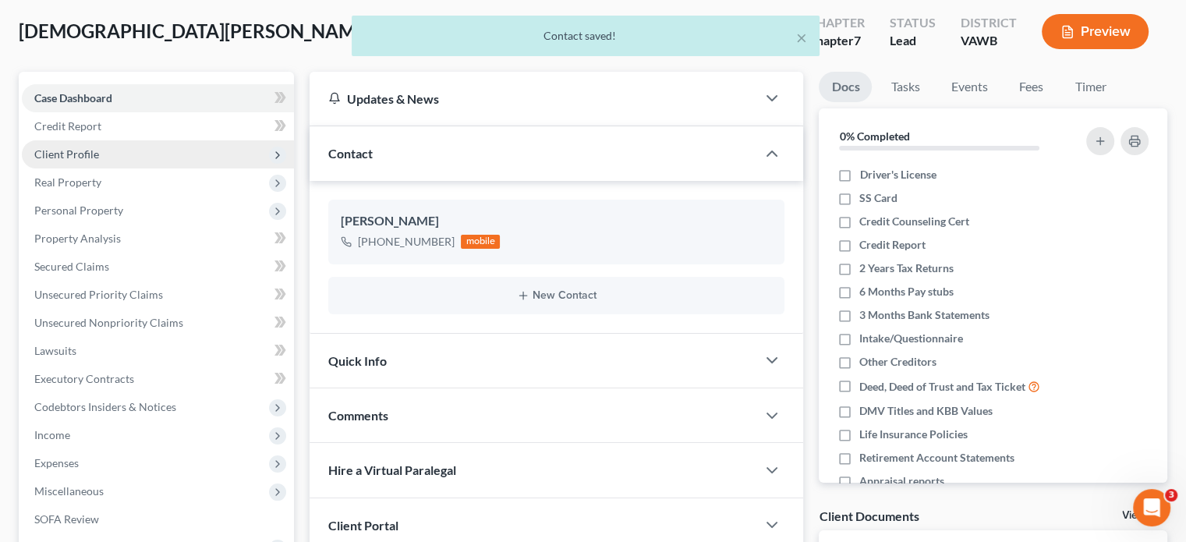
click at [75, 149] on span "Client Profile" at bounding box center [66, 153] width 65 height 13
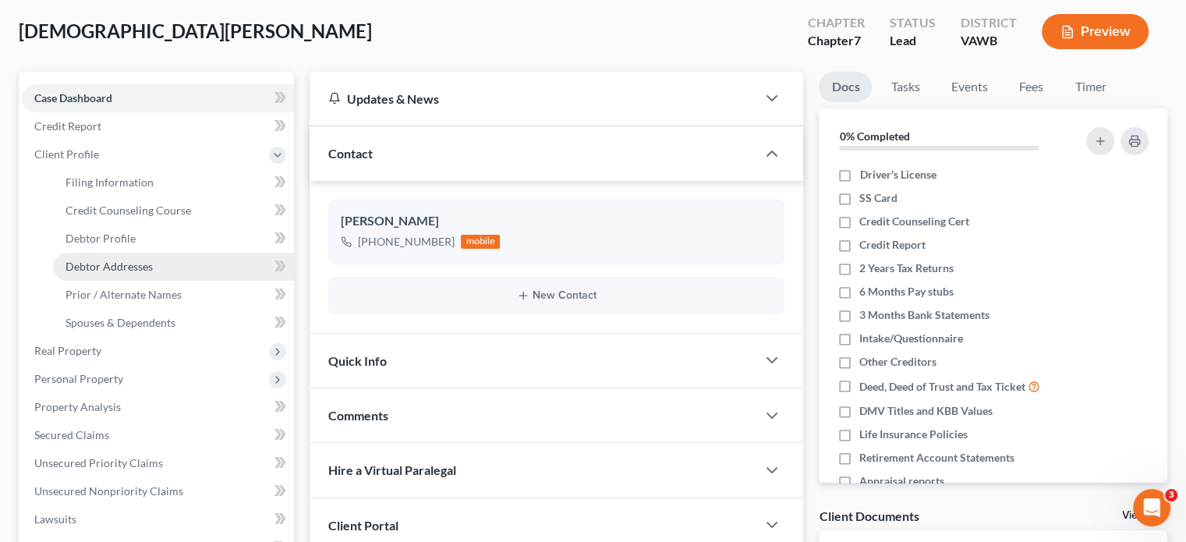
click at [95, 266] on span "Debtor Addresses" at bounding box center [108, 266] width 87 height 13
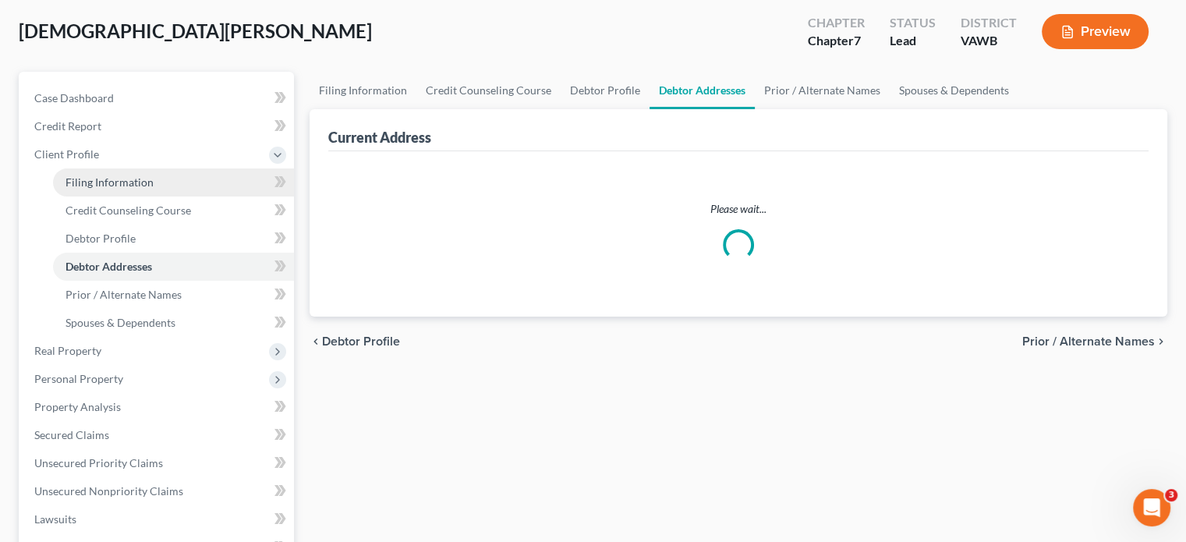
scroll to position [5, 0]
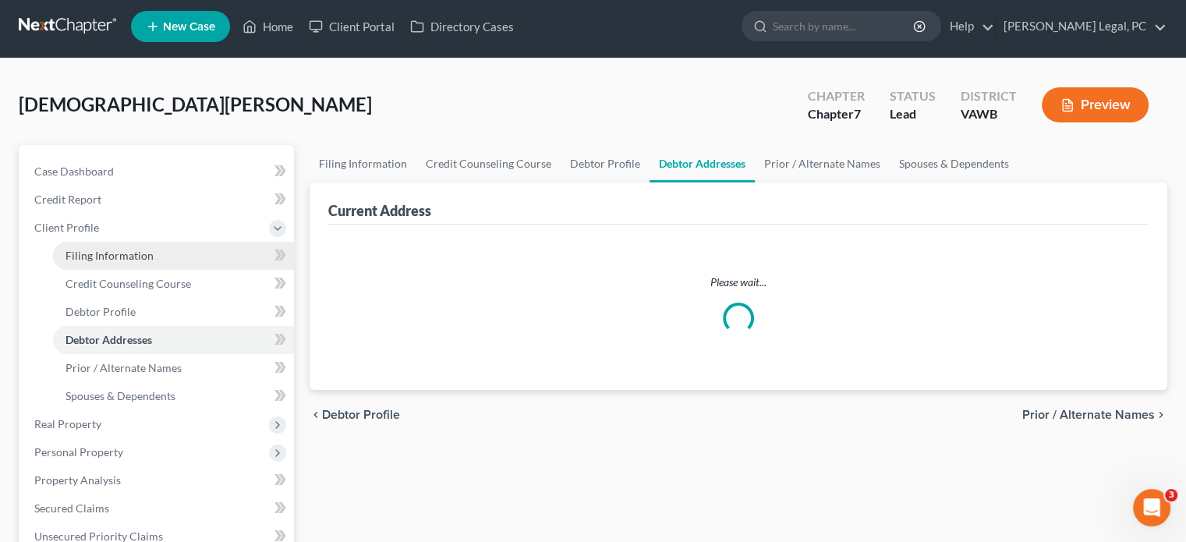
select select "0"
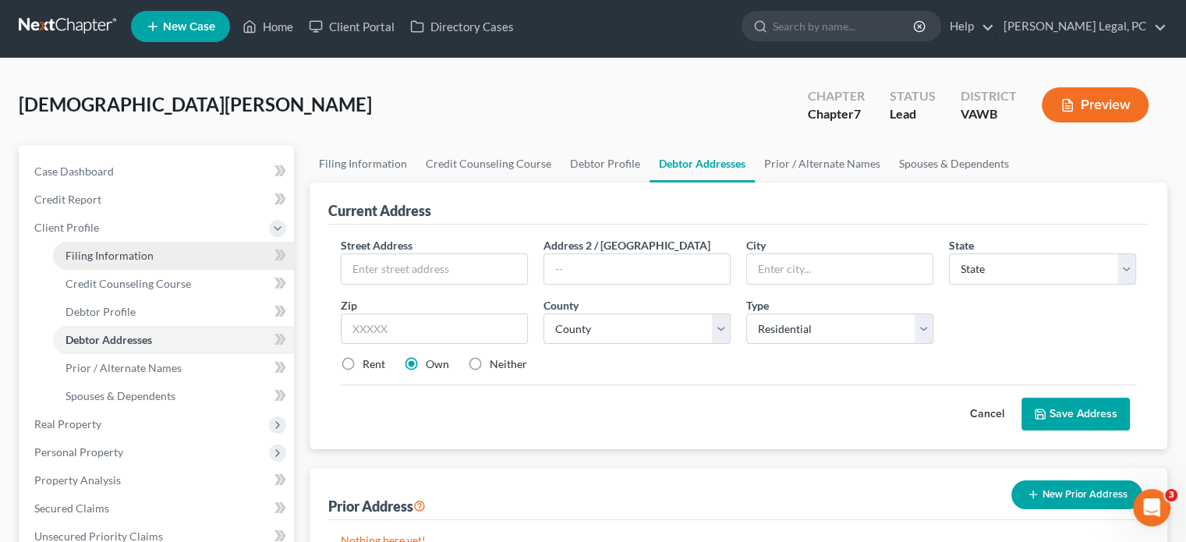
scroll to position [0, 0]
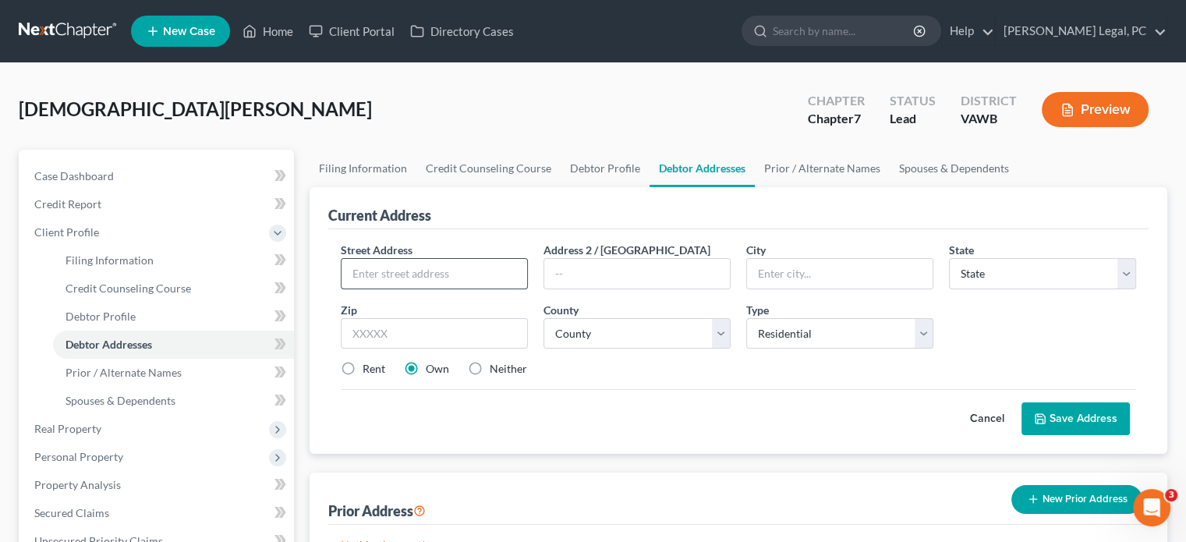
click at [446, 280] on input "text" at bounding box center [435, 274] width 186 height 30
type input "140 W Strother Street"
click at [798, 274] on input "text" at bounding box center [840, 274] width 186 height 30
type input "Marion"
select select "48"
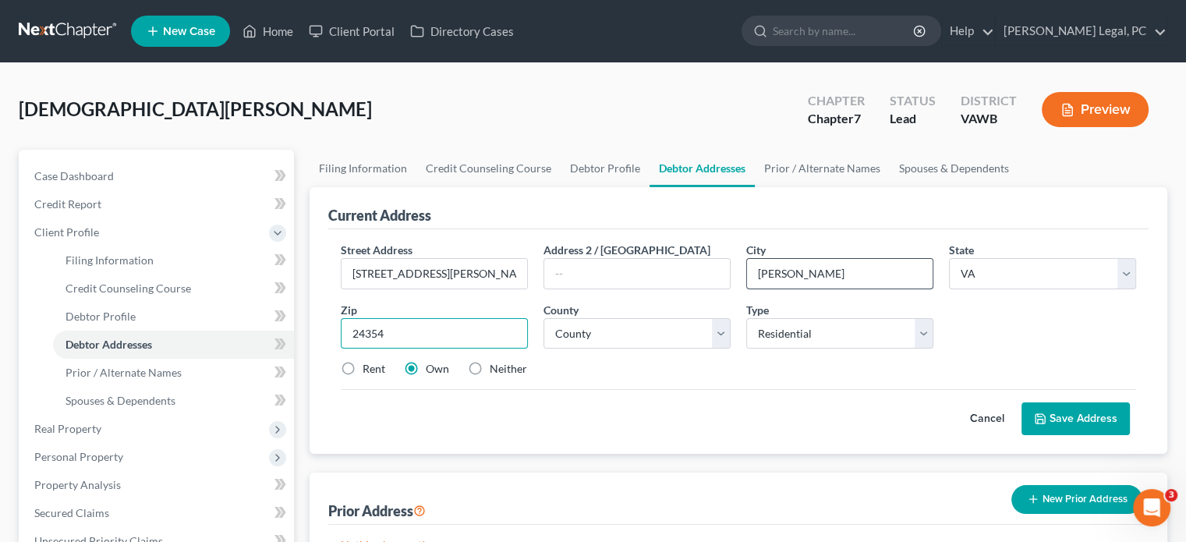
type input "24354"
click at [636, 331] on select "County Accomack County Albemarle County Alexandria city Alleghany County Amelia…" at bounding box center [636, 333] width 187 height 31
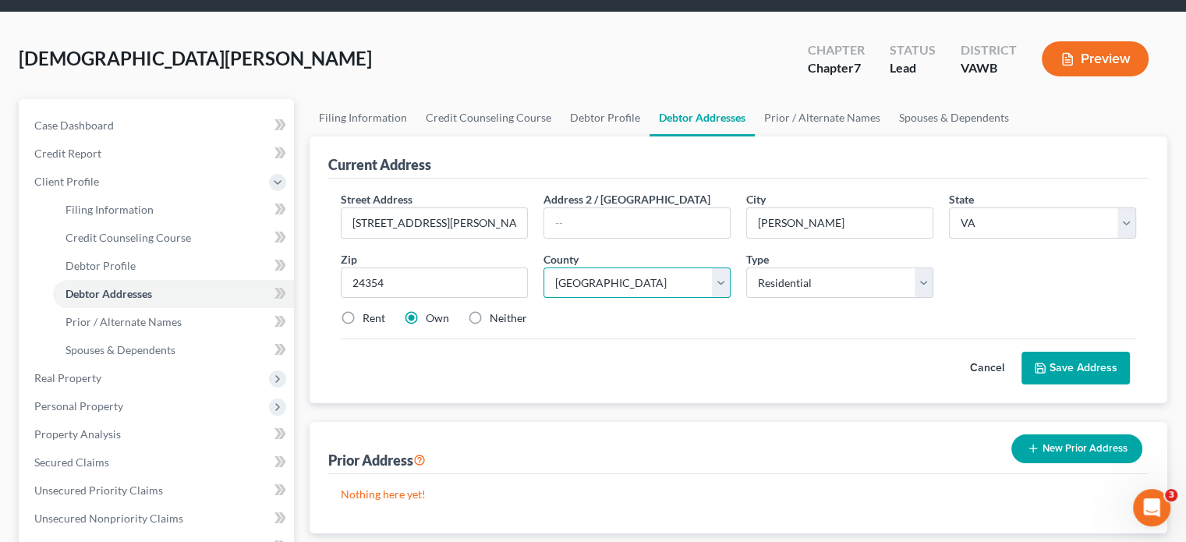
scroll to position [78, 0]
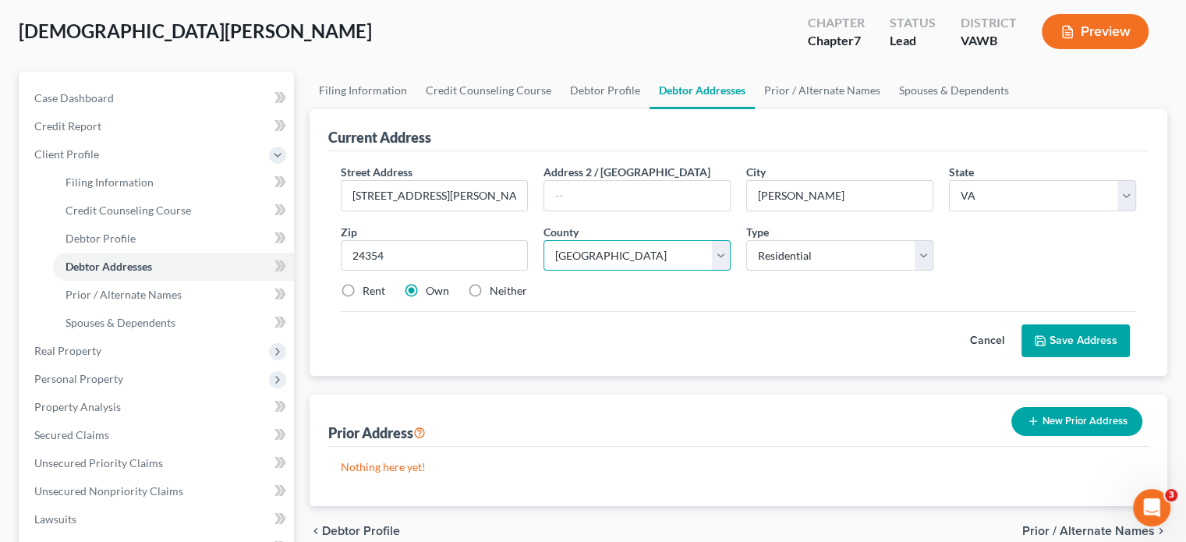
click at [717, 264] on select "County Accomack County Albemarle County Alexandria city Alleghany County Amelia…" at bounding box center [636, 255] width 187 height 31
select select "115"
click at [543, 240] on select "County Accomack County Albemarle County Alexandria city Alleghany County Amelia…" at bounding box center [636, 255] width 187 height 31
click at [1060, 341] on button "Save Address" at bounding box center [1075, 340] width 108 height 33
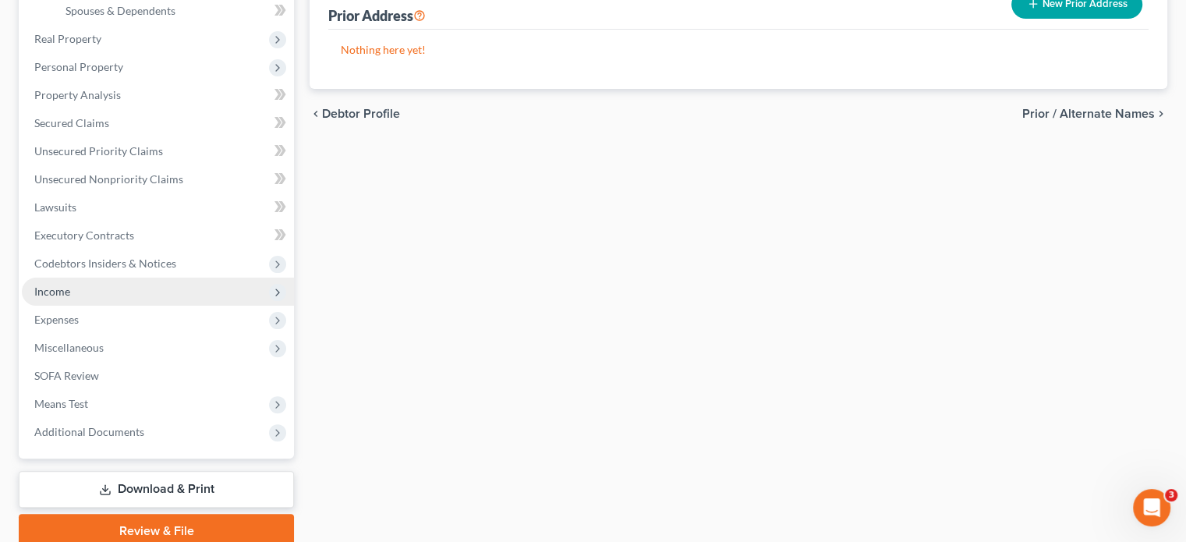
scroll to position [454, 0]
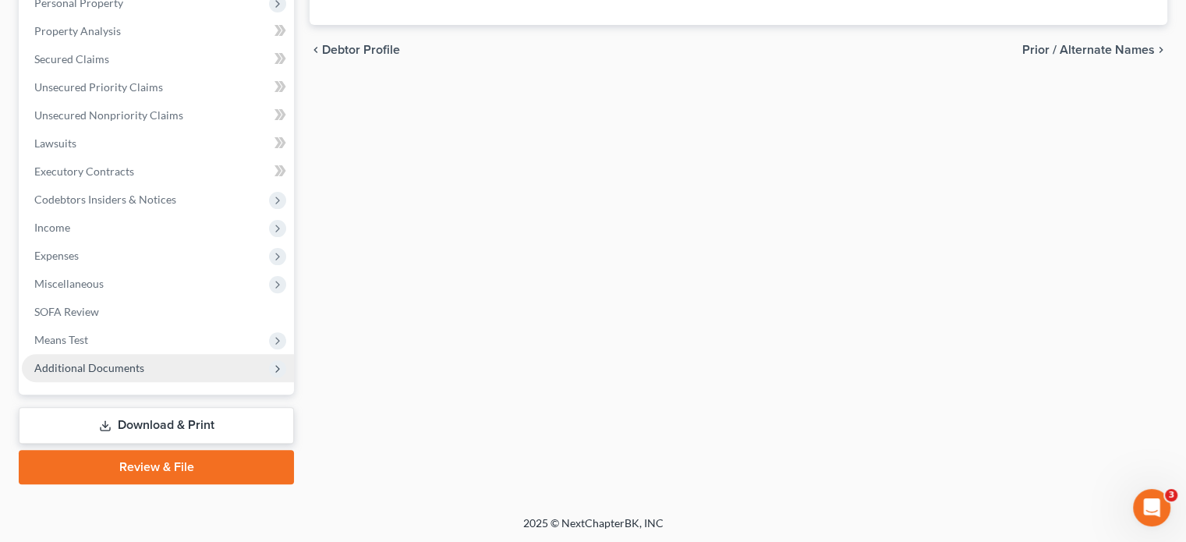
click at [122, 371] on span "Additional Documents" at bounding box center [89, 367] width 110 height 13
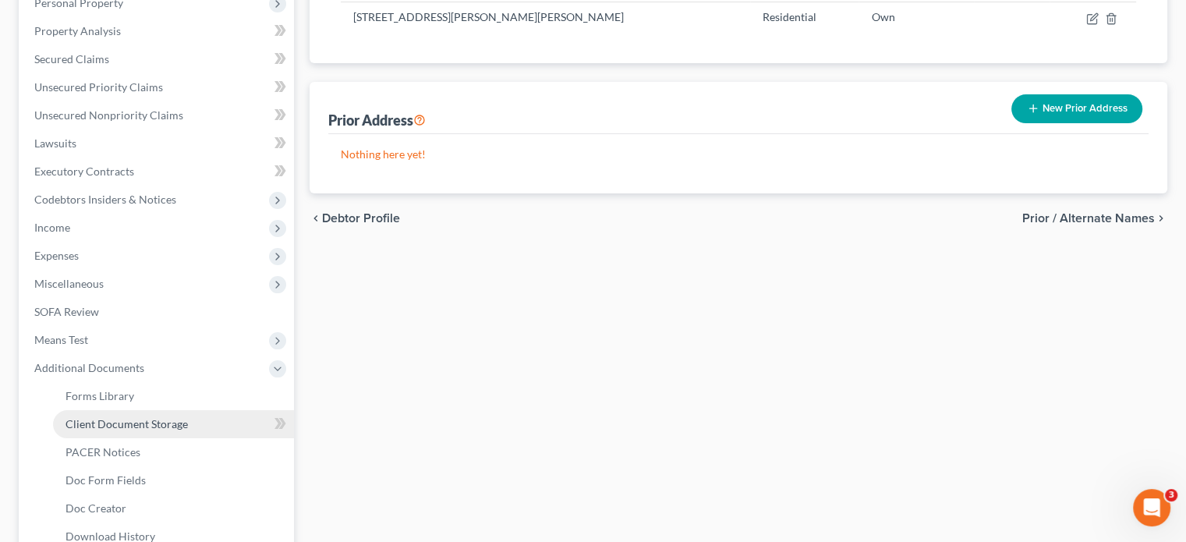
drag, startPoint x: 125, startPoint y: 420, endPoint x: 144, endPoint y: 417, distance: 19.7
click at [125, 420] on span "Client Document Storage" at bounding box center [126, 423] width 122 height 13
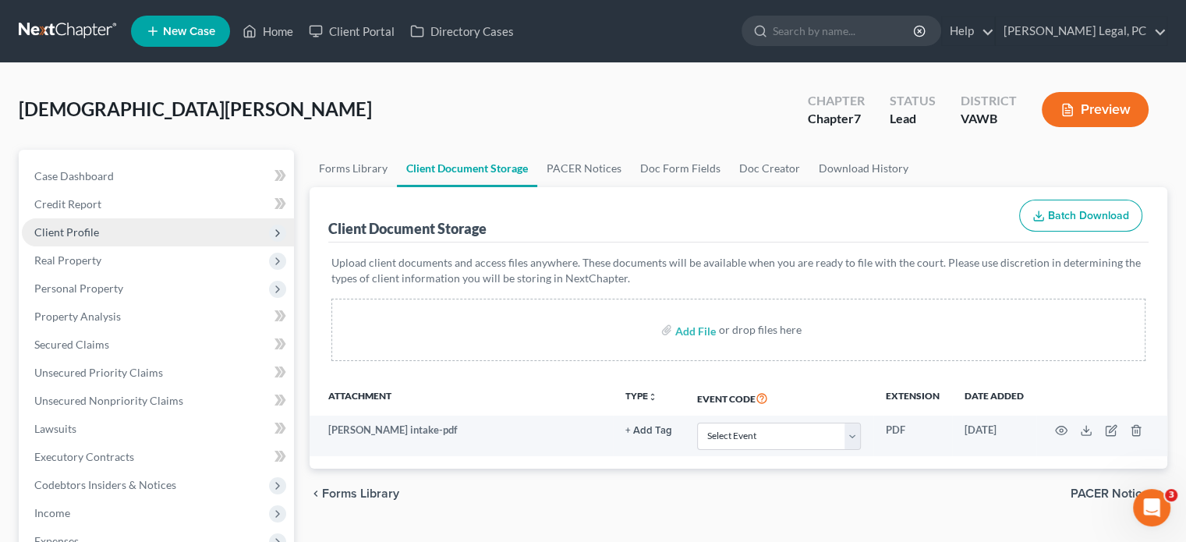
drag, startPoint x: 56, startPoint y: 236, endPoint x: 187, endPoint y: 264, distance: 134.0
click at [56, 236] on span "Client Profile" at bounding box center [66, 231] width 65 height 13
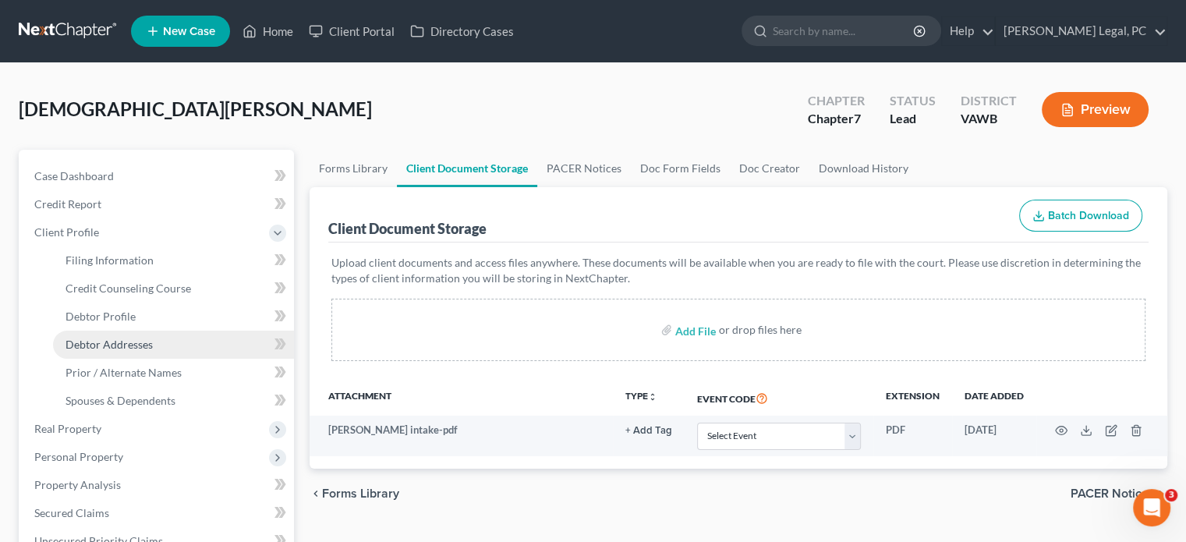
click at [118, 338] on span "Debtor Addresses" at bounding box center [108, 344] width 87 height 13
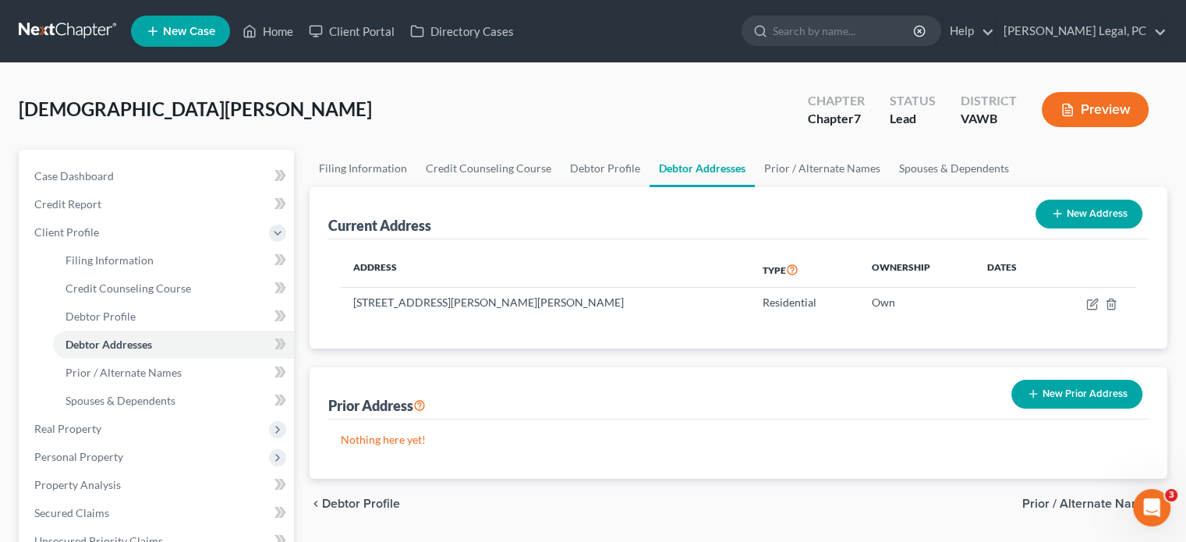
click at [74, 25] on link at bounding box center [69, 31] width 100 height 28
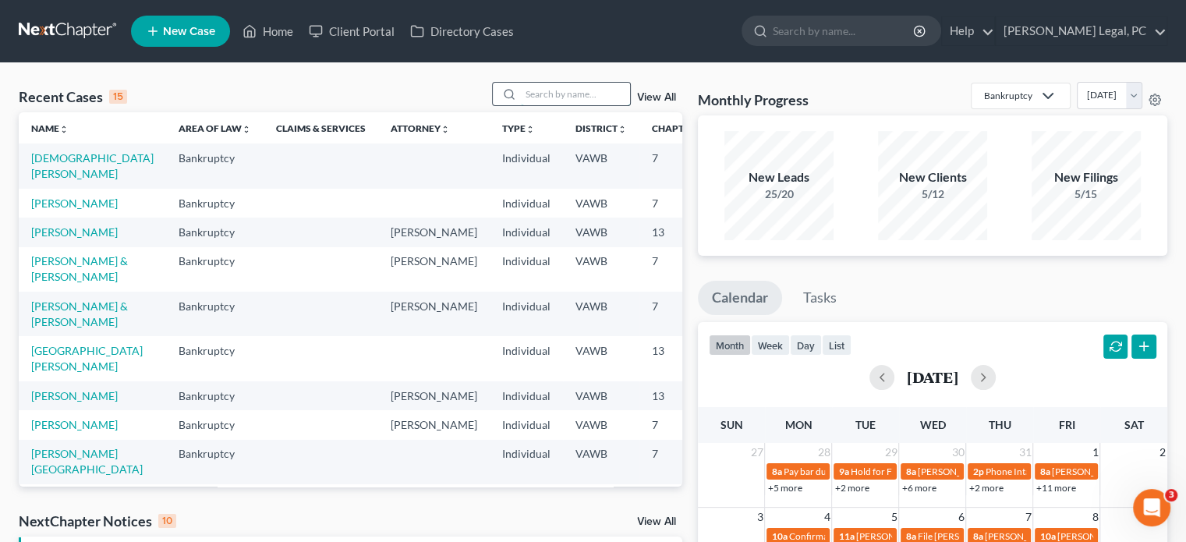
click at [536, 97] on input "search" at bounding box center [575, 94] width 109 height 23
type input "ball"
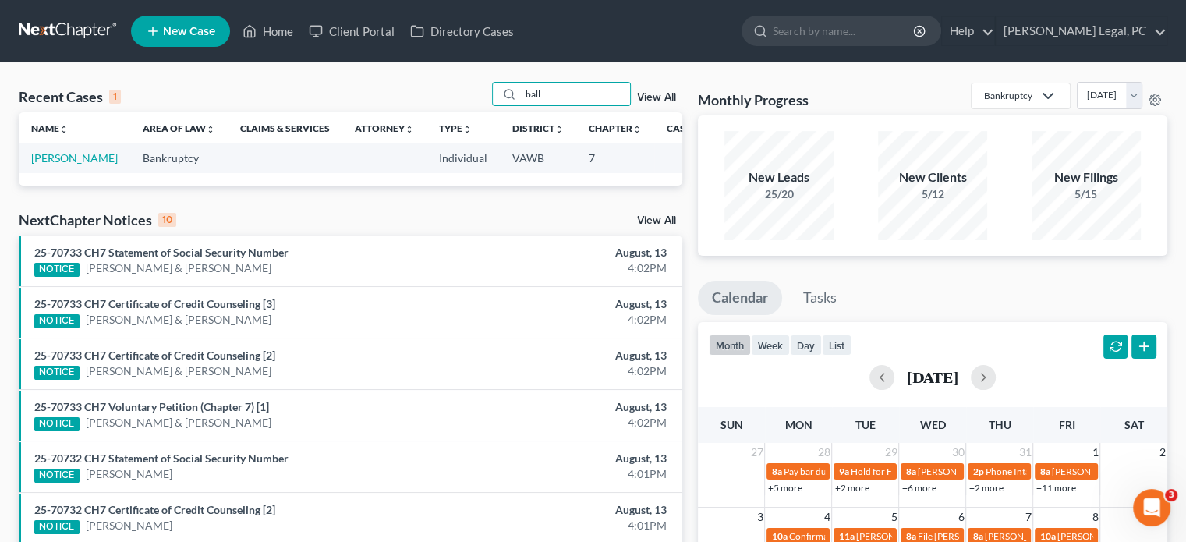
click at [97, 30] on link at bounding box center [69, 31] width 100 height 28
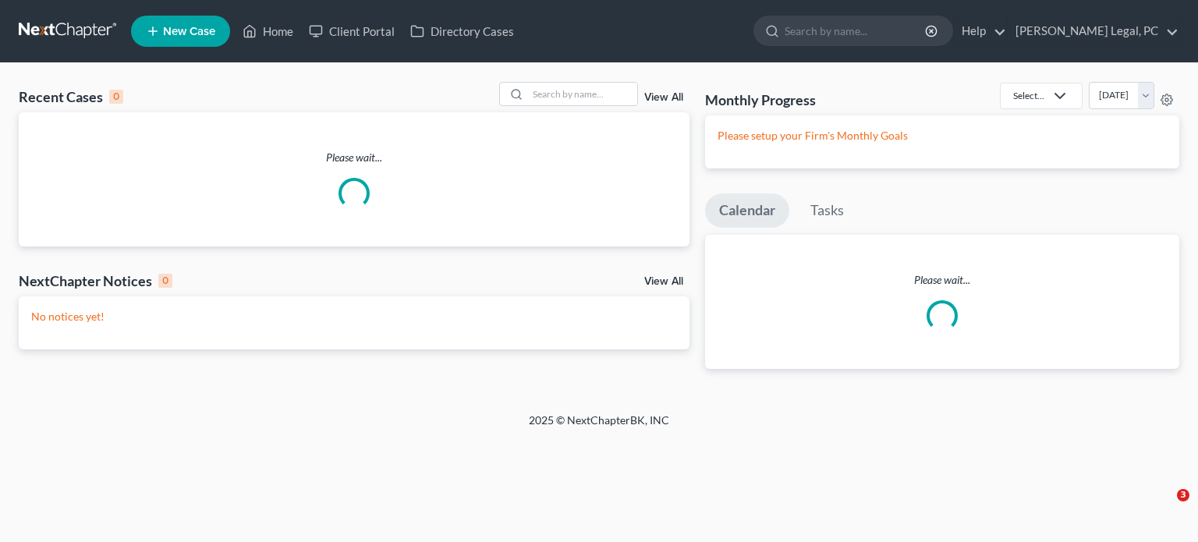
click at [197, 31] on span "New Case" at bounding box center [189, 32] width 52 height 12
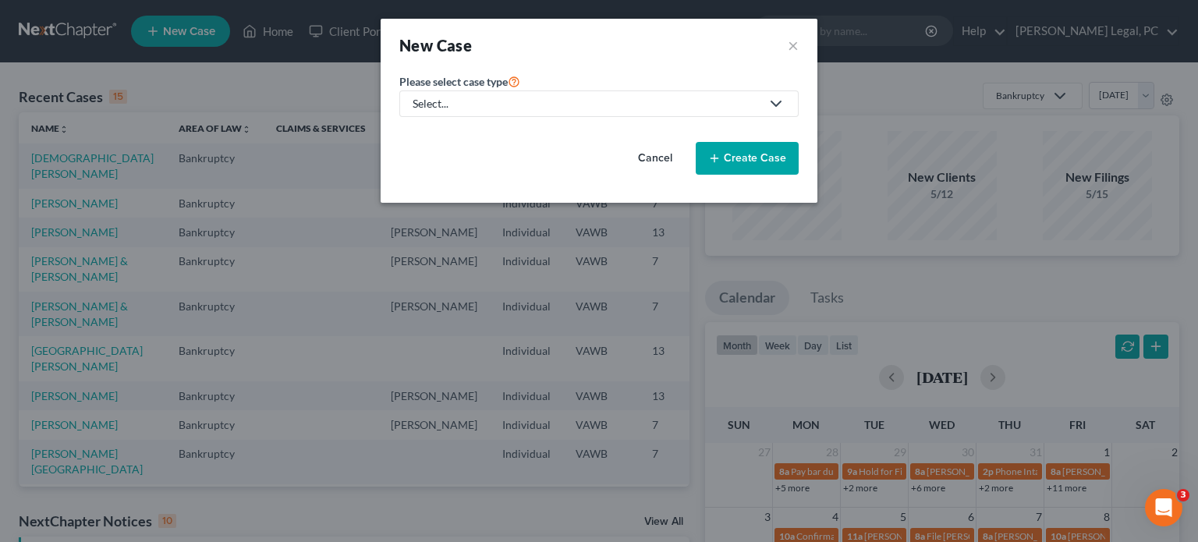
click at [518, 109] on div "Select..." at bounding box center [586, 104] width 348 height 16
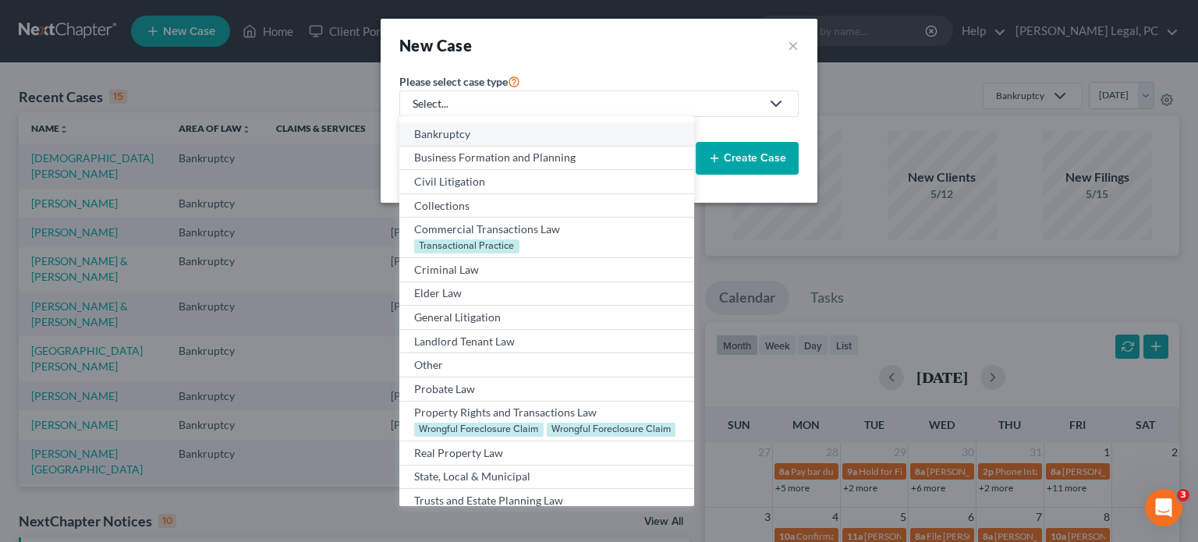
click at [519, 133] on div "Bankruptcy" at bounding box center [546, 134] width 264 height 16
select select "84"
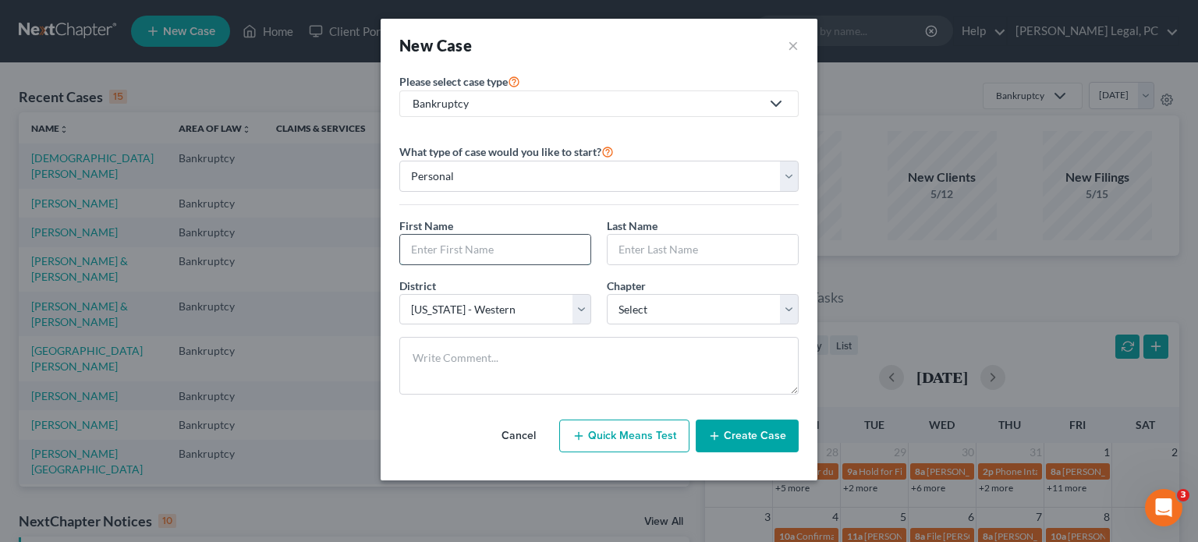
click at [444, 252] on input "text" at bounding box center [495, 250] width 190 height 30
type input "Kimberly"
type input "Ball"
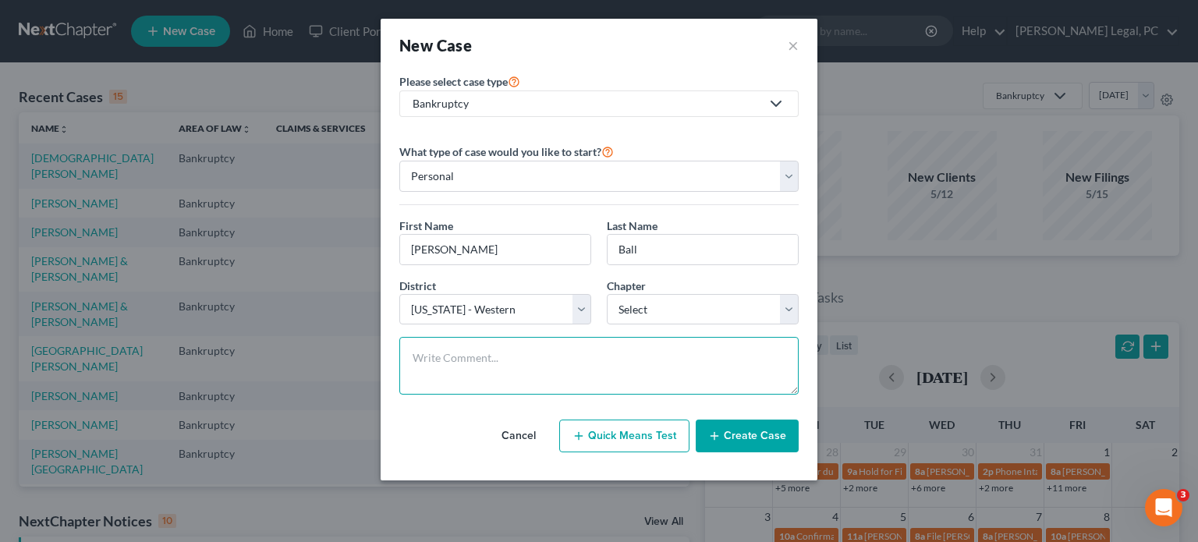
click at [464, 384] on textarea at bounding box center [598, 366] width 399 height 58
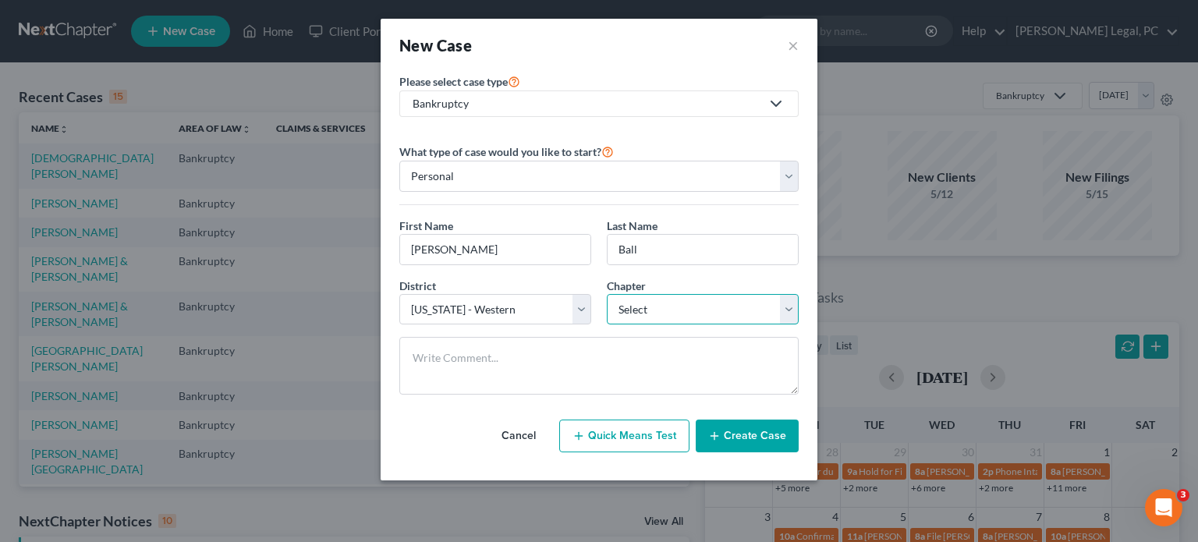
click at [633, 306] on select "Select 7 11 12 13" at bounding box center [703, 309] width 192 height 31
select select "0"
click at [607, 294] on select "Select 7 11 12 13" at bounding box center [703, 309] width 192 height 31
click at [742, 432] on button "Create Case" at bounding box center [746, 435] width 103 height 33
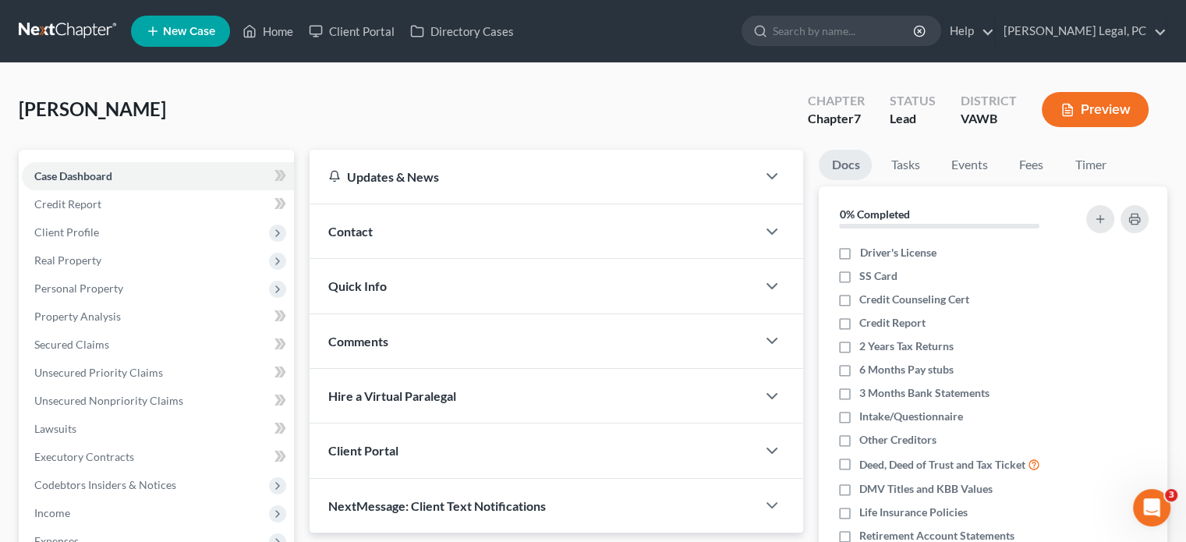
drag, startPoint x: 343, startPoint y: 212, endPoint x: 345, endPoint y: 221, distance: 8.9
click at [343, 212] on div "Contact" at bounding box center [533, 231] width 447 height 54
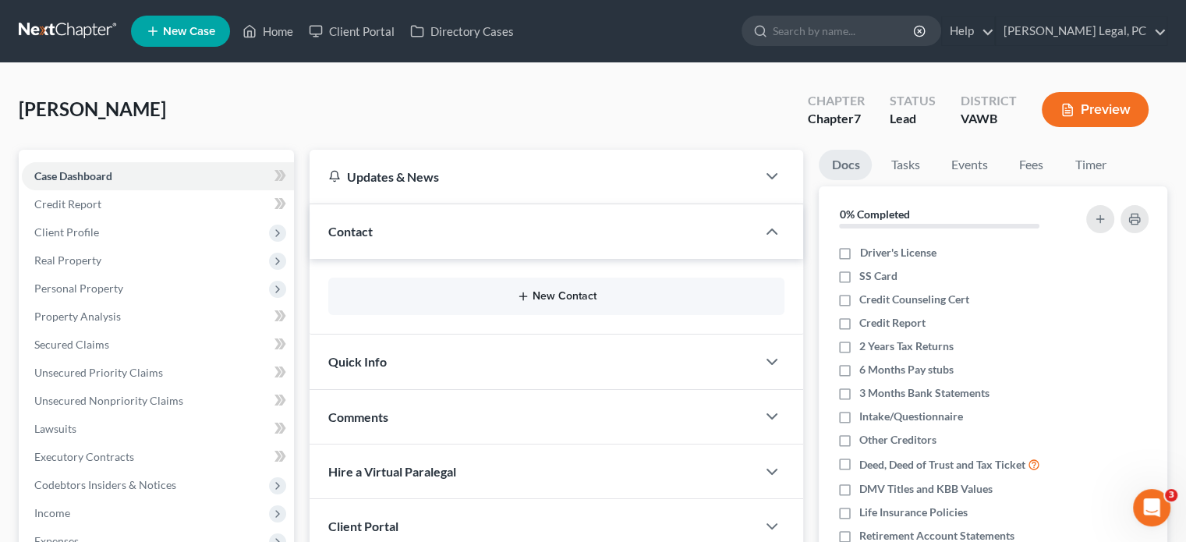
click at [571, 293] on button "New Contact" at bounding box center [556, 296] width 431 height 12
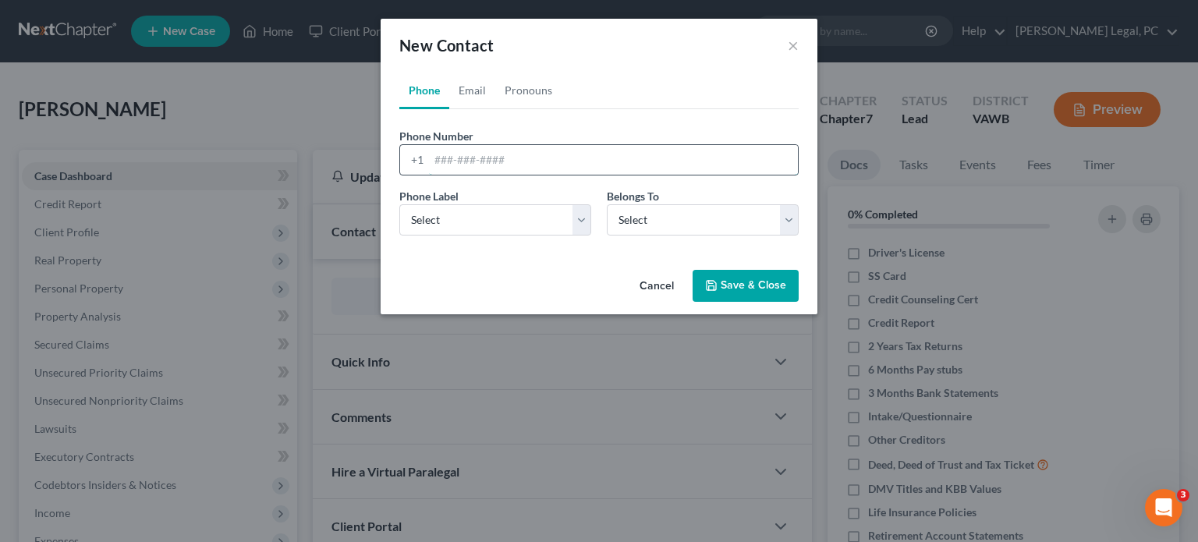
click at [434, 172] on input "tel" at bounding box center [613, 160] width 369 height 30
type input "276-492-3136"
click at [428, 228] on select "Select Mobile Home Work Other" at bounding box center [495, 219] width 192 height 31
select select "0"
click at [399, 204] on select "Select Mobile Home Work Other" at bounding box center [495, 219] width 192 height 31
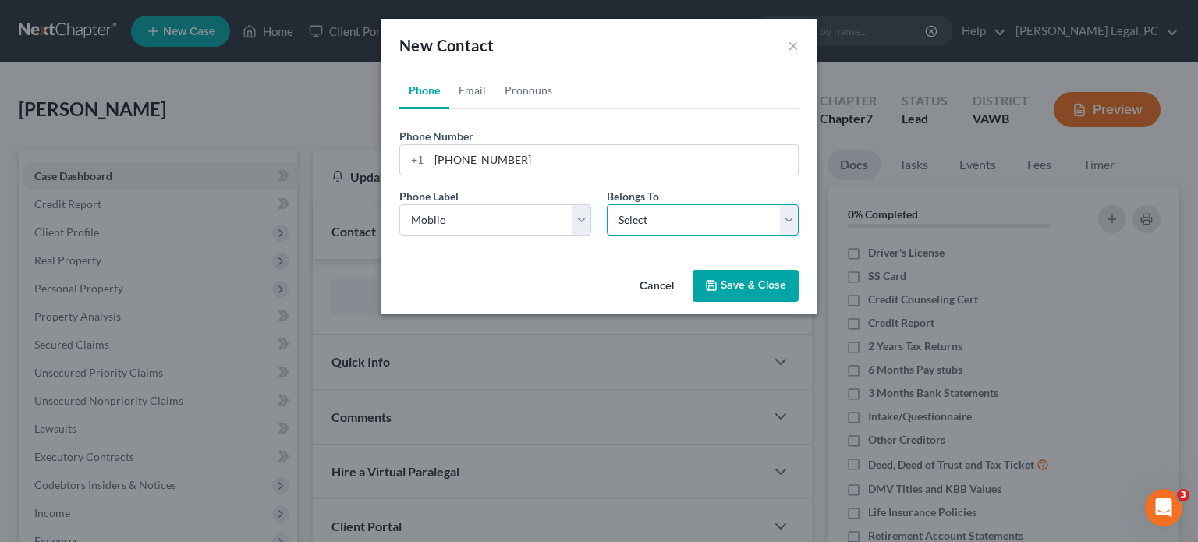
click at [659, 224] on select "Select Client Other" at bounding box center [703, 219] width 192 height 31
select select "0"
click at [607, 204] on select "Select Client Other" at bounding box center [703, 219] width 192 height 31
click at [725, 289] on button "Save & Close" at bounding box center [745, 286] width 106 height 33
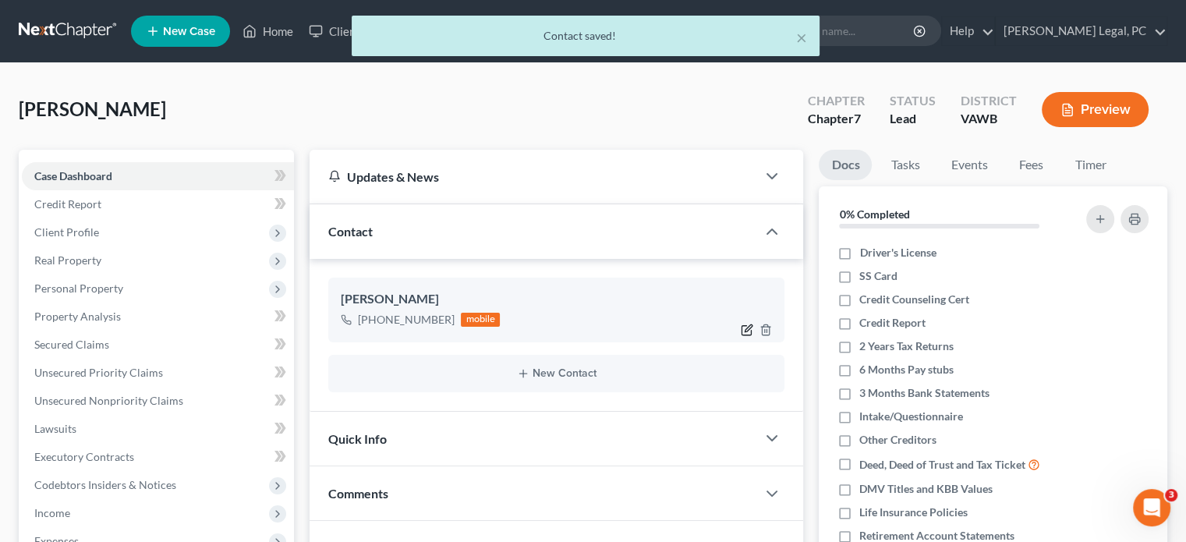
click at [742, 330] on icon "button" at bounding box center [746, 329] width 9 height 9
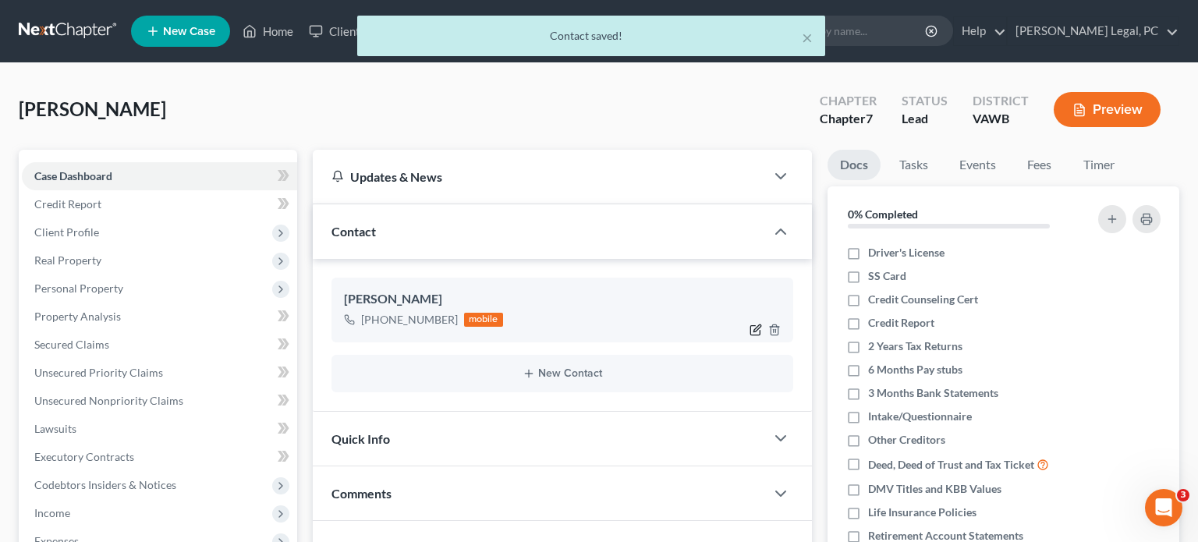
select select "0"
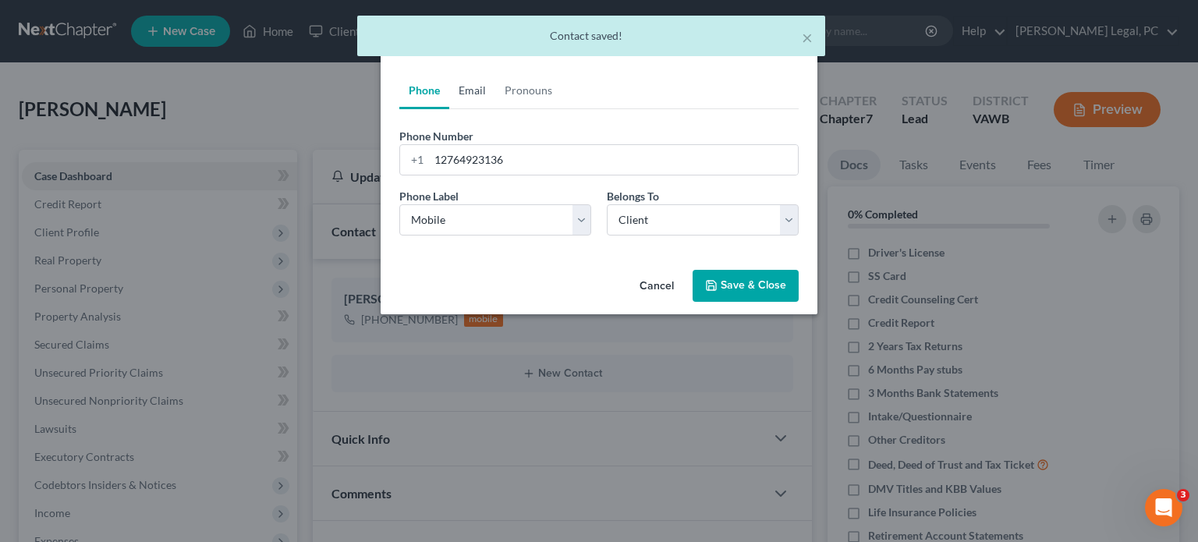
click at [462, 94] on link "Email" at bounding box center [472, 90] width 46 height 37
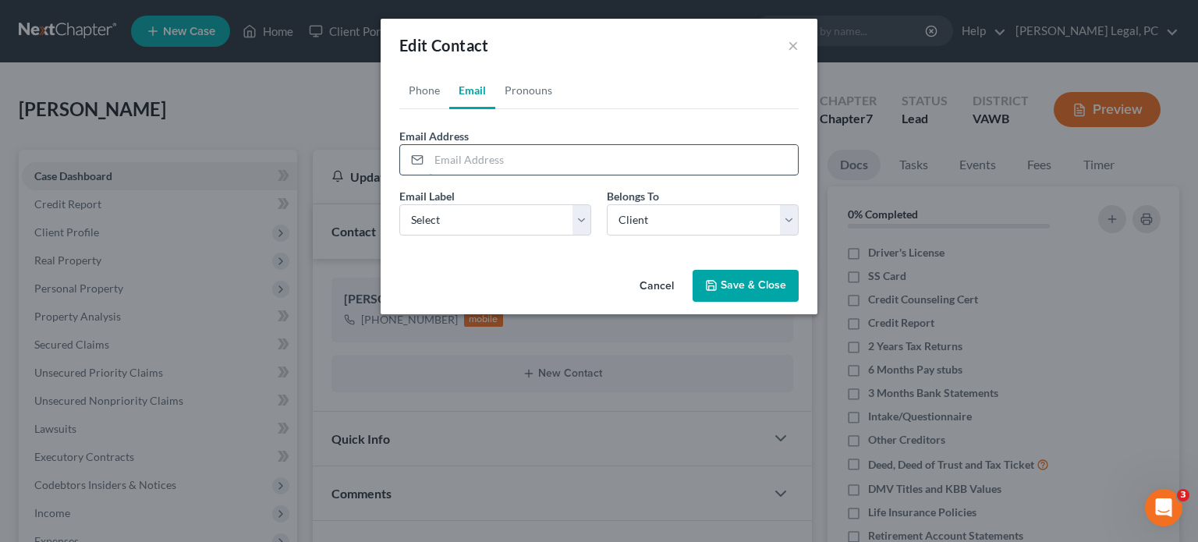
click at [430, 168] on input "email" at bounding box center [613, 160] width 369 height 30
type input "mom2clay@gmail.com"
click at [724, 281] on button "Save & Close" at bounding box center [745, 286] width 106 height 33
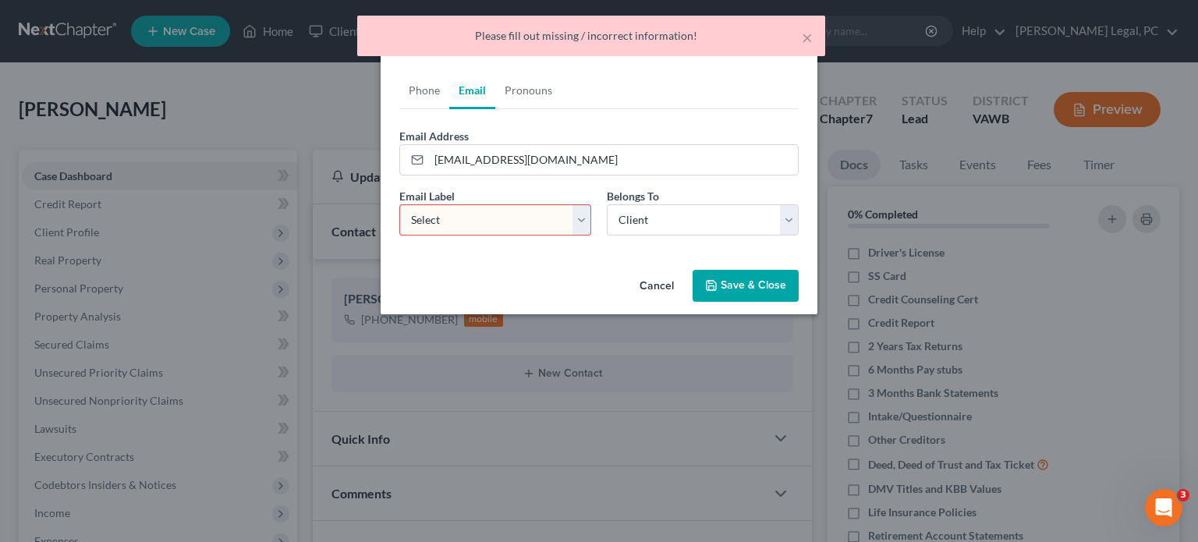
drag, startPoint x: 451, startPoint y: 214, endPoint x: 451, endPoint y: 224, distance: 9.4
click at [451, 214] on select "Select Home Work Other" at bounding box center [495, 219] width 192 height 31
select select "0"
click at [399, 204] on select "Select Home Work Other" at bounding box center [495, 219] width 192 height 31
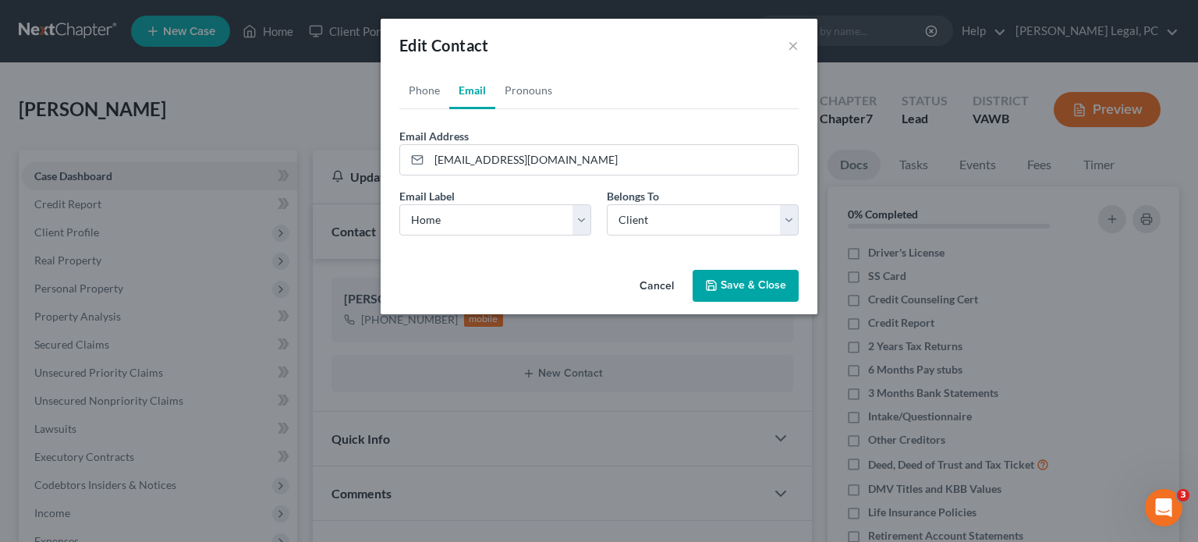
click at [732, 277] on button "Save & Close" at bounding box center [745, 286] width 106 height 33
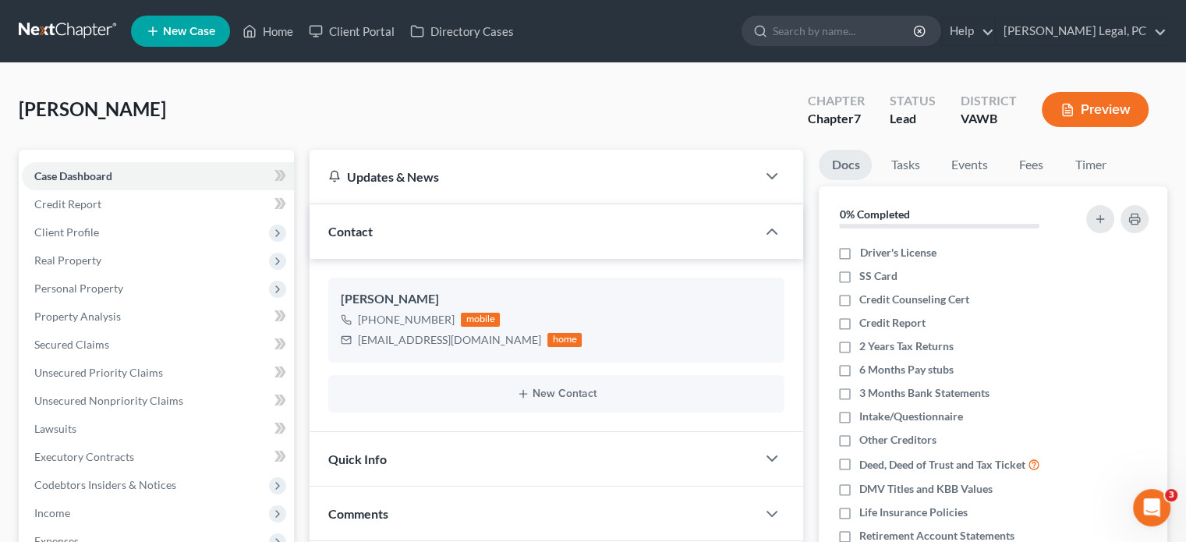
click at [78, 33] on link at bounding box center [69, 31] width 100 height 28
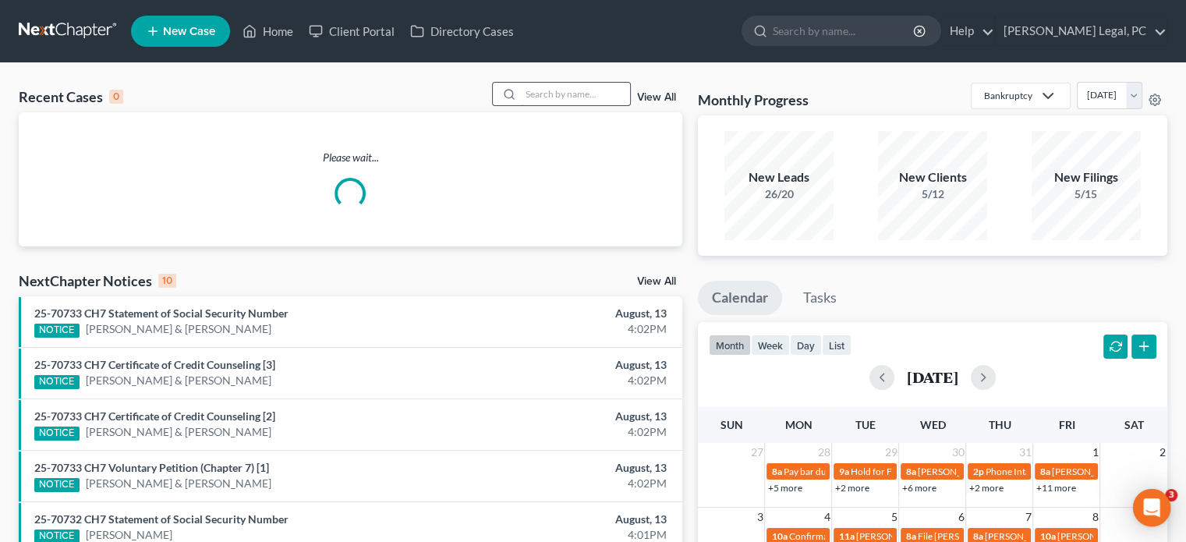
click at [561, 91] on input "search" at bounding box center [575, 94] width 109 height 23
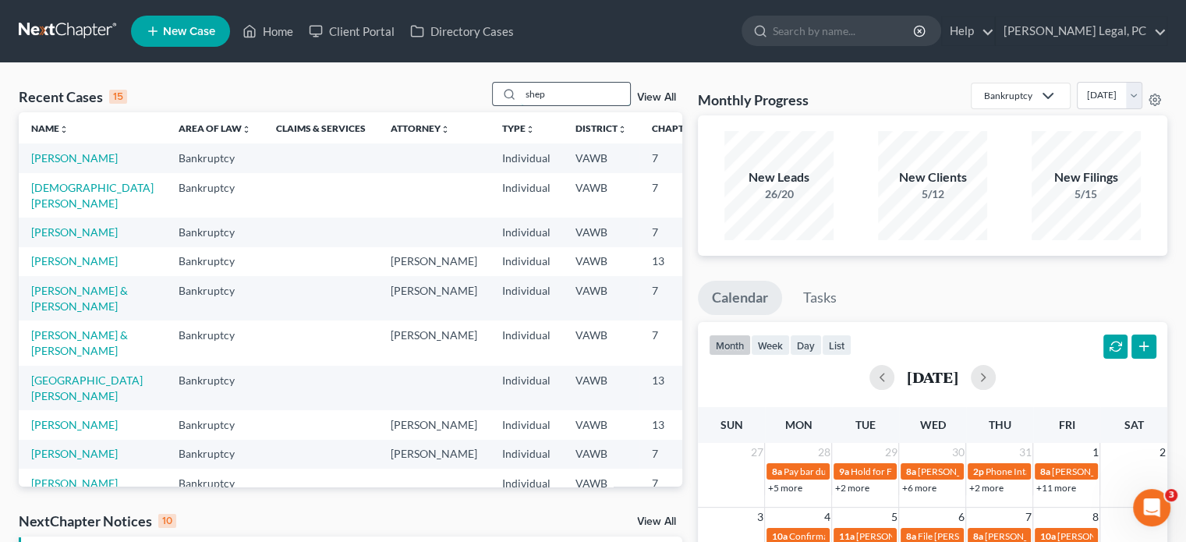
type input "shep"
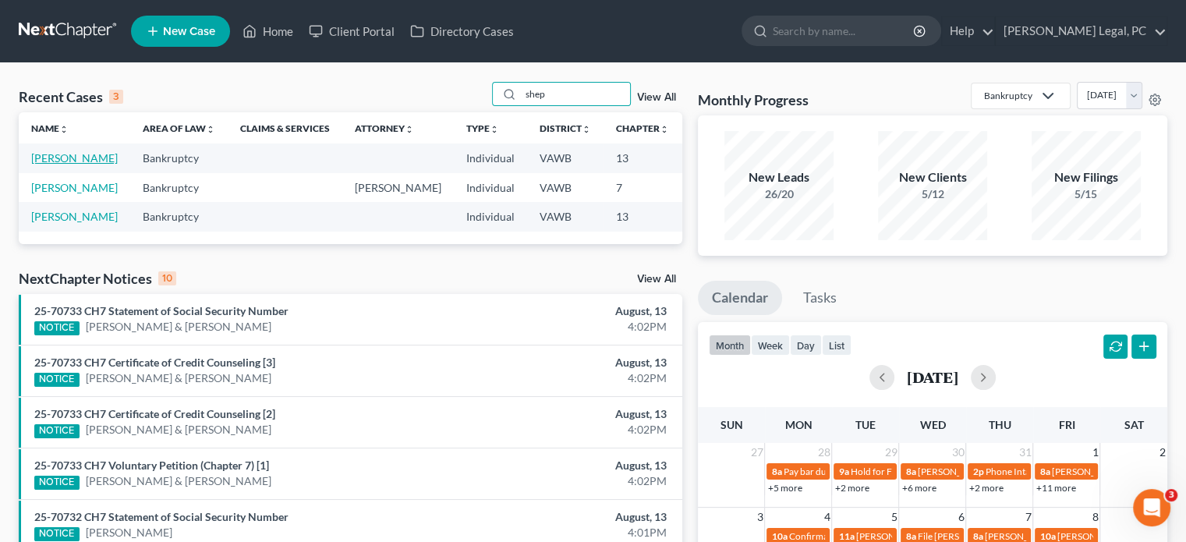
click at [58, 163] on link "[PERSON_NAME]" at bounding box center [74, 157] width 87 height 13
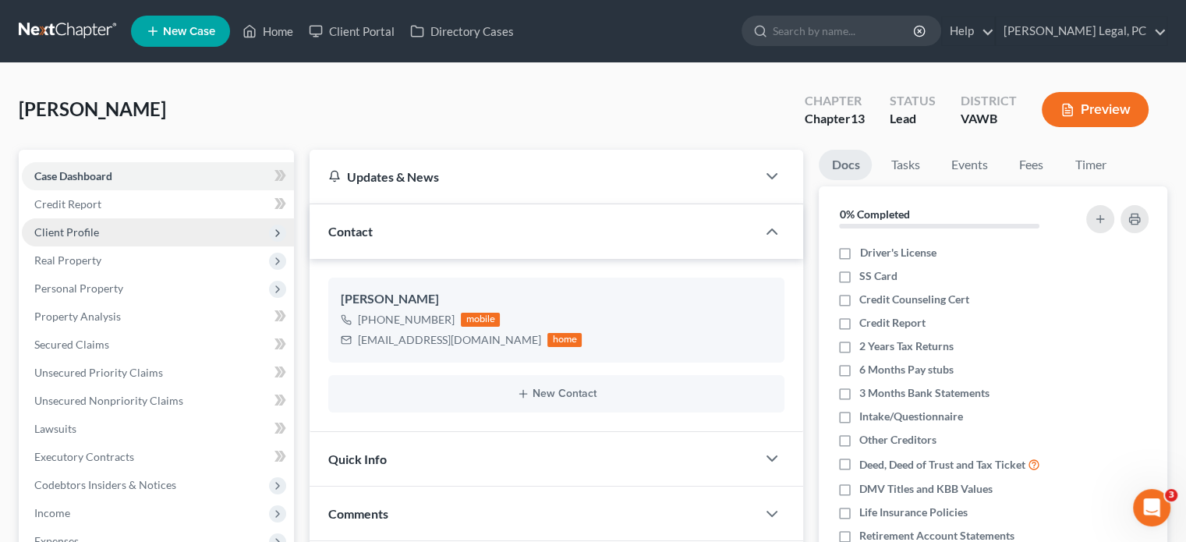
drag, startPoint x: 75, startPoint y: 235, endPoint x: 114, endPoint y: 239, distance: 39.3
click at [76, 235] on span "Client Profile" at bounding box center [66, 231] width 65 height 13
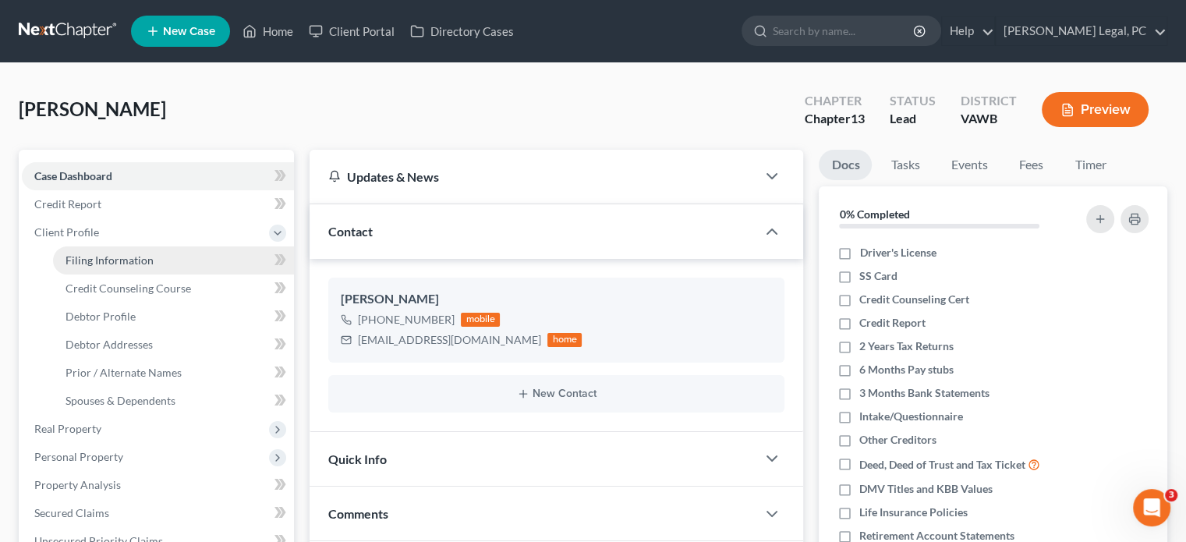
click at [119, 264] on span "Filing Information" at bounding box center [109, 259] width 88 height 13
select select "1"
select select "0"
select select "3"
select select "48"
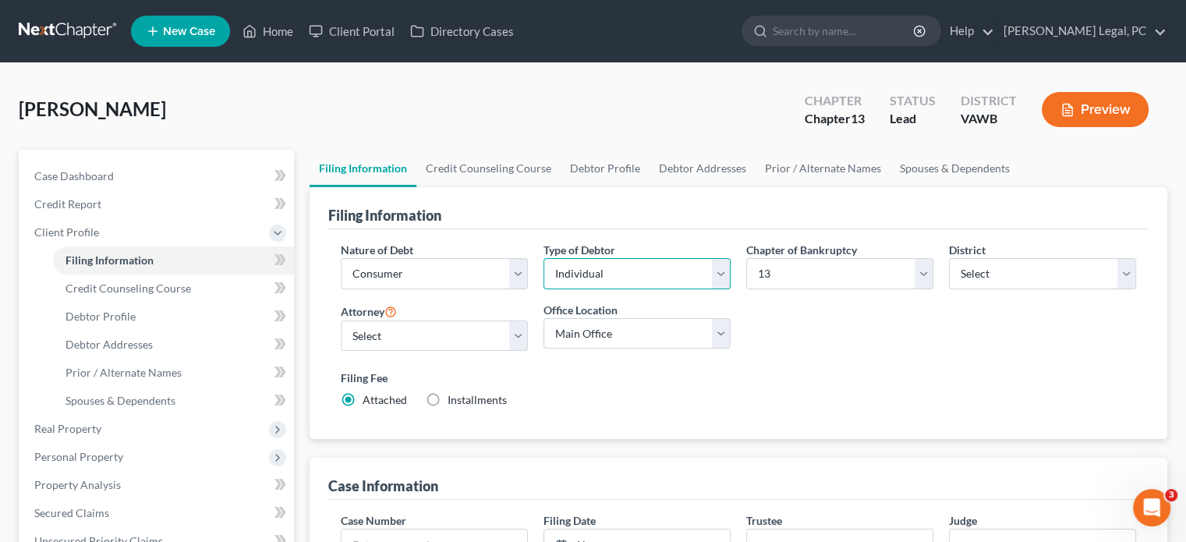
drag, startPoint x: 720, startPoint y: 278, endPoint x: 705, endPoint y: 284, distance: 16.8
click at [720, 278] on select "Select Individual Joint" at bounding box center [636, 273] width 187 height 31
select select "1"
click at [543, 258] on select "Select Individual Joint" at bounding box center [636, 273] width 187 height 31
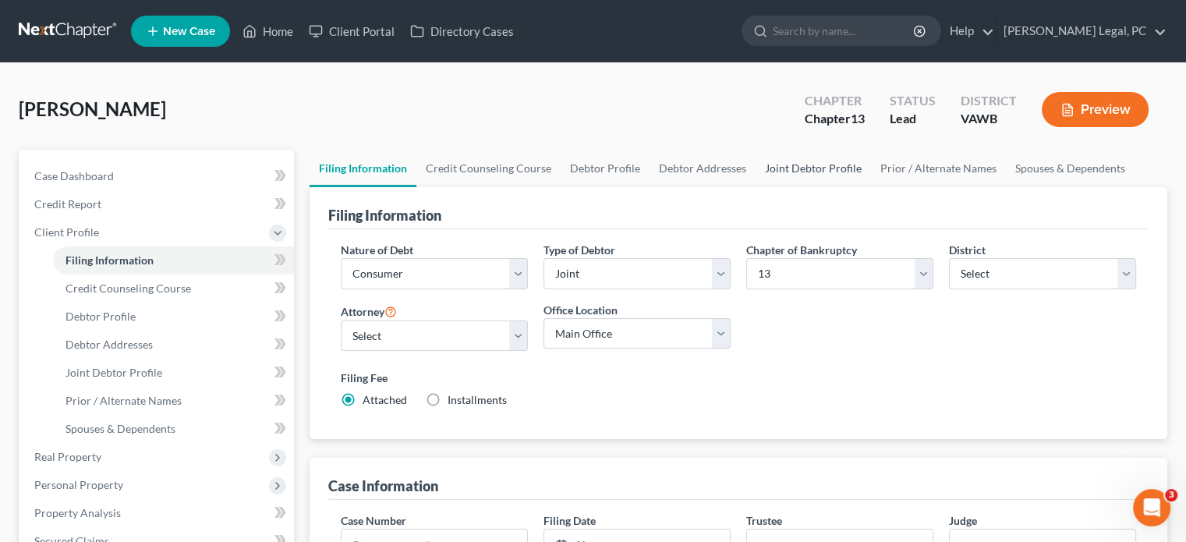
click at [827, 168] on link "Joint Debtor Profile" at bounding box center [813, 168] width 115 height 37
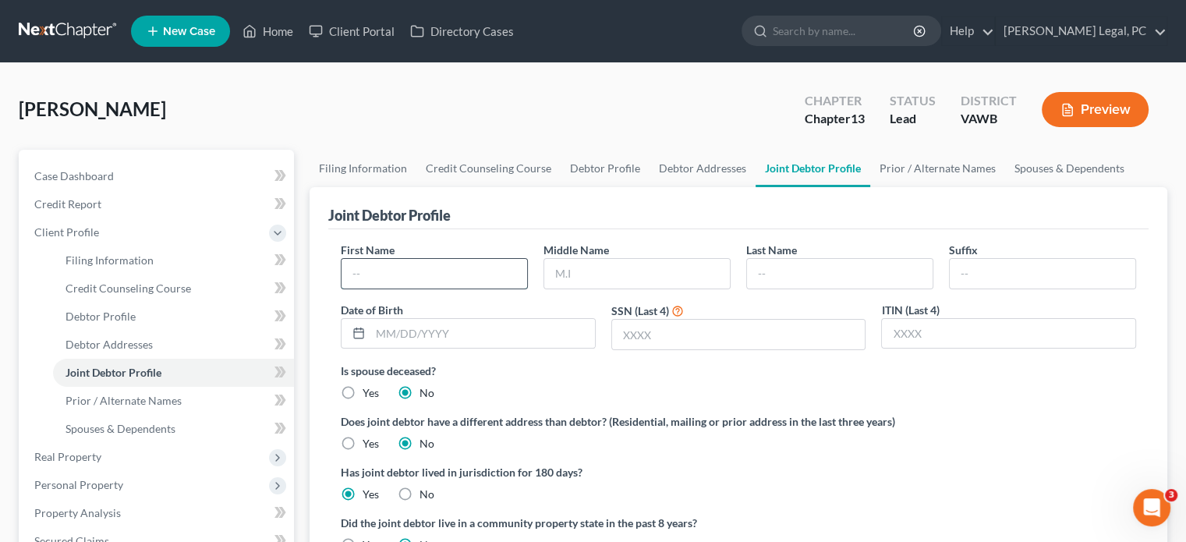
click at [401, 272] on input "text" at bounding box center [435, 274] width 186 height 30
type input "[PERSON_NAME]"
type input "S"
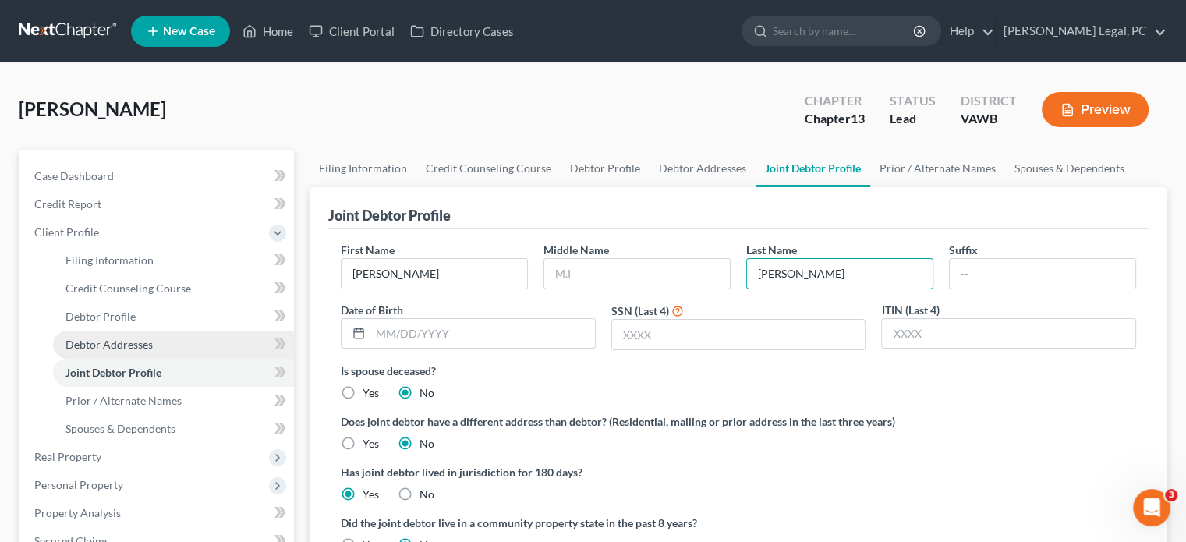
type input "[PERSON_NAME]"
click at [107, 348] on span "Debtor Addresses" at bounding box center [108, 344] width 87 height 13
select select "0"
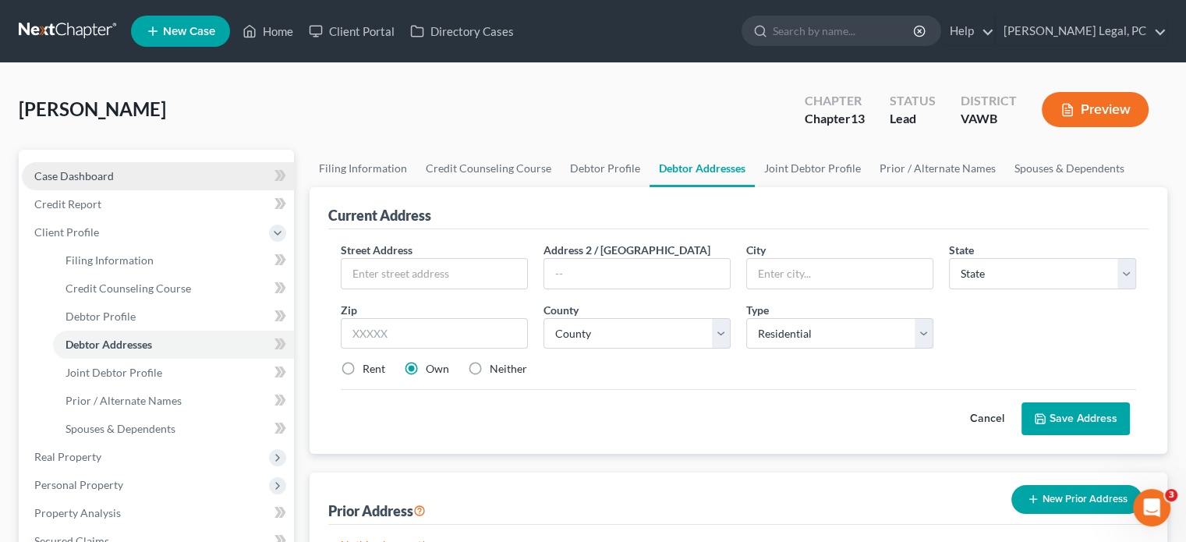
click at [84, 174] on span "Case Dashboard" at bounding box center [74, 175] width 80 height 13
